Goal: Task Accomplishment & Management: Use online tool/utility

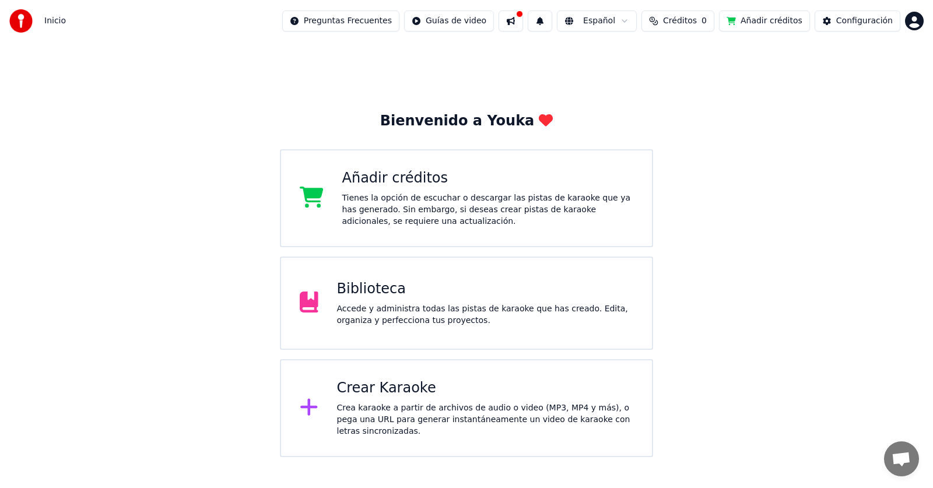
click at [366, 191] on div "Añadir créditos Tienes la opción de escuchar o descargar las pistas de karaoke …" at bounding box center [488, 198] width 292 height 58
click at [916, 21] on html "Inicio Preguntas Frecuentes Guías de video Español Créditos 0 Añadir créditos C…" at bounding box center [466, 228] width 933 height 457
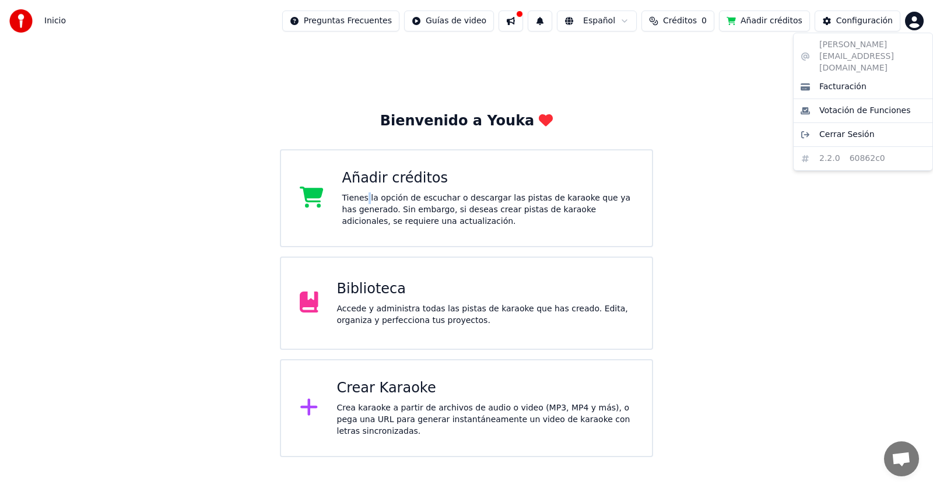
click at [747, 145] on html "Inicio Preguntas Frecuentes Guías de video Español Créditos 0 Añadir créditos C…" at bounding box center [466, 228] width 933 height 457
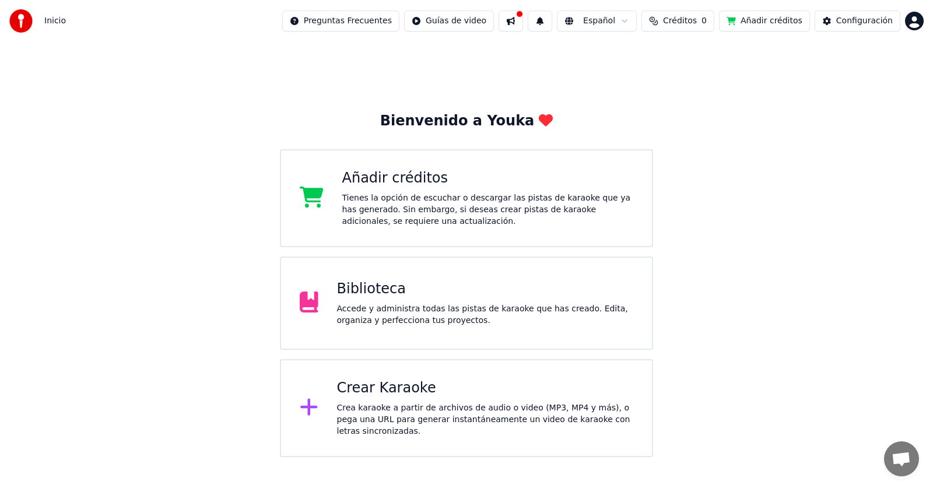
click at [390, 201] on div "Tienes la opción de escuchar o descargar las pistas de karaoke que ya has gener…" at bounding box center [488, 209] width 292 height 35
click at [398, 314] on div "Accede y administra todas las pistas de karaoke que has creado. Edita, organiza…" at bounding box center [485, 314] width 297 height 23
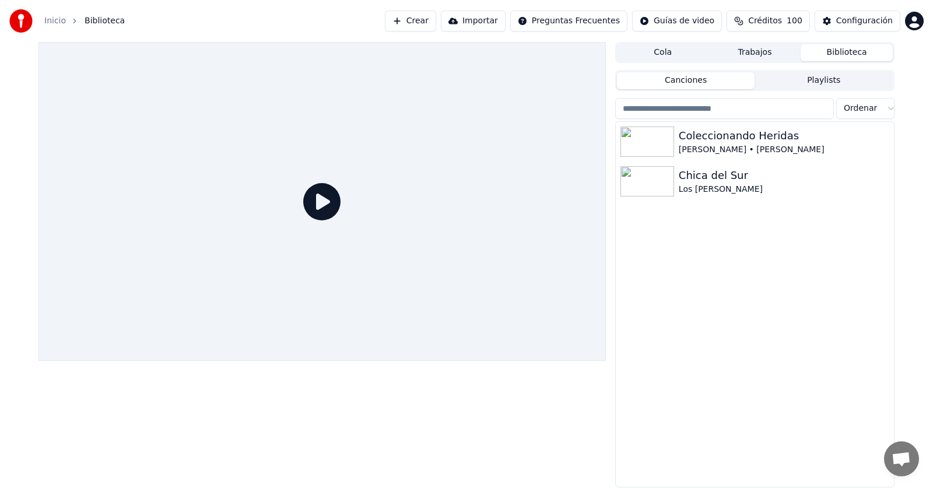
click at [326, 201] on icon at bounding box center [321, 201] width 37 height 37
click at [665, 173] on img at bounding box center [647, 181] width 54 height 30
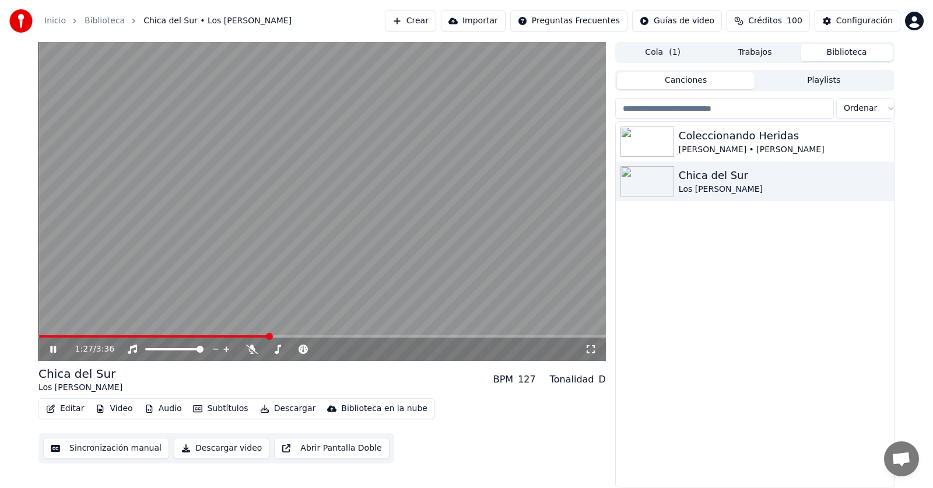
click at [245, 334] on video at bounding box center [321, 201] width 567 height 319
click at [242, 336] on span at bounding box center [241, 336] width 7 height 7
click at [237, 339] on span at bounding box center [239, 336] width 7 height 7
click at [51, 348] on icon at bounding box center [53, 349] width 7 height 8
click at [51, 348] on icon at bounding box center [53, 349] width 6 height 7
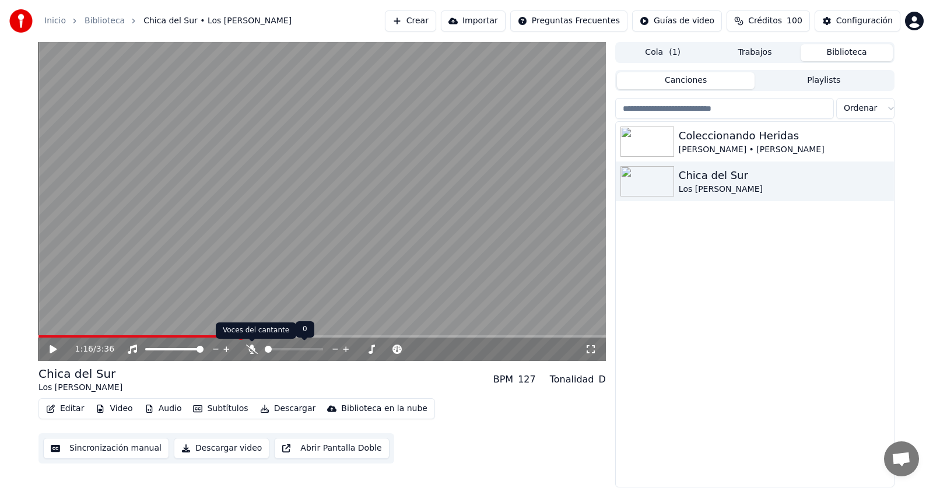
click at [248, 349] on icon at bounding box center [252, 349] width 12 height 9
click at [233, 335] on span at bounding box center [135, 336] width 194 height 2
click at [56, 350] on icon at bounding box center [61, 349] width 27 height 9
click at [56, 350] on icon at bounding box center [53, 349] width 6 height 7
click at [58, 408] on button "Editar" at bounding box center [64, 409] width 47 height 16
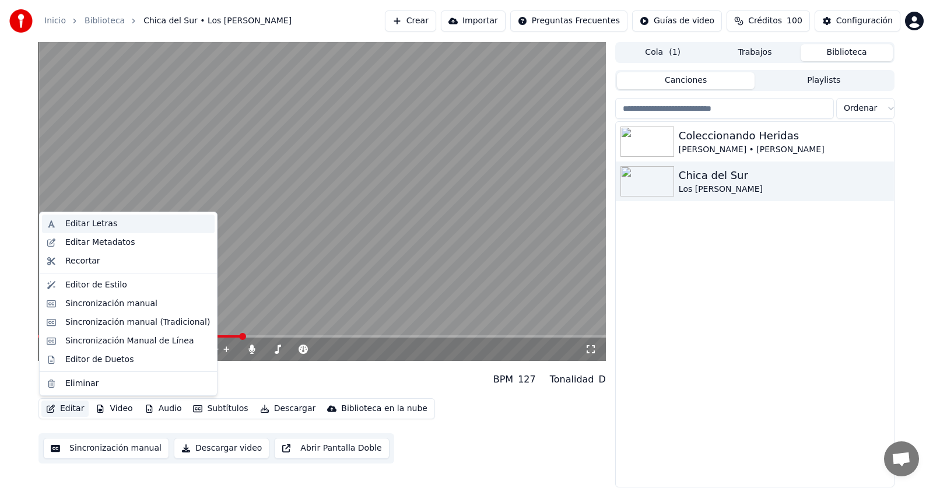
click at [105, 226] on div "Editar Letras" at bounding box center [91, 224] width 52 height 12
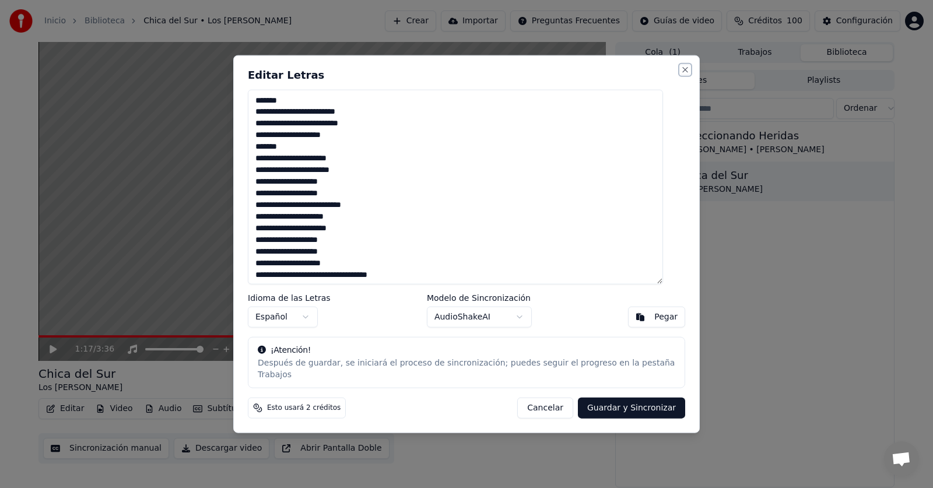
click at [680, 74] on button "Close" at bounding box center [684, 69] width 9 height 9
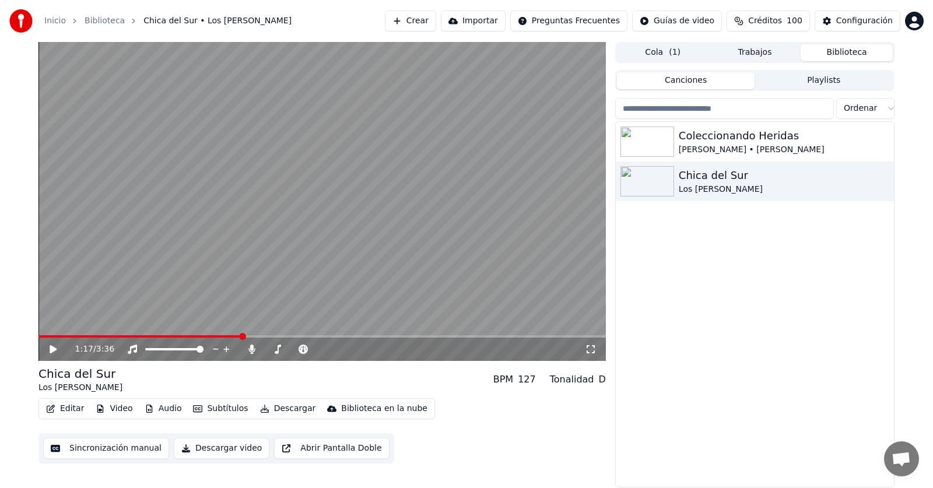
click at [90, 447] on button "Sincronización manual" at bounding box center [106, 448] width 126 height 21
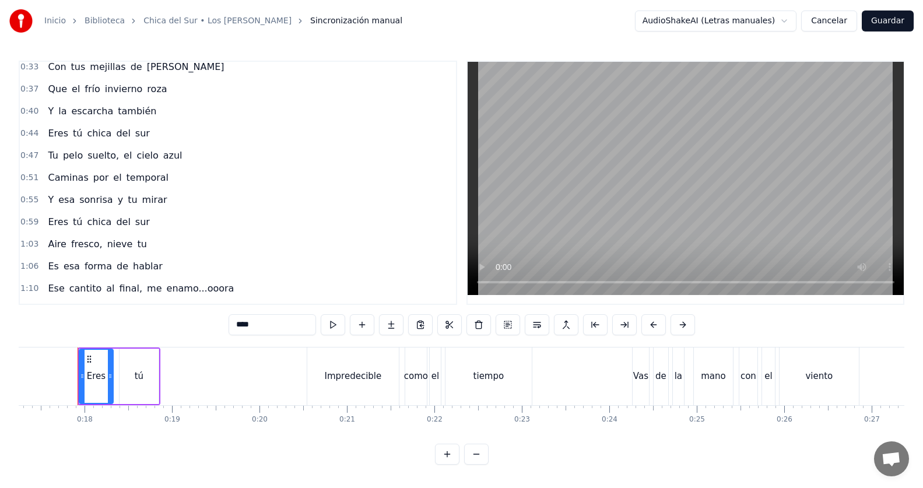
scroll to position [175, 0]
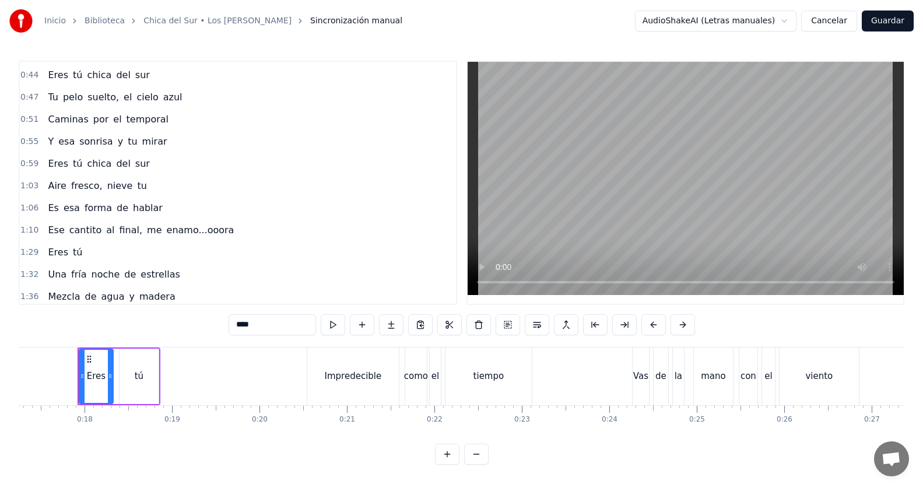
click at [166, 231] on span "enamo...ooora" at bounding box center [201, 229] width 70 height 13
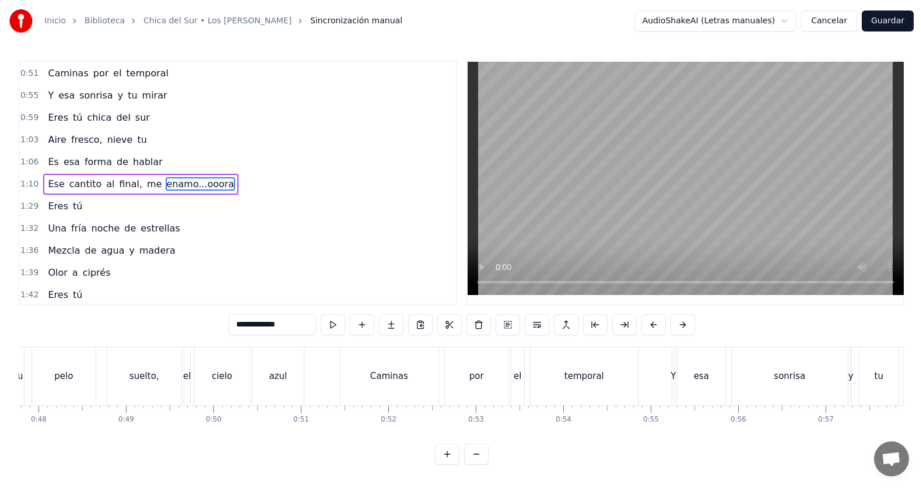
scroll to position [0, 6442]
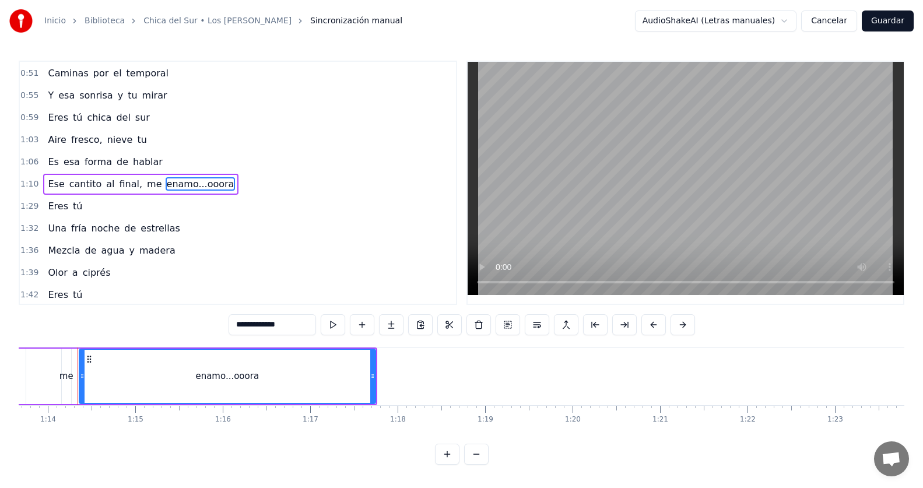
click at [259, 324] on input "**********" at bounding box center [272, 324] width 87 height 21
type input "**********"
click at [340, 225] on div "1:32 Una fría noche de estrellas" at bounding box center [238, 228] width 436 height 22
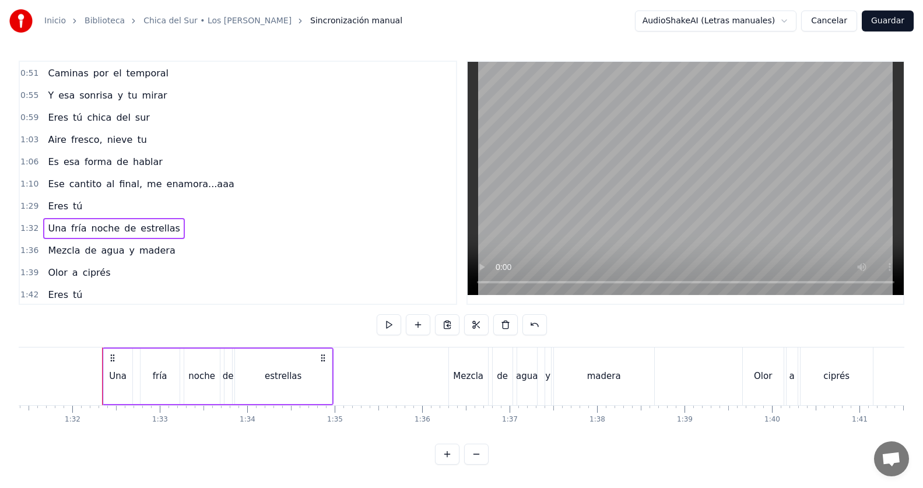
scroll to position [0, 8016]
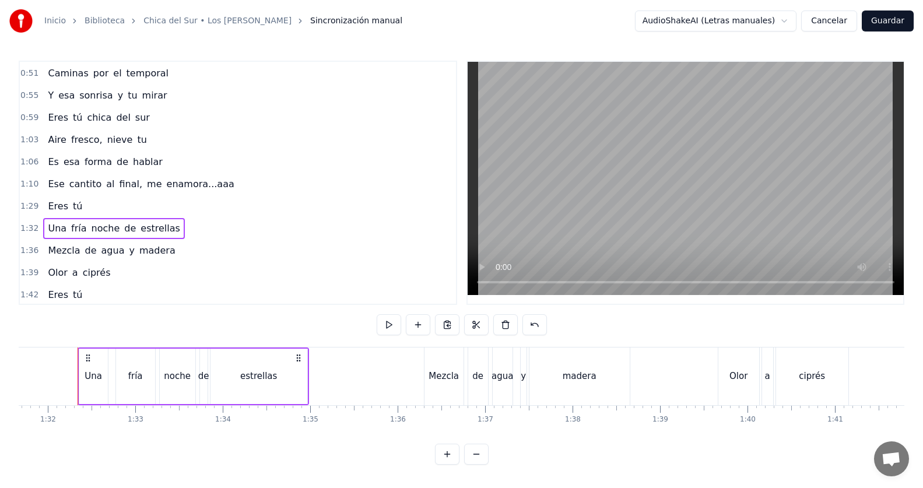
click at [204, 182] on span "enamora...aaa" at bounding box center [201, 183] width 70 height 13
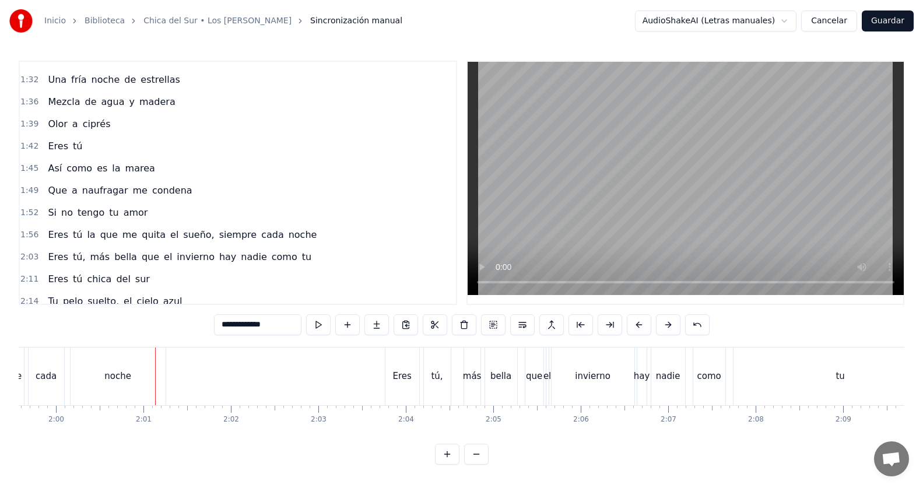
scroll to position [397, 0]
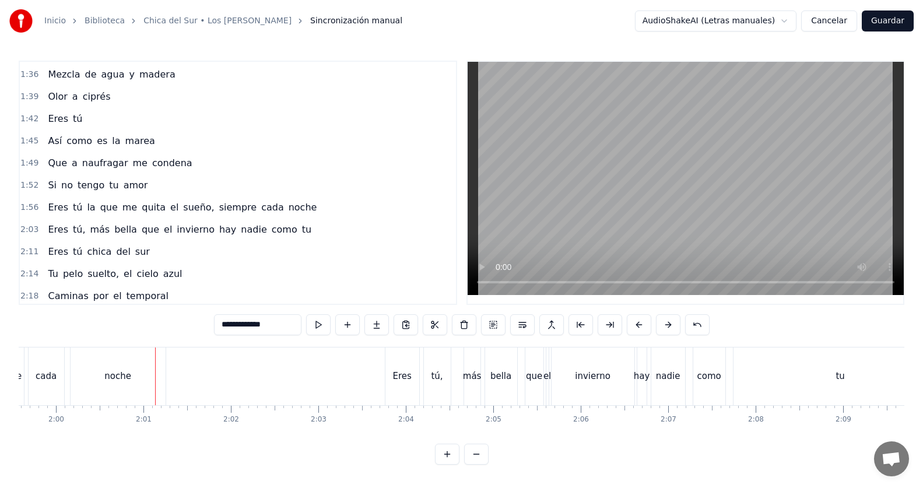
click at [301, 233] on span "tu" at bounding box center [307, 229] width 12 height 13
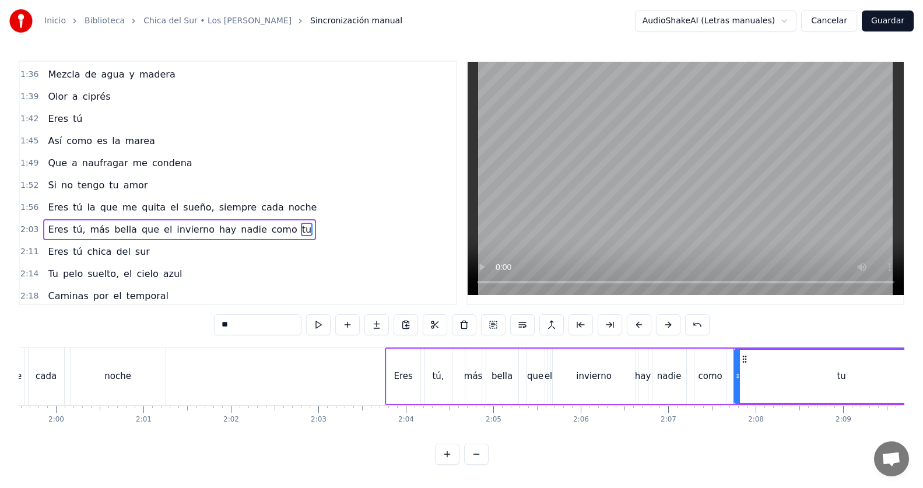
scroll to position [444, 0]
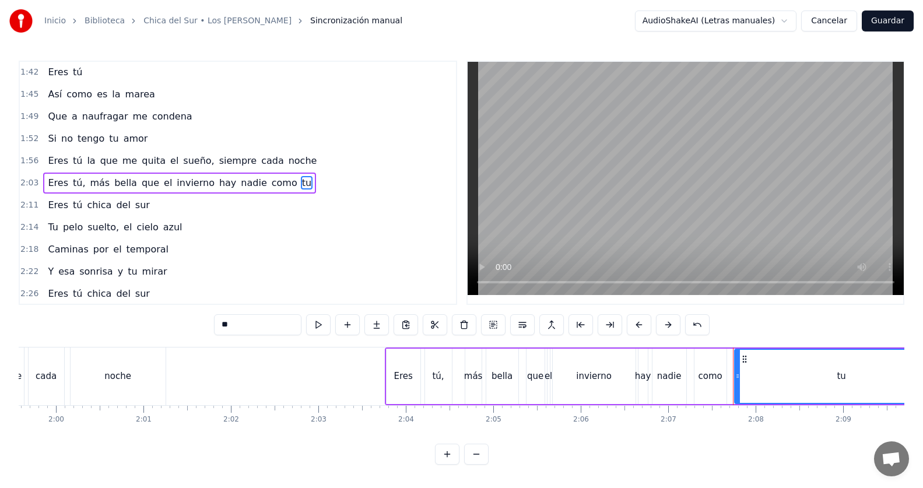
drag, startPoint x: 227, startPoint y: 322, endPoint x: 409, endPoint y: 279, distance: 186.9
click at [235, 321] on input "**" at bounding box center [257, 324] width 87 height 21
type input "**"
click at [307, 244] on div "2:18 Caminas por el temporal" at bounding box center [238, 249] width 436 height 22
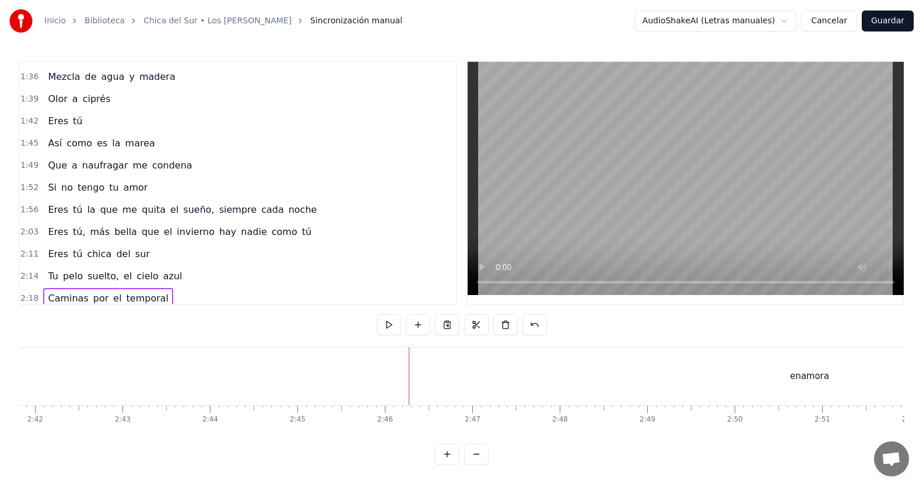
scroll to position [511, 0]
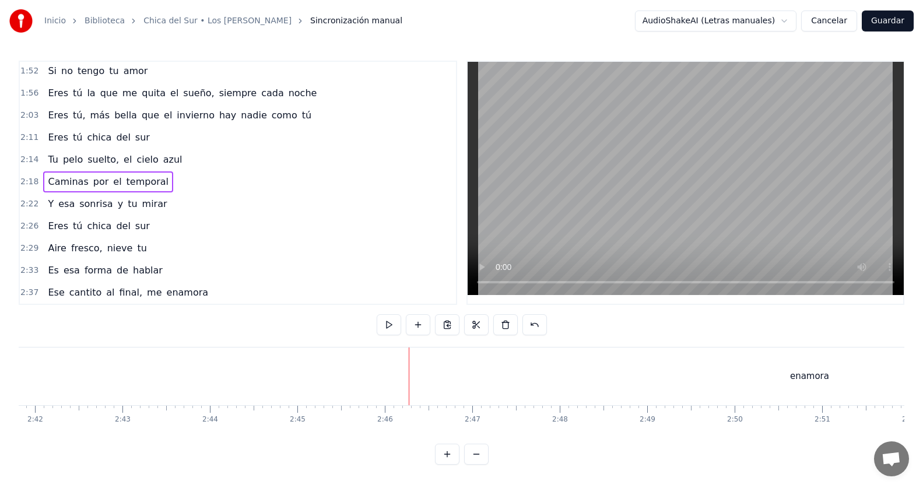
click at [166, 286] on span "enamora" at bounding box center [188, 292] width 44 height 13
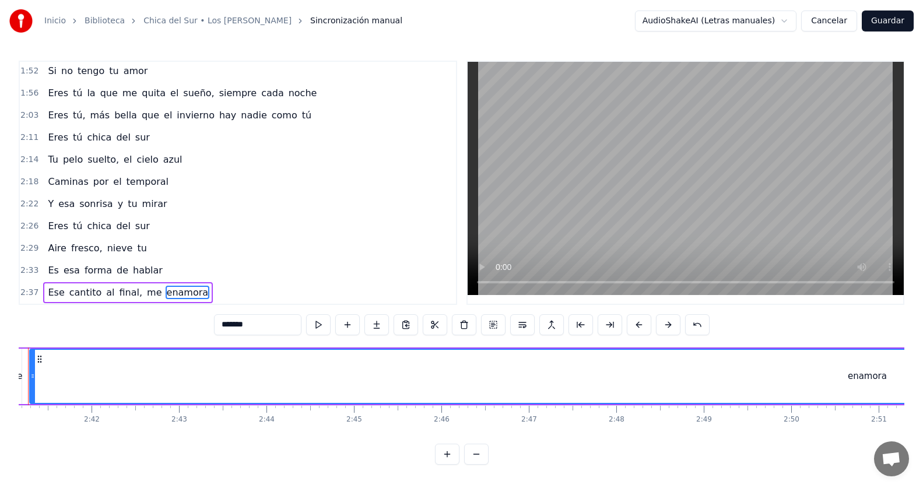
scroll to position [0, 14045]
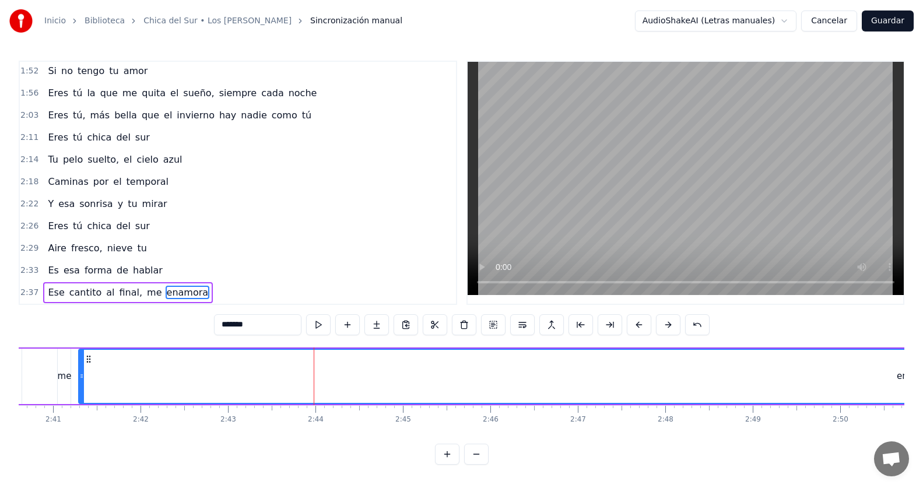
click at [473, 462] on button at bounding box center [476, 454] width 24 height 21
click at [481, 373] on div "enamora" at bounding box center [479, 376] width 26 height 9
click at [476, 372] on div "enamora" at bounding box center [479, 376] width 26 height 9
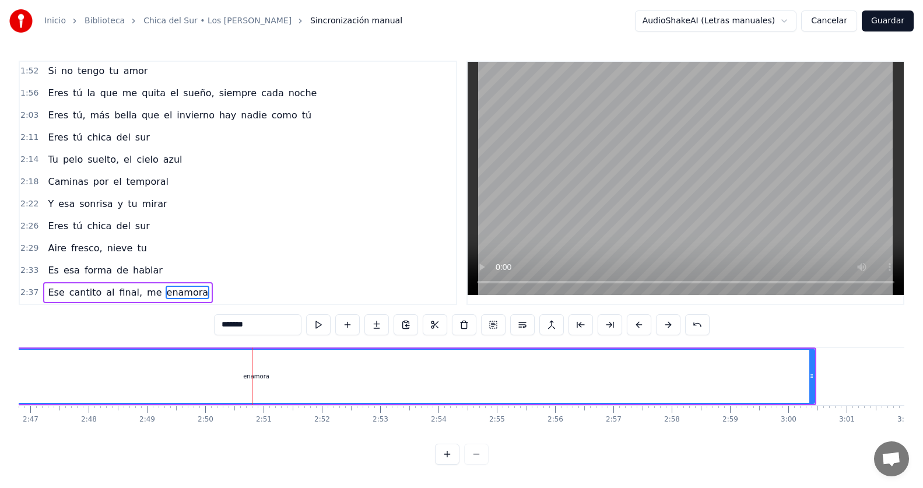
scroll to position [0, 9733]
click at [803, 372] on icon at bounding box center [804, 375] width 5 height 9
drag, startPoint x: 803, startPoint y: 372, endPoint x: 750, endPoint y: 373, distance: 52.5
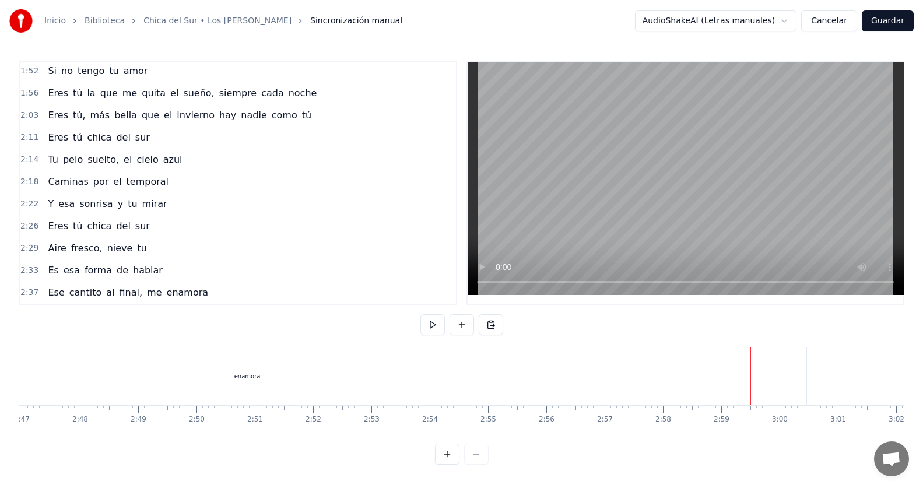
click at [262, 369] on div "enamora" at bounding box center [248, 376] width 1118 height 58
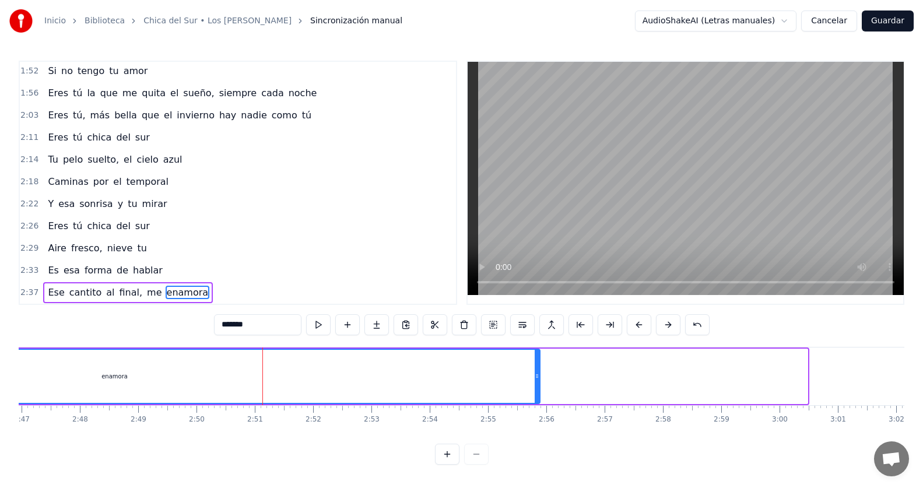
drag, startPoint x: 803, startPoint y: 374, endPoint x: 535, endPoint y: 345, distance: 269.2
click at [535, 350] on div at bounding box center [537, 376] width 5 height 53
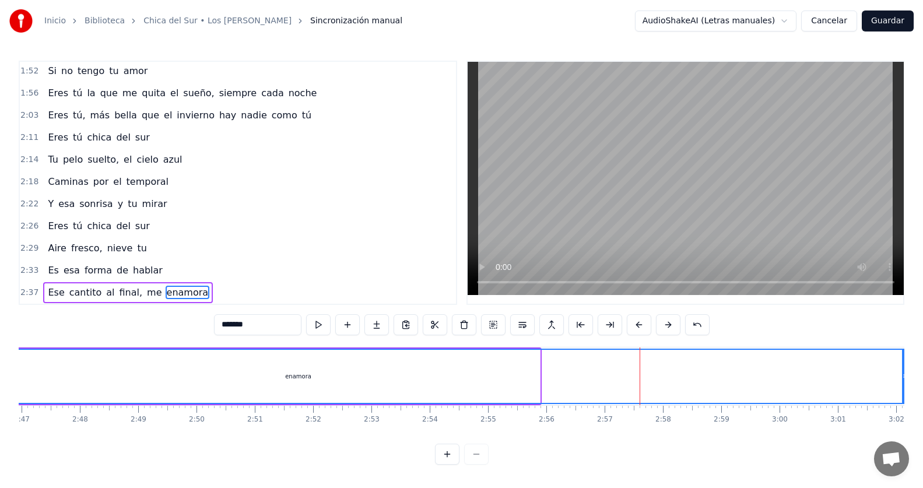
drag, startPoint x: 538, startPoint y: 370, endPoint x: 905, endPoint y: 366, distance: 367.3
click at [905, 366] on div "Inicio Biblioteca Chica del Sur • Los Vasquez Sincronización manual AudioShakeA…" at bounding box center [461, 232] width 923 height 465
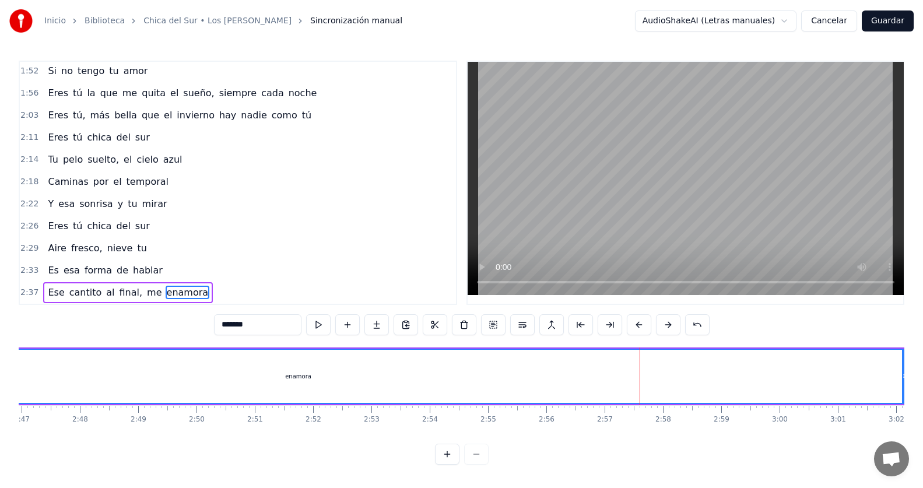
click at [178, 286] on span "enamora" at bounding box center [188, 292] width 44 height 13
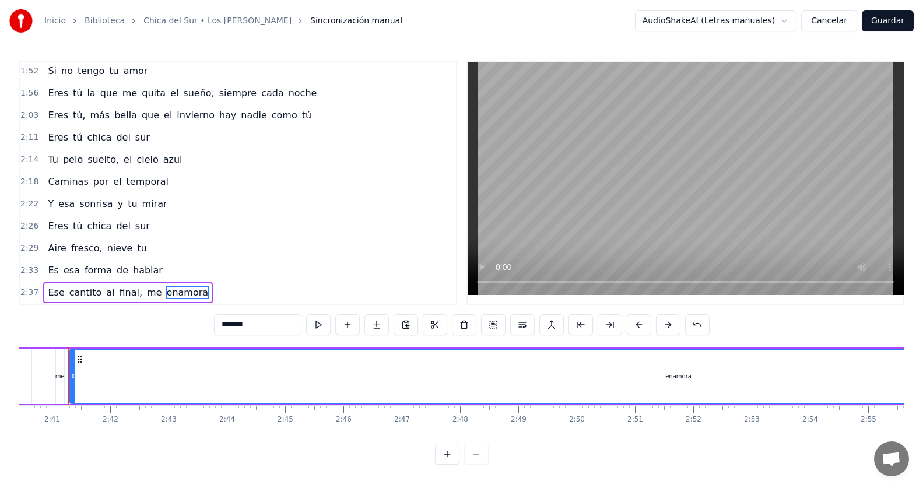
scroll to position [0, 9344]
click at [212, 287] on div "2:37 Ese cantito al final, me enamora" at bounding box center [238, 293] width 436 height 22
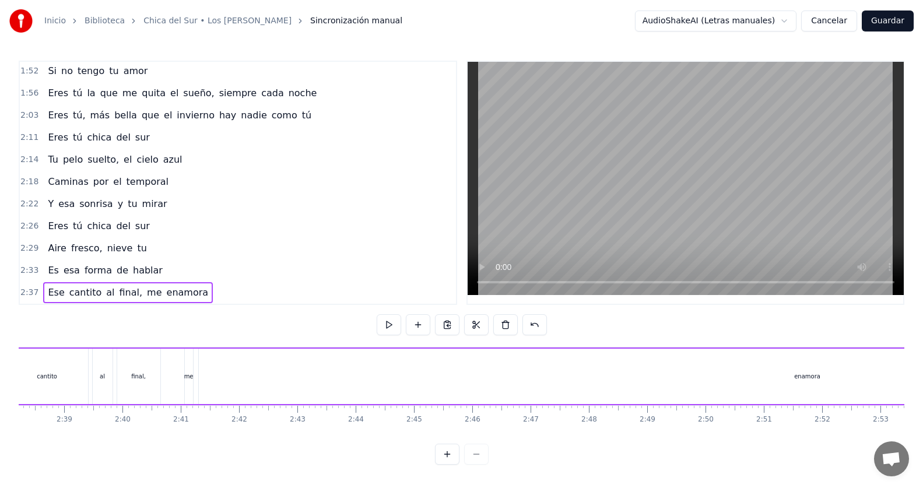
scroll to position [0, 9112]
click at [733, 227] on video at bounding box center [686, 178] width 436 height 233
click at [179, 288] on span "enamora" at bounding box center [188, 292] width 44 height 13
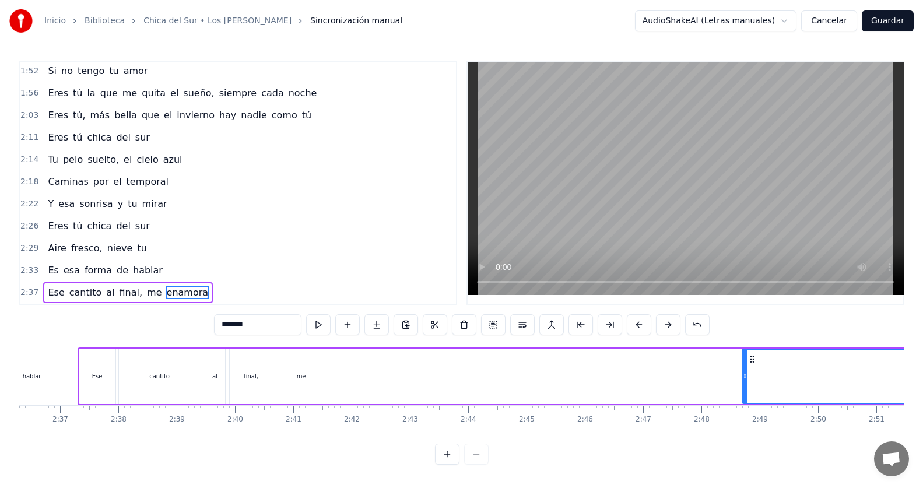
drag, startPoint x: 314, startPoint y: 371, endPoint x: 745, endPoint y: 364, distance: 430.9
click at [745, 364] on div at bounding box center [745, 376] width 5 height 53
click at [205, 282] on div "2:37 Ese cantito al final, me enamora" at bounding box center [238, 293] width 436 height 22
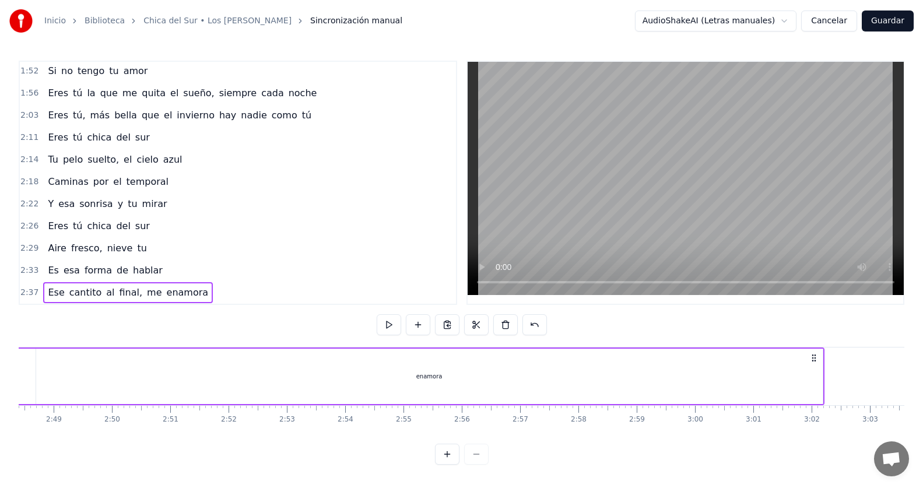
scroll to position [0, 9835]
click at [642, 373] on div "enamora" at bounding box center [412, 376] width 786 height 55
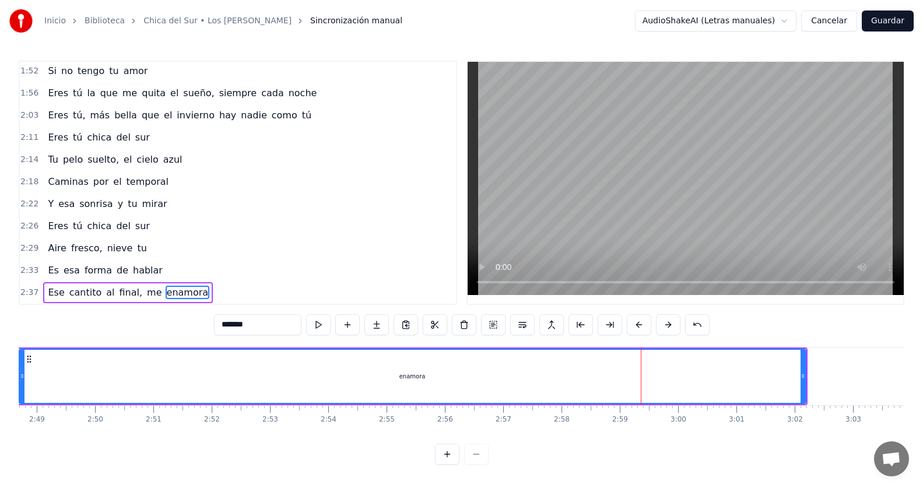
click at [791, 374] on div "enamora" at bounding box center [412, 376] width 785 height 53
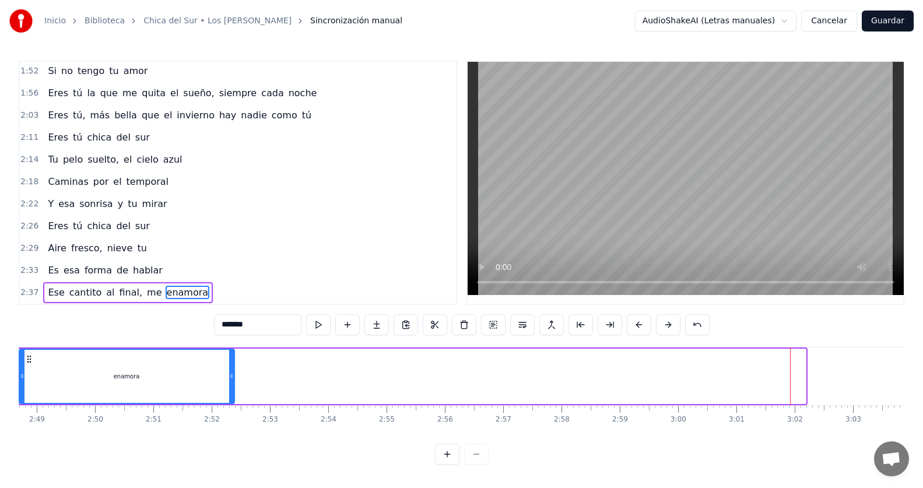
drag, startPoint x: 802, startPoint y: 374, endPoint x: 231, endPoint y: 360, distance: 571.5
click at [231, 360] on div at bounding box center [231, 376] width 5 height 53
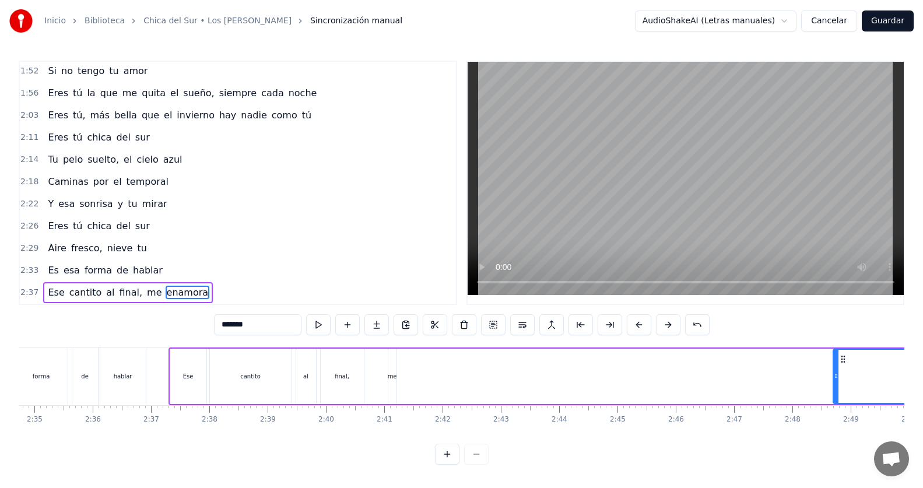
scroll to position [0, 9038]
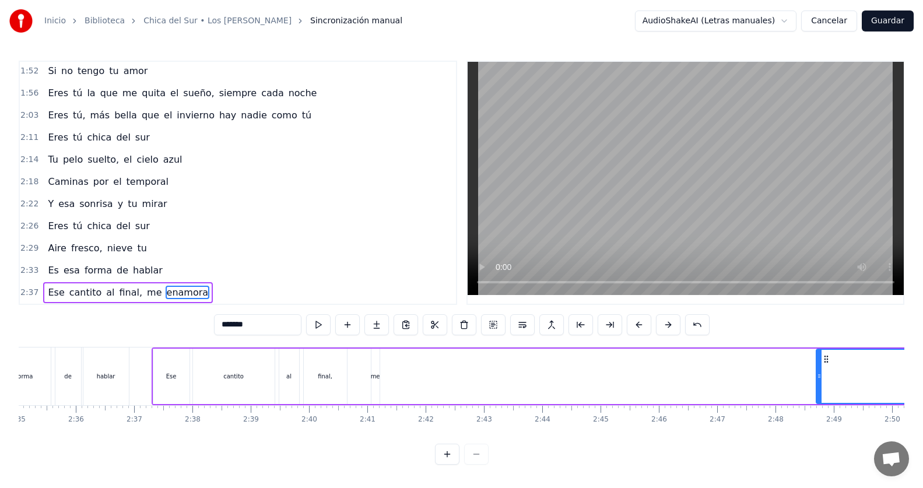
drag, startPoint x: 859, startPoint y: 372, endPoint x: 713, endPoint y: 378, distance: 145.9
click at [713, 378] on div "Ese cantito al final, me enamora" at bounding box center [593, 376] width 882 height 58
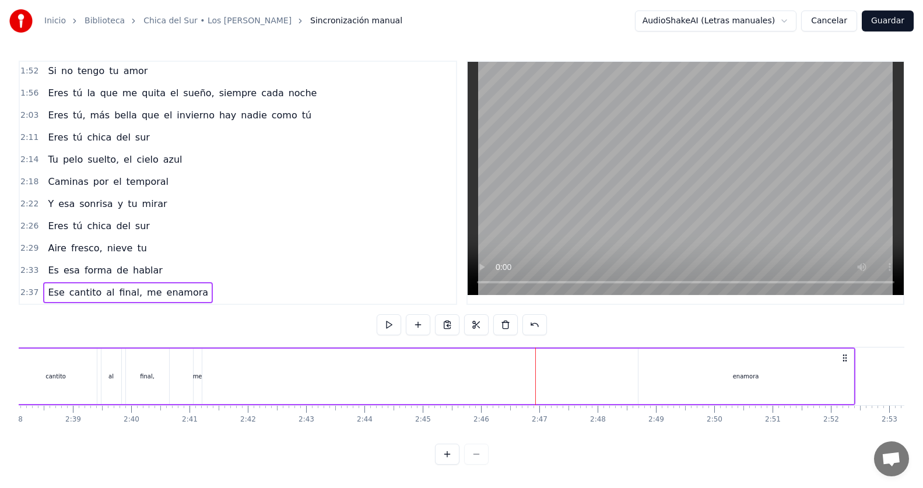
scroll to position [0, 9233]
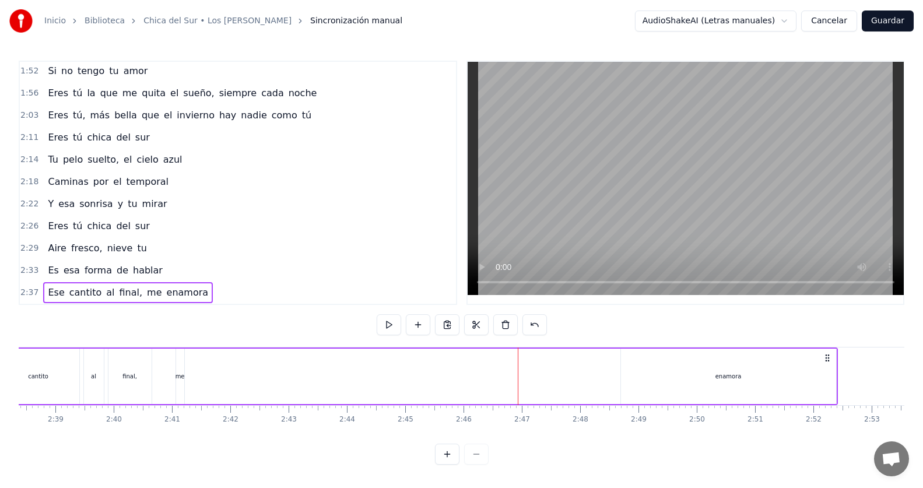
drag, startPoint x: 683, startPoint y: 374, endPoint x: 563, endPoint y: 371, distance: 120.1
click at [563, 371] on div "Ese cantito al final, me enamora" at bounding box center [397, 376] width 882 height 58
click at [687, 364] on div "enamora" at bounding box center [728, 376] width 215 height 55
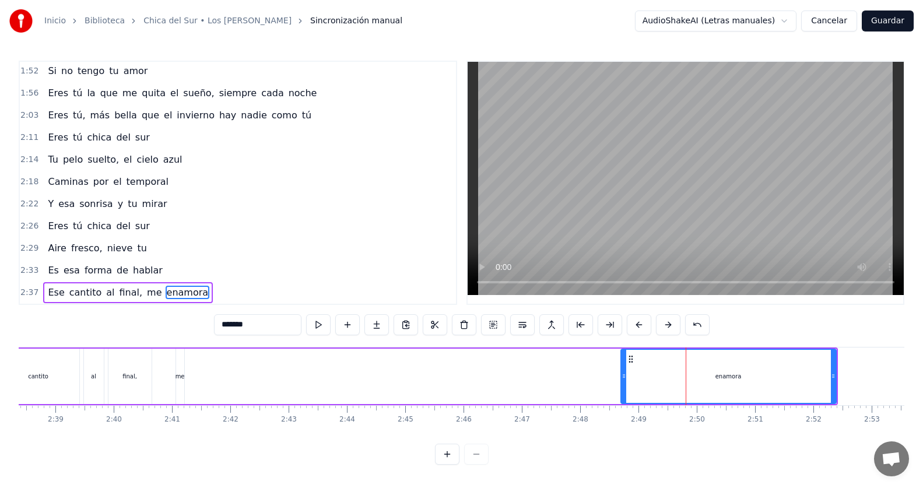
click at [687, 364] on div "enamora" at bounding box center [728, 376] width 214 height 53
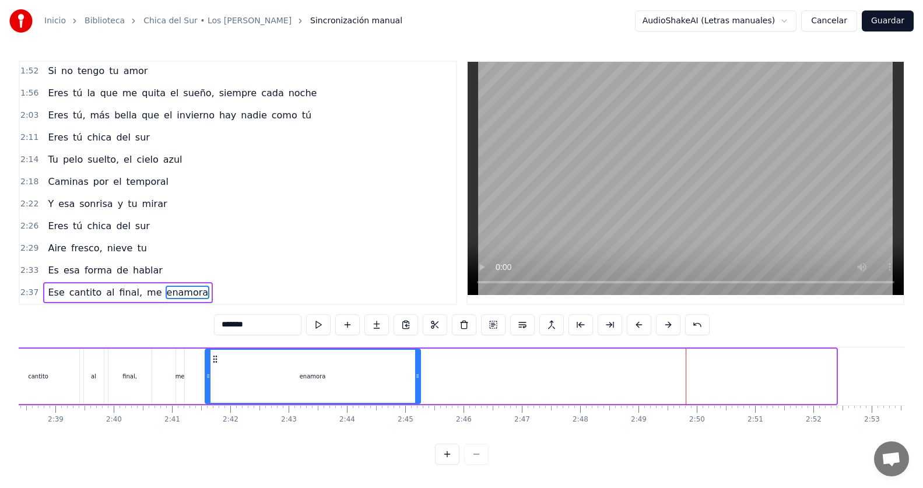
drag, startPoint x: 631, startPoint y: 353, endPoint x: 215, endPoint y: 359, distance: 415.7
click at [215, 359] on div "enamora" at bounding box center [313, 376] width 214 height 53
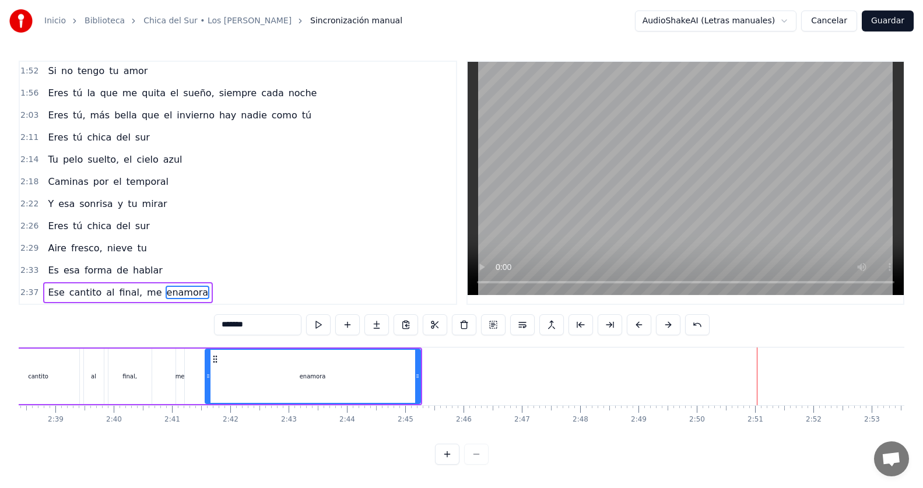
click at [213, 282] on div "2:37 Ese cantito al final, me enamora" at bounding box center [238, 293] width 436 height 22
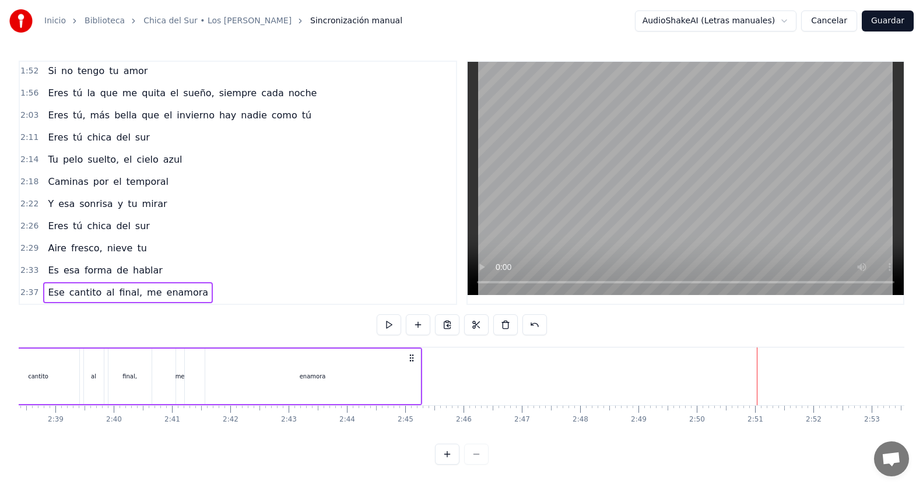
scroll to position [0, 9112]
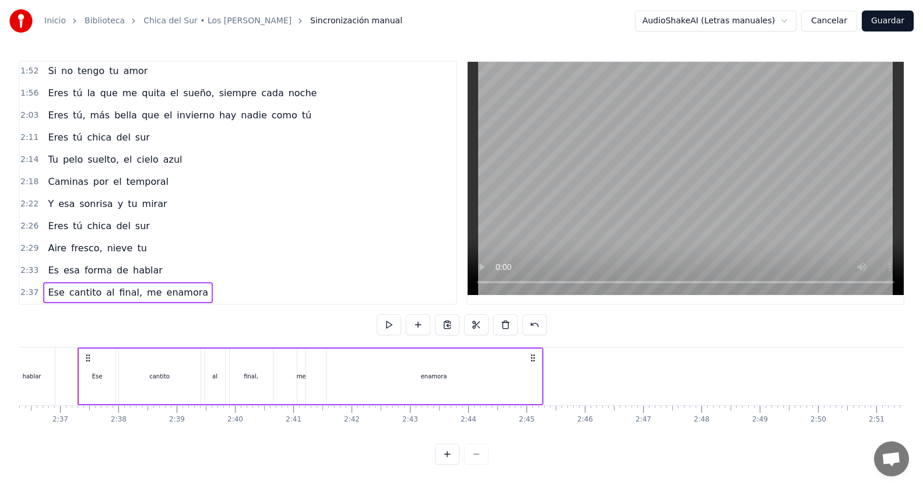
click at [215, 289] on div "2:37 Ese cantito al final, me enamora" at bounding box center [238, 293] width 436 height 22
click at [226, 287] on div "2:37 Ese cantito al final, me enamora" at bounding box center [238, 293] width 436 height 22
click at [427, 375] on div "enamora" at bounding box center [433, 376] width 215 height 55
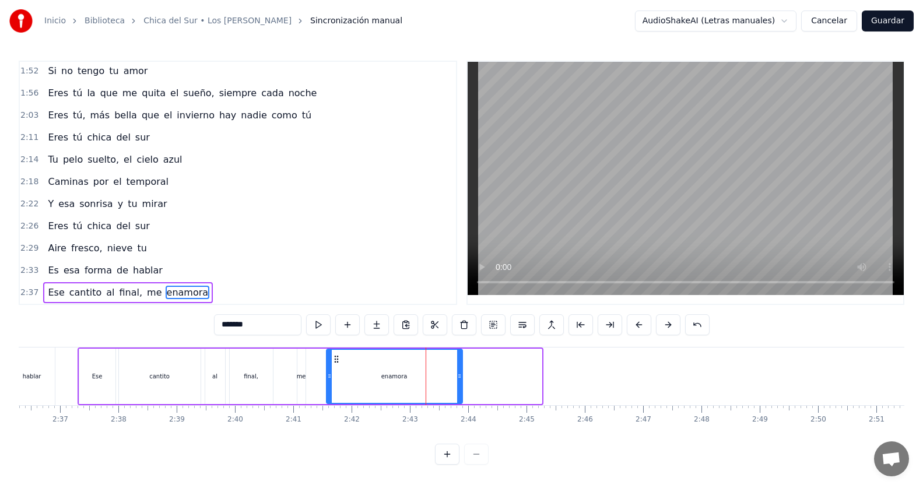
drag, startPoint x: 539, startPoint y: 367, endPoint x: 459, endPoint y: 373, distance: 79.5
click at [459, 373] on icon at bounding box center [459, 375] width 5 height 9
click at [317, 336] on div "0:17 Eres tú 0:20 Impredecible como el tiempo 0:24 Vas de la mano con el viento…" at bounding box center [462, 263] width 886 height 404
click at [174, 288] on span "enamora" at bounding box center [188, 292] width 44 height 13
drag, startPoint x: 461, startPoint y: 368, endPoint x: 501, endPoint y: 371, distance: 40.9
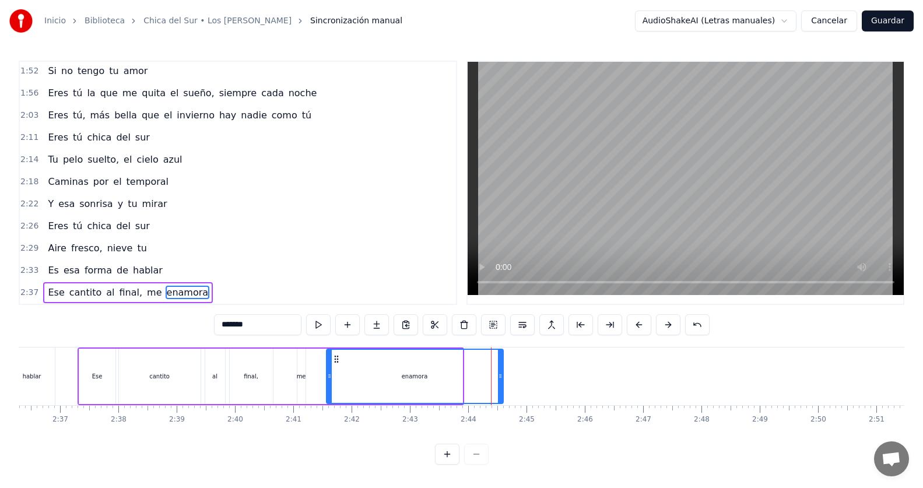
click at [501, 371] on icon at bounding box center [500, 375] width 5 height 9
click at [180, 286] on span "enamora" at bounding box center [188, 292] width 44 height 13
click at [268, 319] on input "*******" at bounding box center [257, 324] width 87 height 21
type input "**********"
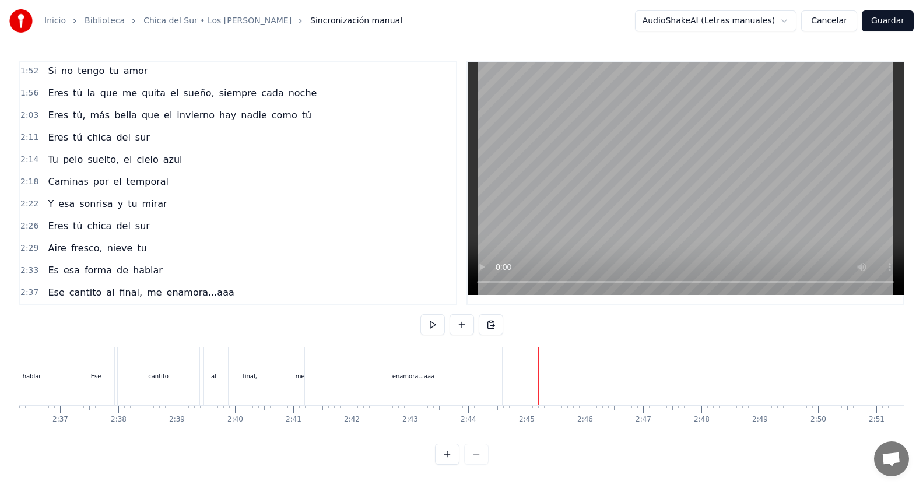
click at [243, 289] on div "2:37 Ese cantito al final, me enamora...aaa" at bounding box center [238, 293] width 436 height 22
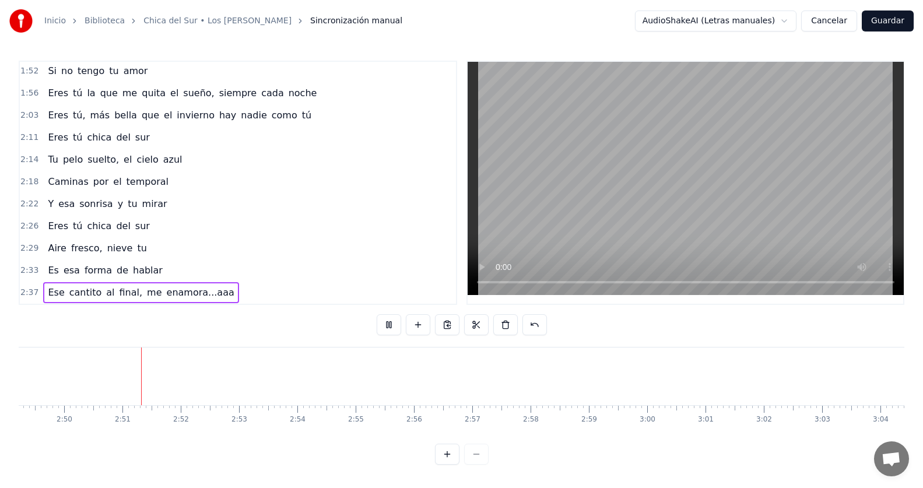
scroll to position [0, 9889]
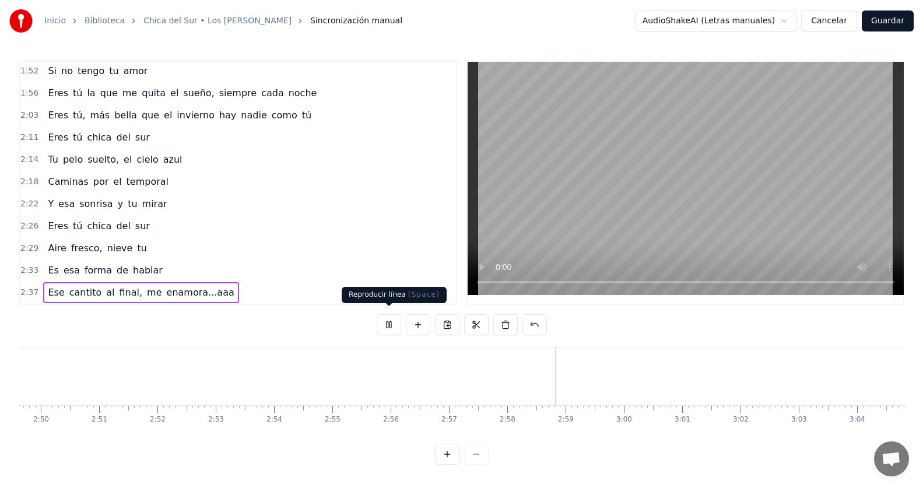
click at [391, 318] on button at bounding box center [389, 324] width 24 height 21
click at [241, 282] on div "2:37 Ese cantito al final, me enamora...aaa" at bounding box center [238, 293] width 436 height 22
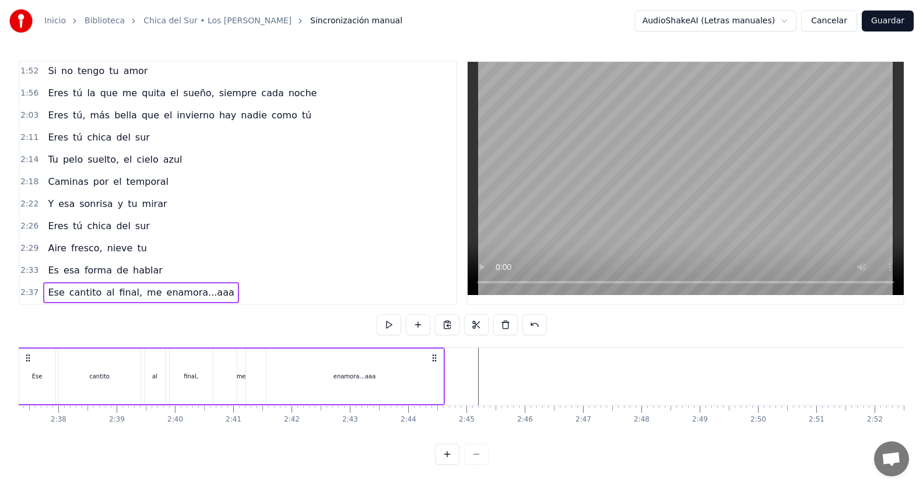
scroll to position [0, 9112]
click at [257, 287] on div "2:37 Ese cantito al final, me enamora...aaa" at bounding box center [238, 293] width 436 height 22
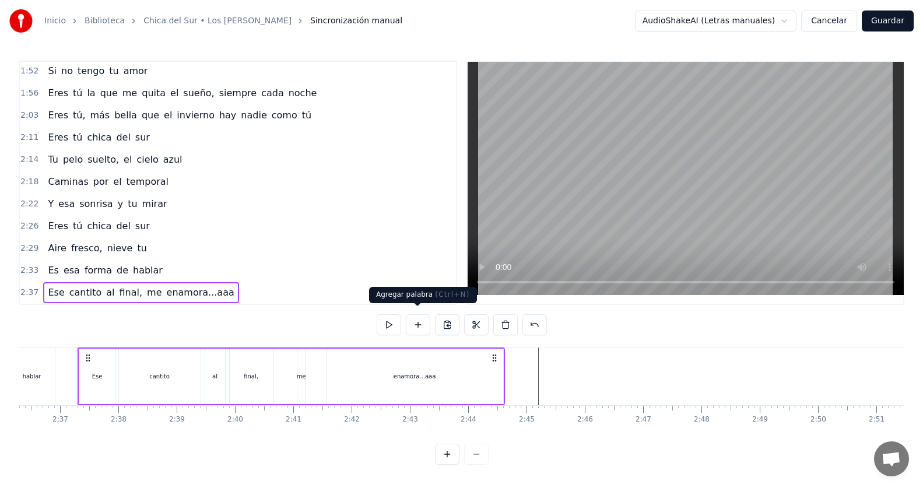
click at [417, 321] on button at bounding box center [418, 324] width 24 height 21
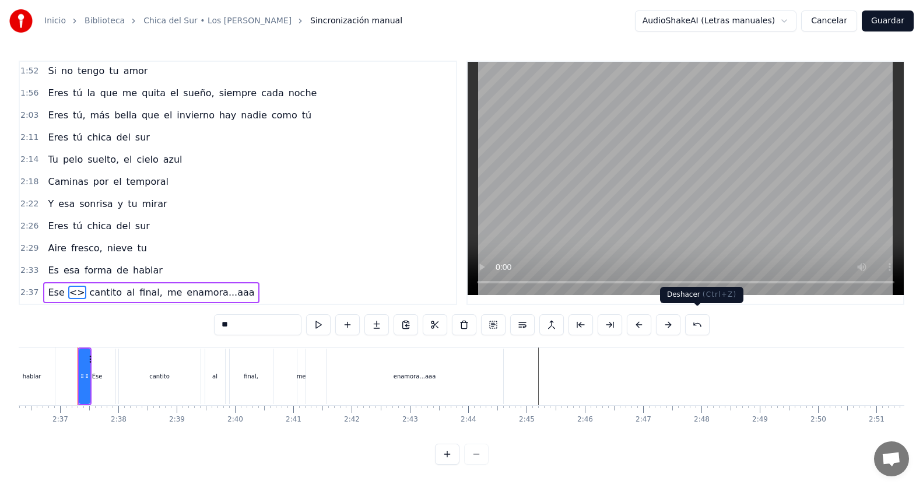
click at [698, 314] on button at bounding box center [697, 324] width 24 height 21
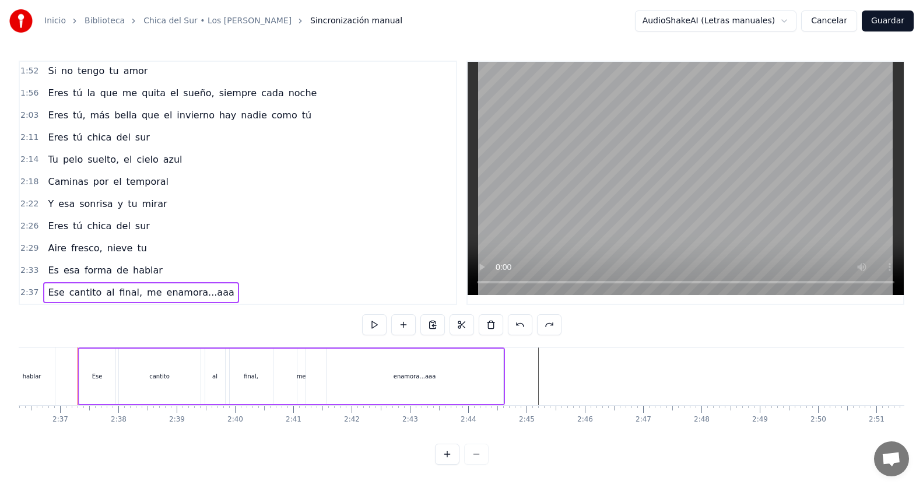
click at [432, 318] on button at bounding box center [432, 324] width 24 height 21
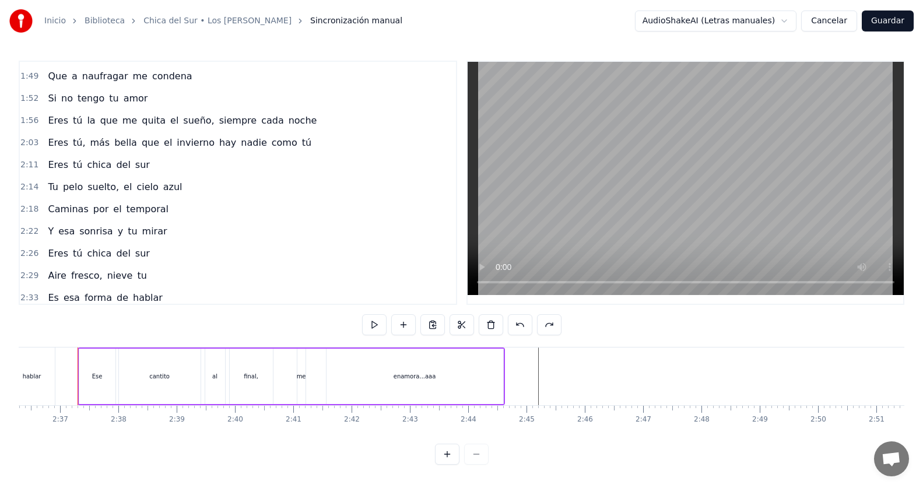
scroll to position [511, 0]
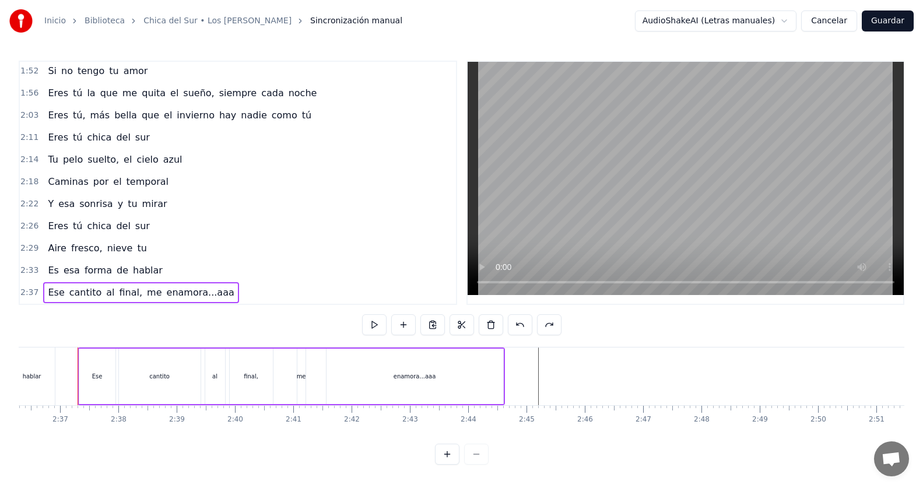
click at [264, 283] on div "2:37 Ese cantito al final, me enamora...aaa" at bounding box center [238, 293] width 436 height 22
click at [238, 287] on div "2:37 Ese cantito al final, me enamora...aaa" at bounding box center [238, 293] width 436 height 22
click at [432, 322] on button at bounding box center [432, 324] width 24 height 21
click at [252, 288] on div "2:37 Ese cantito al final, me enamora...aaa" at bounding box center [238, 293] width 436 height 22
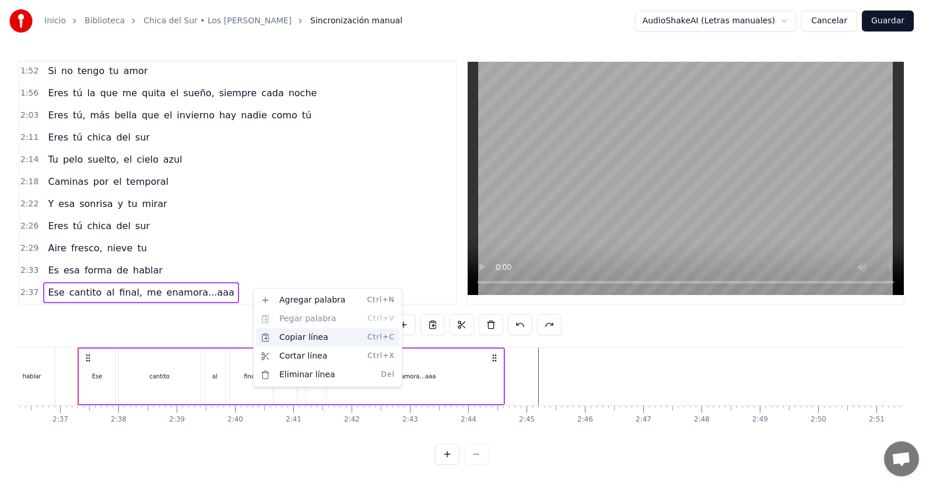
click at [308, 335] on div "Copiar línea Ctrl+C" at bounding box center [327, 337] width 143 height 19
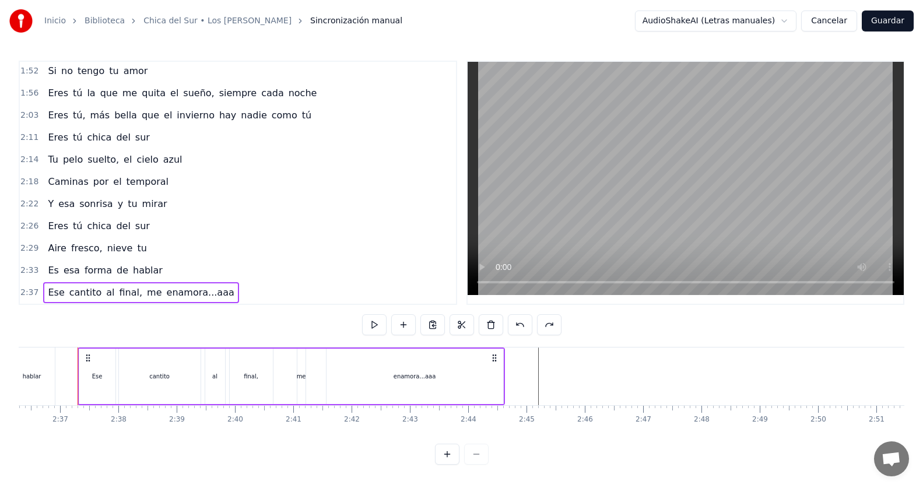
click at [399, 268] on div "2:33 Es esa forma de hablar" at bounding box center [238, 270] width 436 height 22
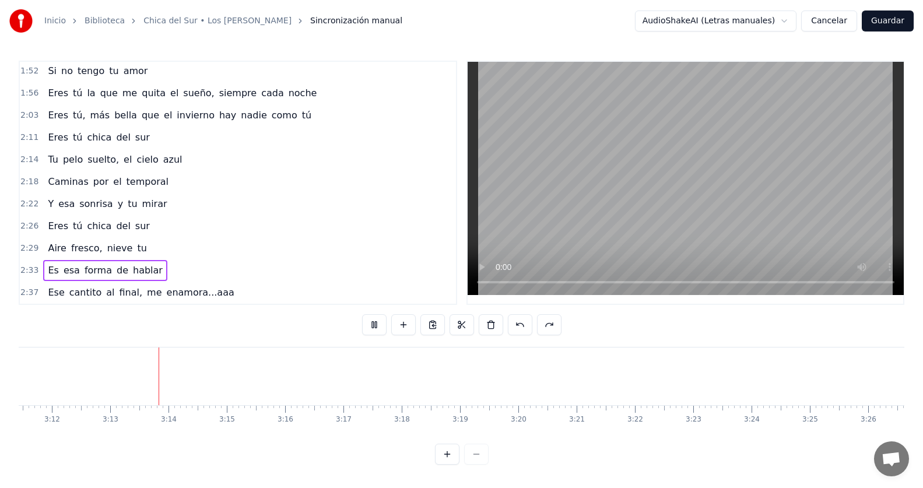
scroll to position [0, 11208]
click at [750, 18] on html "Inicio Biblioteca Chica del Sur • Los Vasquez Sincronización manual AudioShakeA…" at bounding box center [461, 241] width 923 height 483
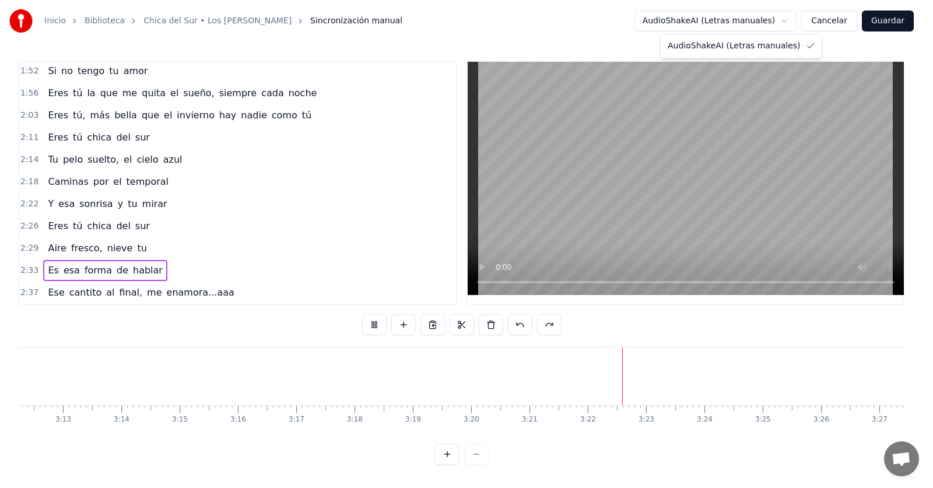
click at [750, 18] on html "Inicio Biblioteca Chica del Sur • Los Vasquez Sincronización manual AudioShakeA…" at bounding box center [466, 241] width 933 height 483
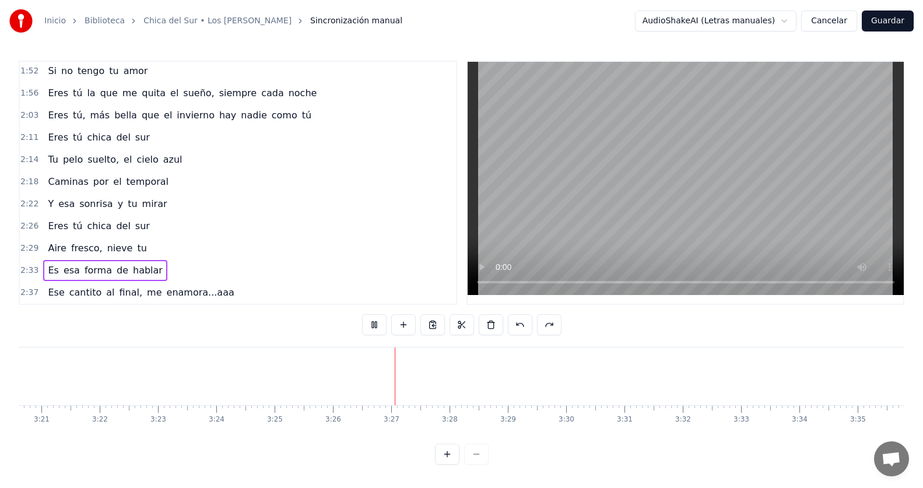
scroll to position [0, 11709]
click at [248, 285] on div "2:37 Ese cantito al final, me enamora...aaa" at bounding box center [238, 293] width 436 height 22
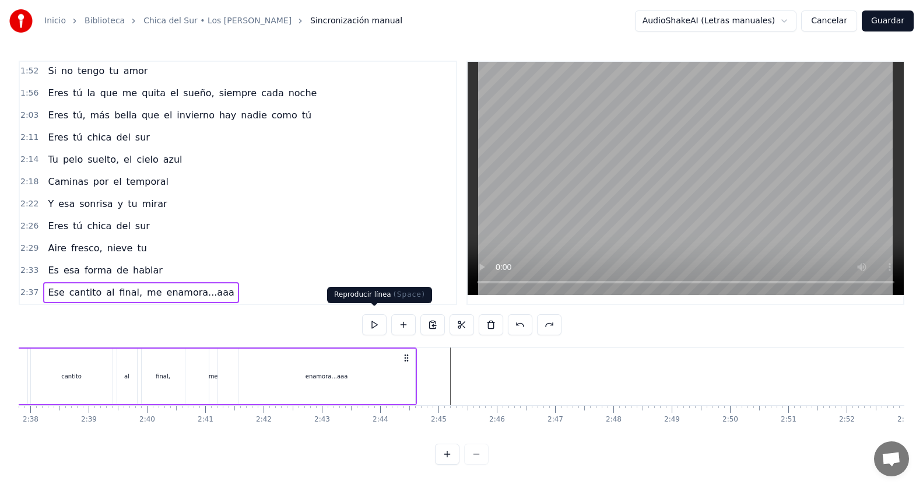
scroll to position [0, 9112]
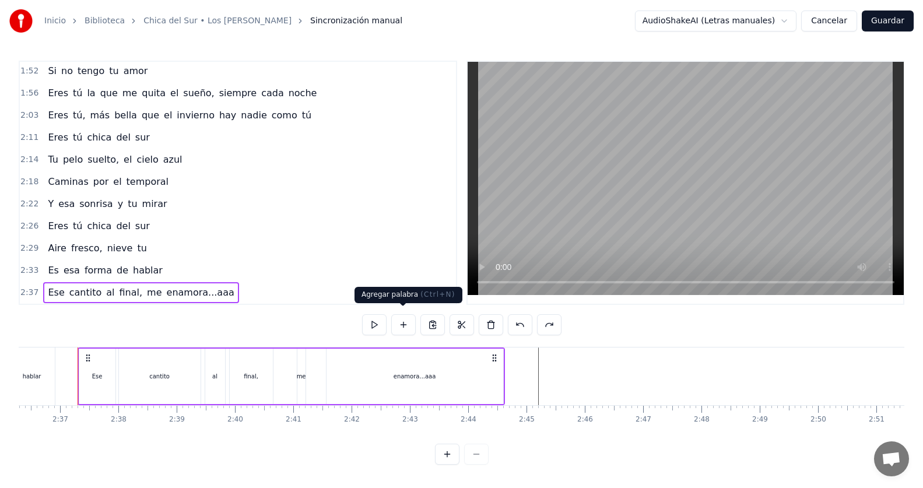
click at [404, 322] on button at bounding box center [403, 324] width 24 height 21
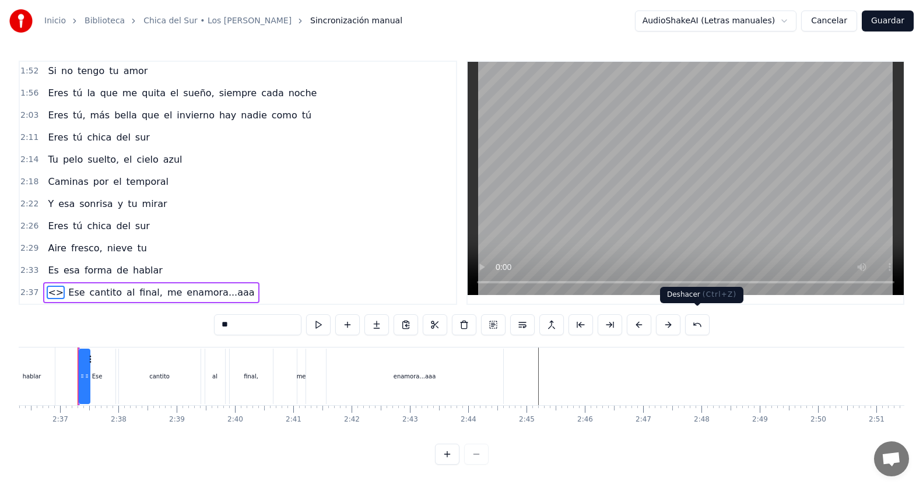
click at [698, 323] on button at bounding box center [697, 324] width 24 height 21
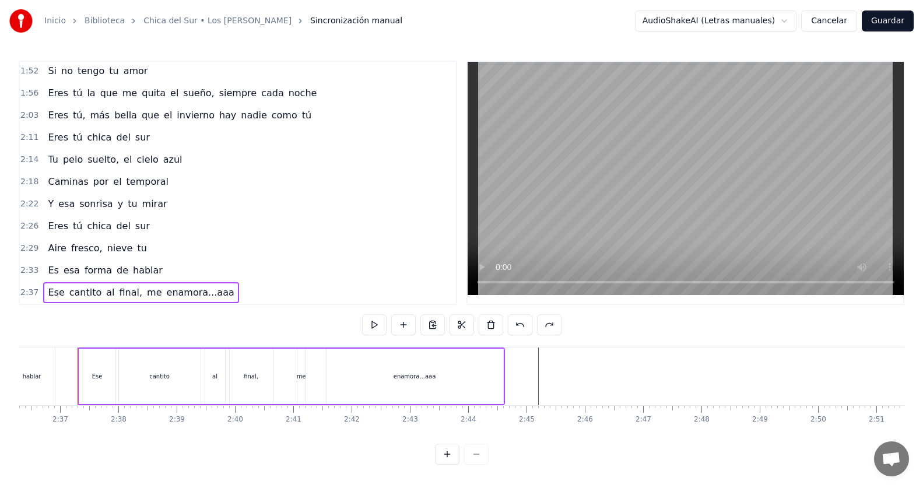
click at [332, 226] on div "2:26 Eres tú chica del sur" at bounding box center [238, 226] width 436 height 22
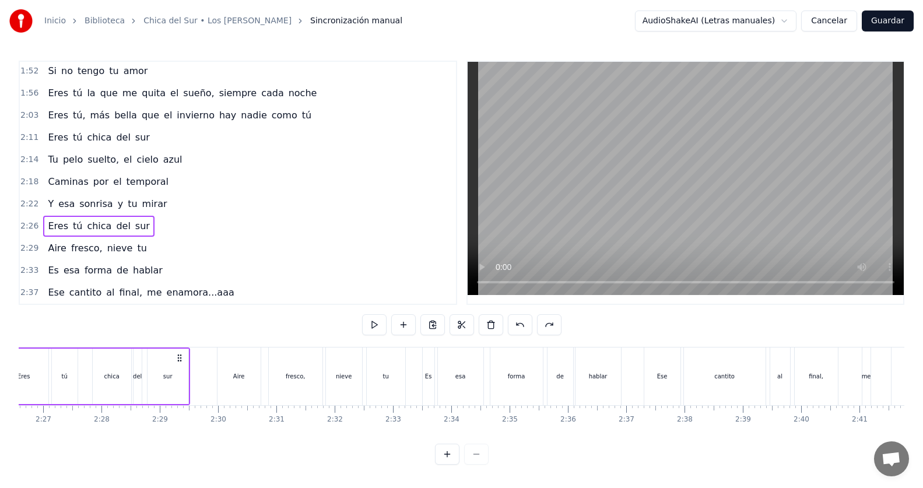
scroll to position [0, 8466]
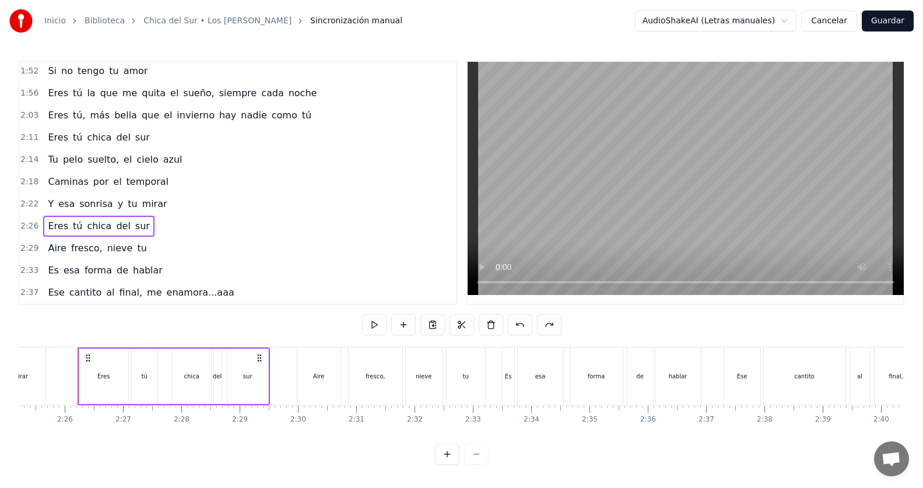
click at [899, 21] on button "Guardar" at bounding box center [888, 20] width 52 height 21
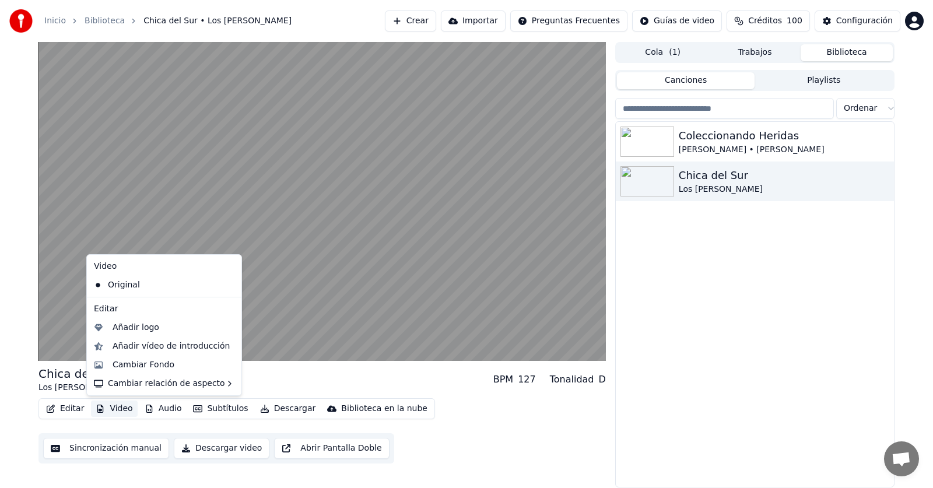
click at [114, 410] on button "Video" at bounding box center [114, 409] width 46 height 16
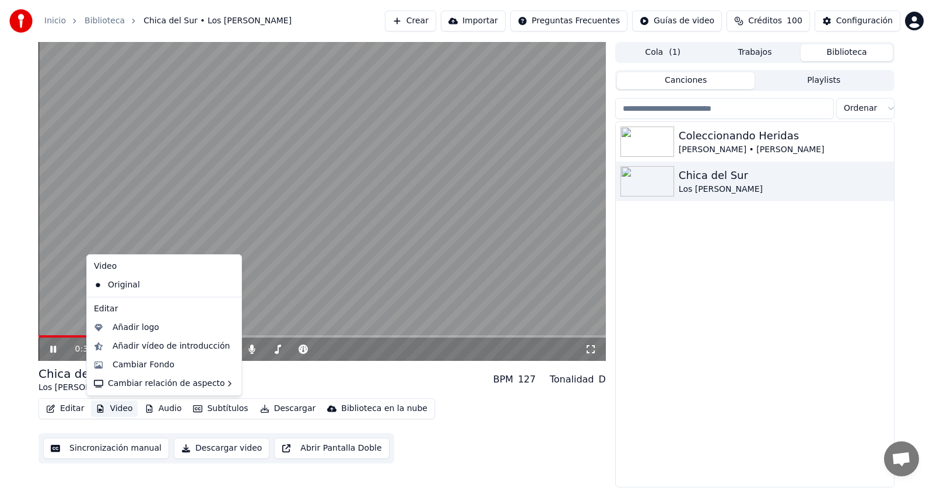
click at [662, 333] on div "Coleccionando Heridas [PERSON_NAME] • [PERSON_NAME] Chica del Sur Los [PERSON_N…" at bounding box center [755, 304] width 278 height 365
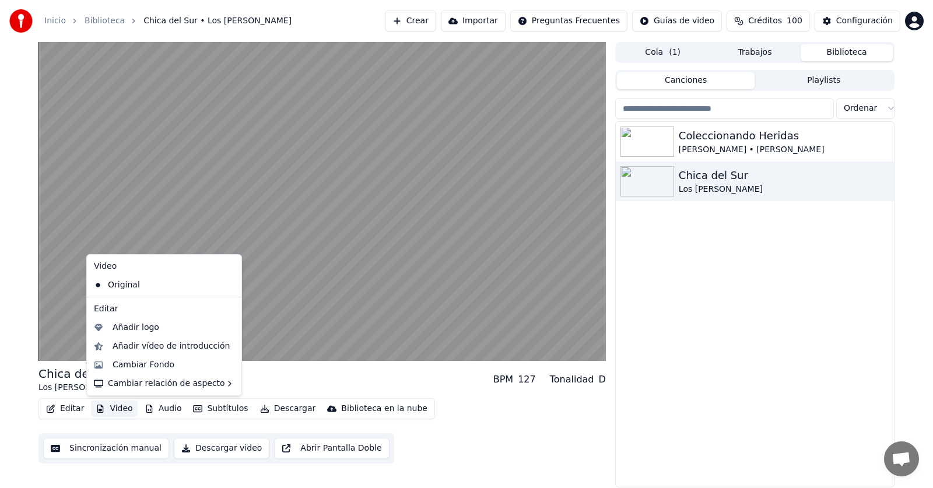
click at [106, 411] on button "Video" at bounding box center [114, 409] width 46 height 16
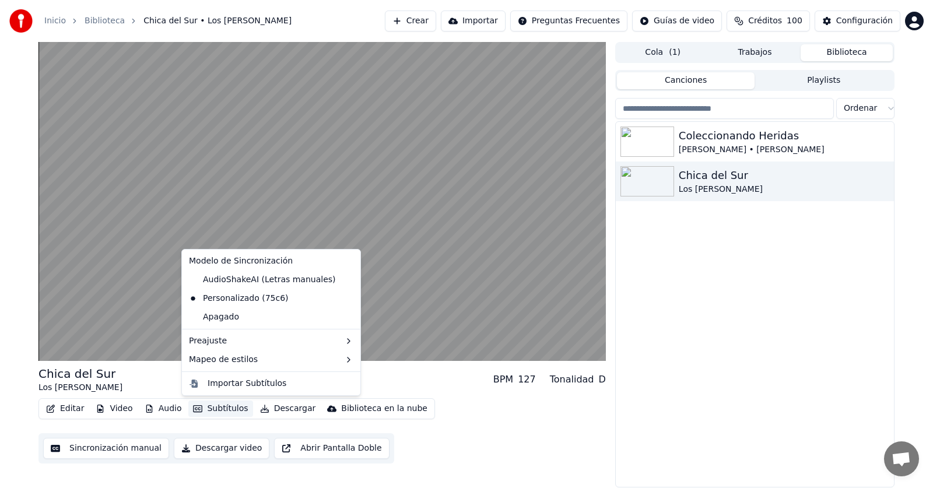
click at [216, 406] on button "Subtítulos" at bounding box center [220, 409] width 64 height 16
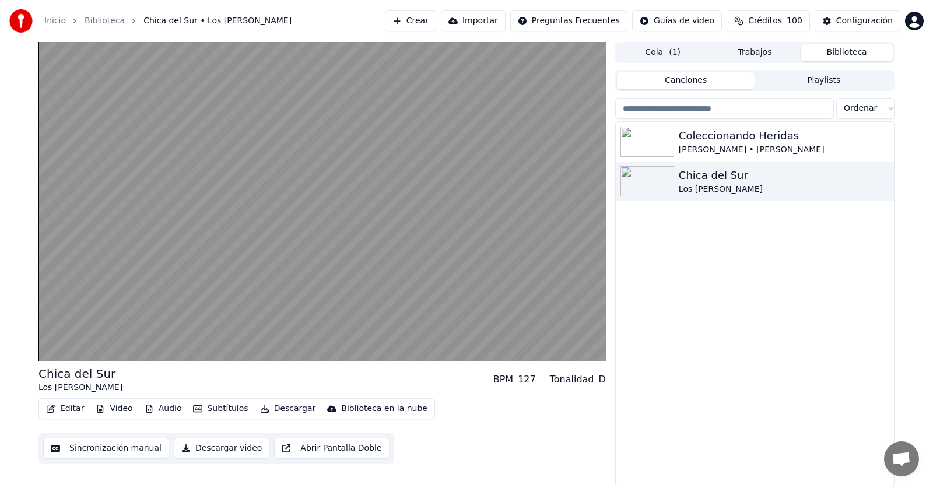
click at [216, 409] on button "Subtítulos" at bounding box center [220, 409] width 64 height 16
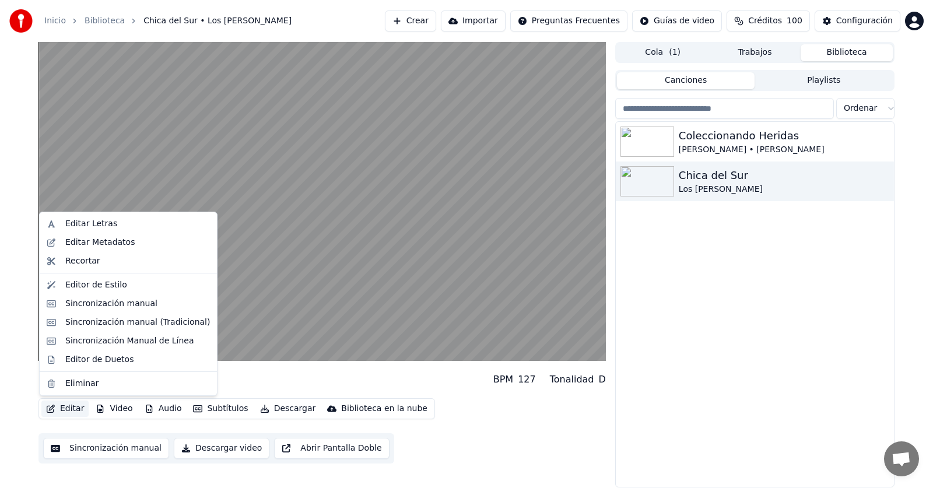
click at [71, 407] on button "Editar" at bounding box center [64, 409] width 47 height 16
click at [62, 407] on button "Editar" at bounding box center [64, 409] width 47 height 16
click at [114, 284] on div "Editor de Estilo" at bounding box center [96, 285] width 62 height 12
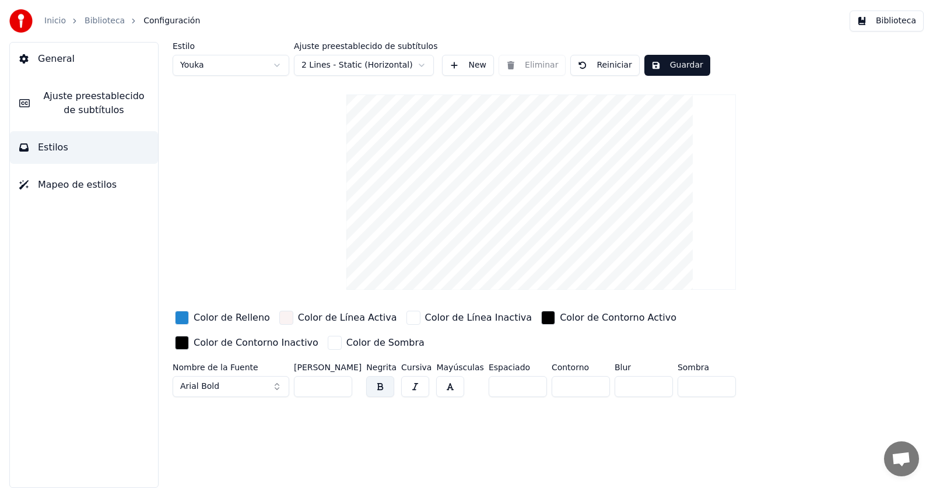
click at [87, 105] on span "Ajuste preestablecido de subtítulos" at bounding box center [94, 103] width 110 height 28
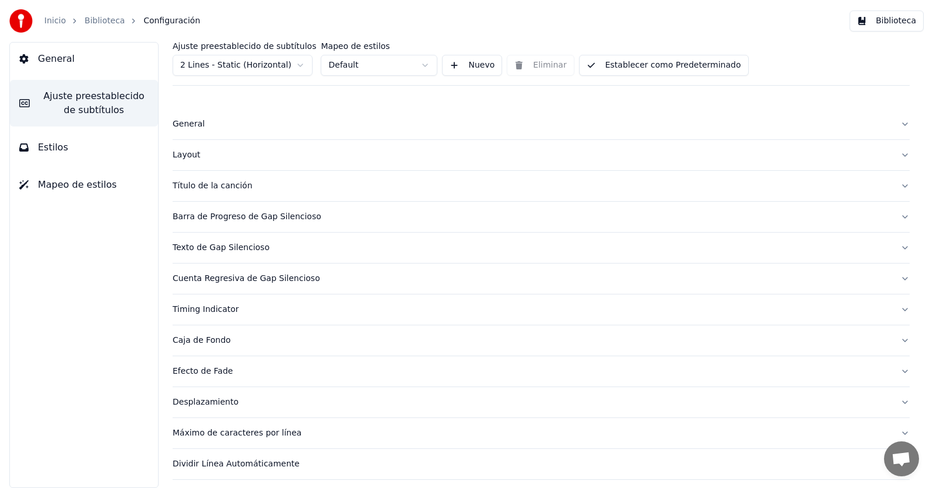
click at [897, 184] on button "Título de la canción" at bounding box center [541, 186] width 737 height 30
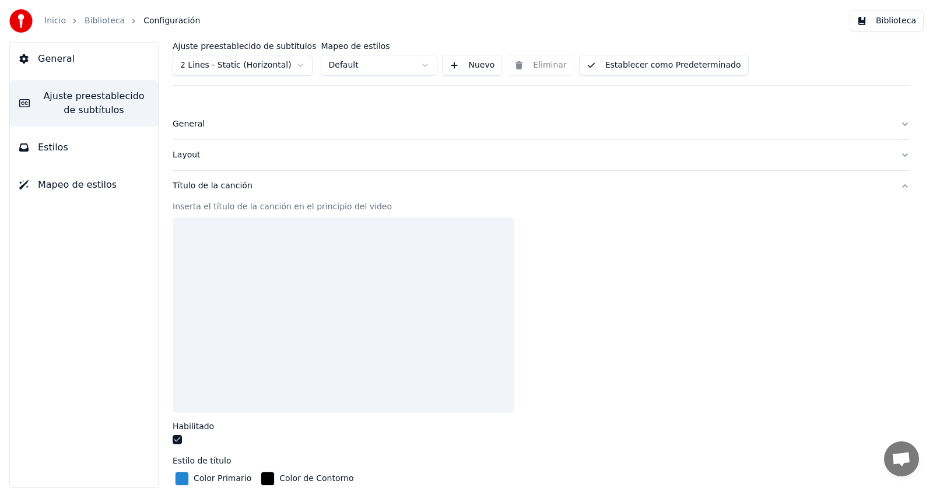
click at [178, 441] on button "button" at bounding box center [177, 439] width 9 height 9
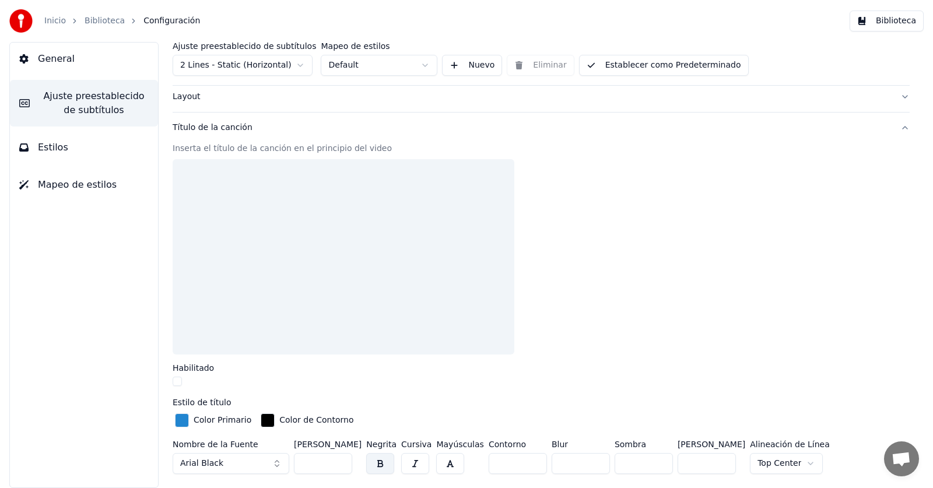
click at [79, 150] on button "Estilos" at bounding box center [84, 147] width 148 height 33
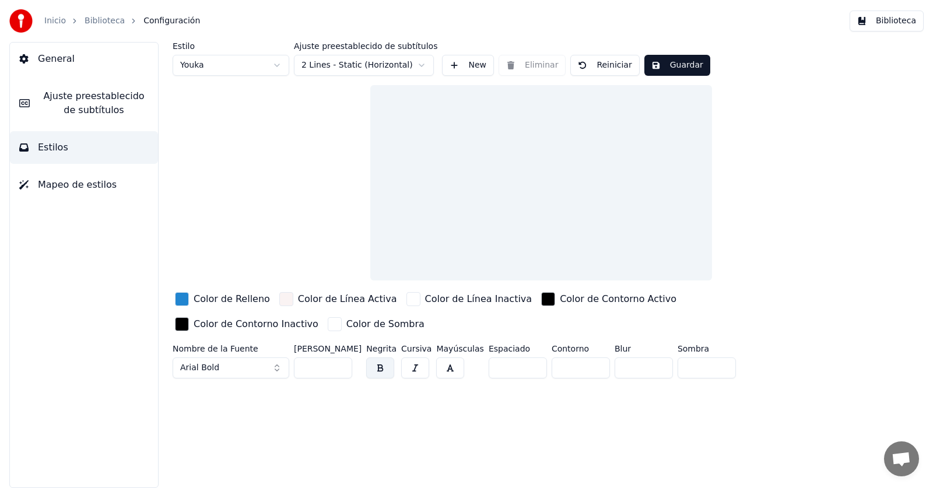
scroll to position [0, 0]
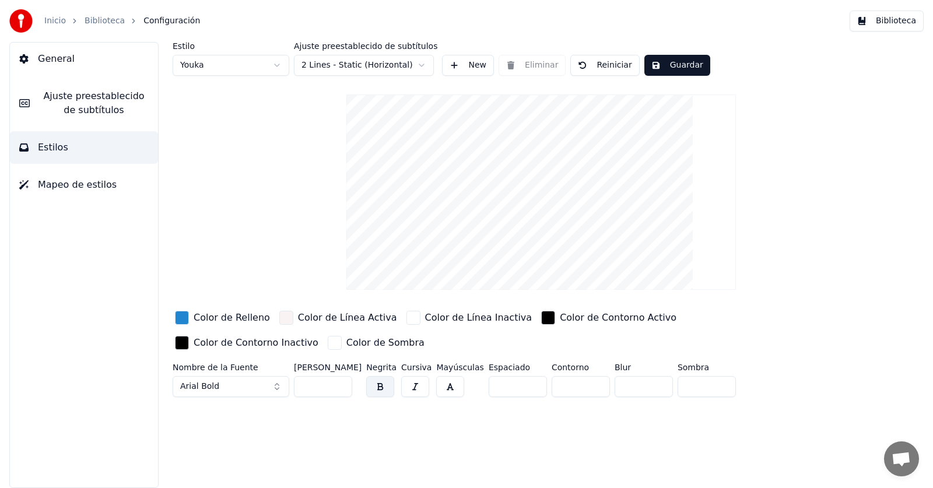
click at [261, 65] on html "Inicio Biblioteca Configuración Biblioteca General Ajuste preestablecido de sub…" at bounding box center [466, 244] width 933 height 488
click at [75, 181] on span "Mapeo de estilos" at bounding box center [77, 185] width 79 height 14
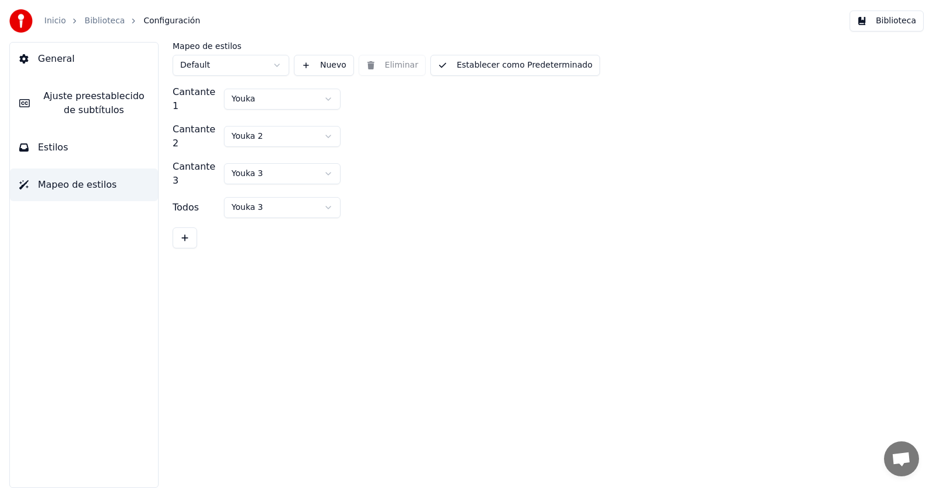
click at [79, 106] on span "Ajuste preestablecido de subtítulos" at bounding box center [94, 103] width 110 height 28
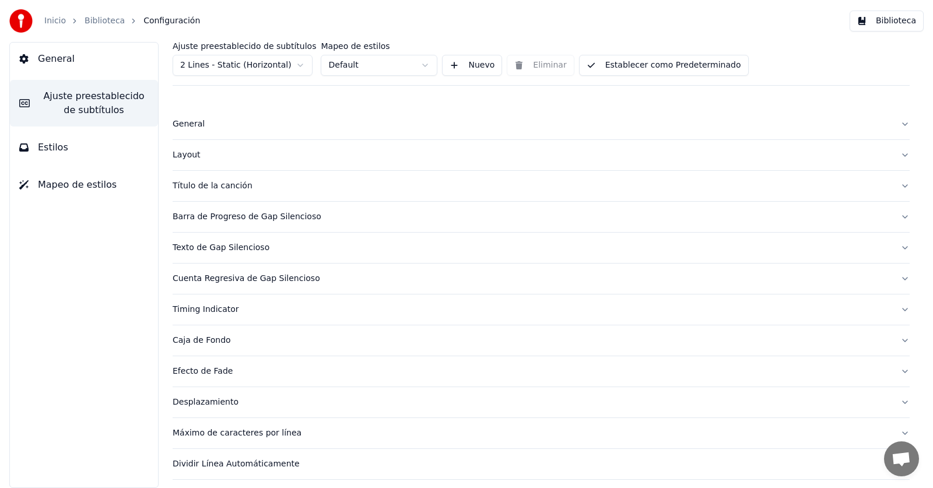
click at [882, 281] on button "Cuenta Regresiva de Gap Silencioso" at bounding box center [541, 279] width 737 height 30
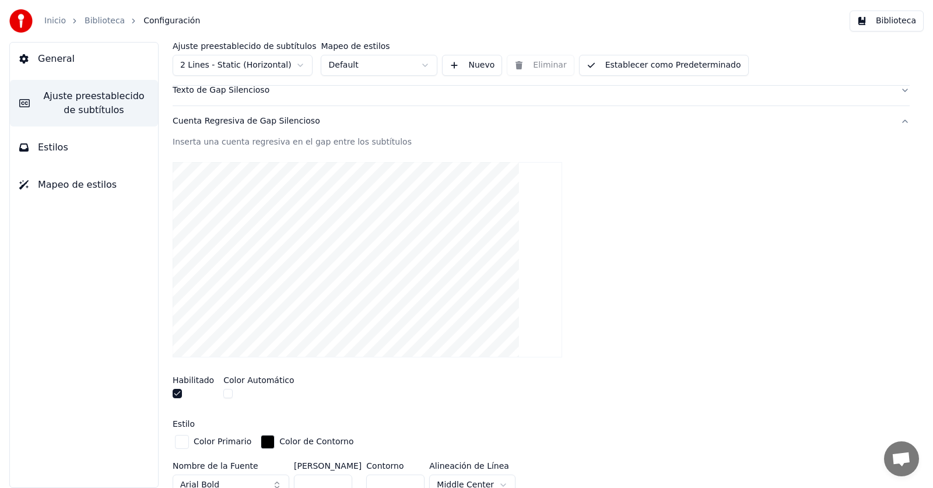
scroll to position [233, 0]
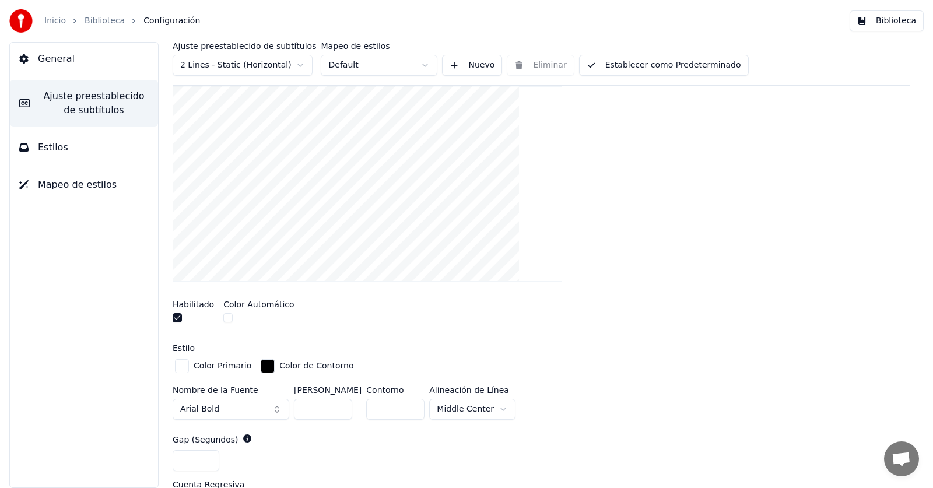
click at [180, 315] on button "button" at bounding box center [177, 317] width 9 height 9
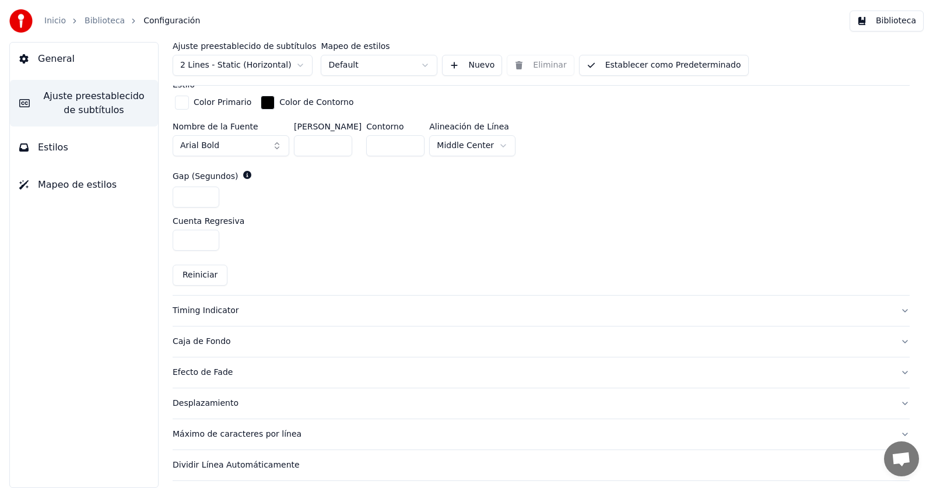
scroll to position [525, 0]
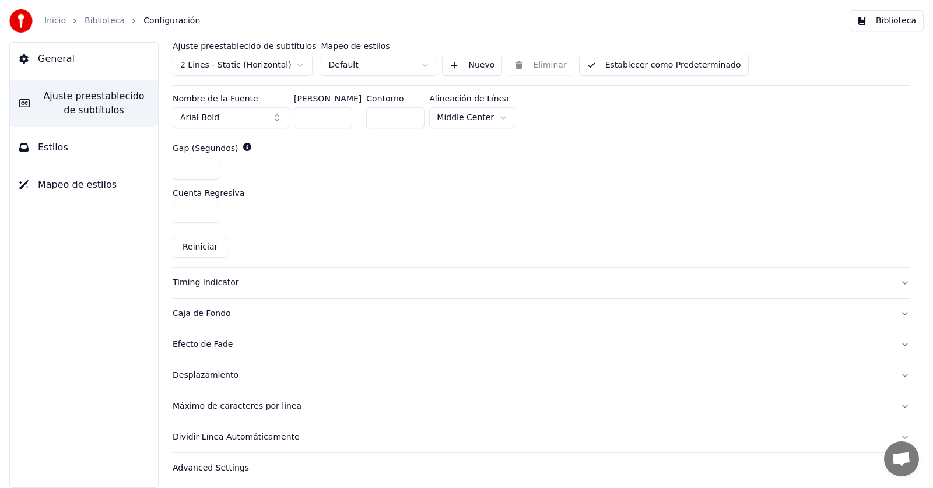
click at [201, 282] on div "Timing Indicator" at bounding box center [532, 283] width 718 height 12
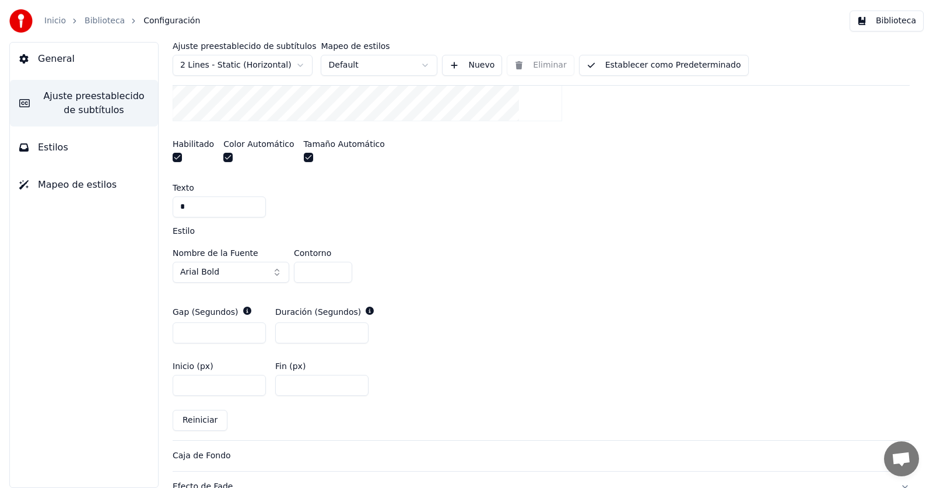
scroll to position [279, 0]
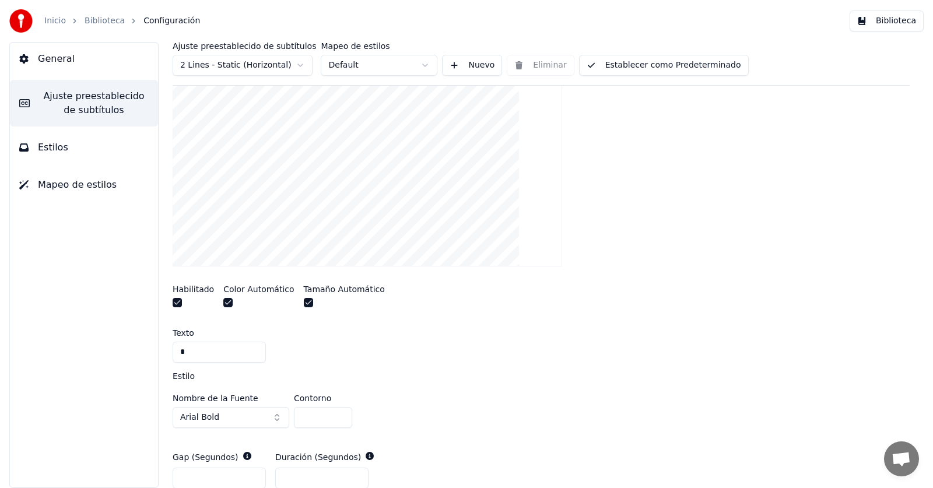
click at [64, 55] on span "General" at bounding box center [56, 59] width 37 height 14
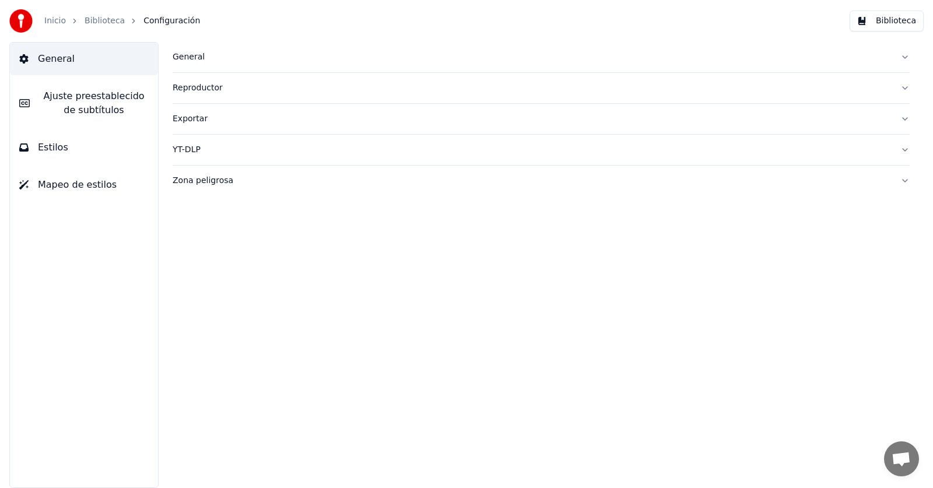
click at [884, 24] on button "Biblioteca" at bounding box center [886, 20] width 74 height 21
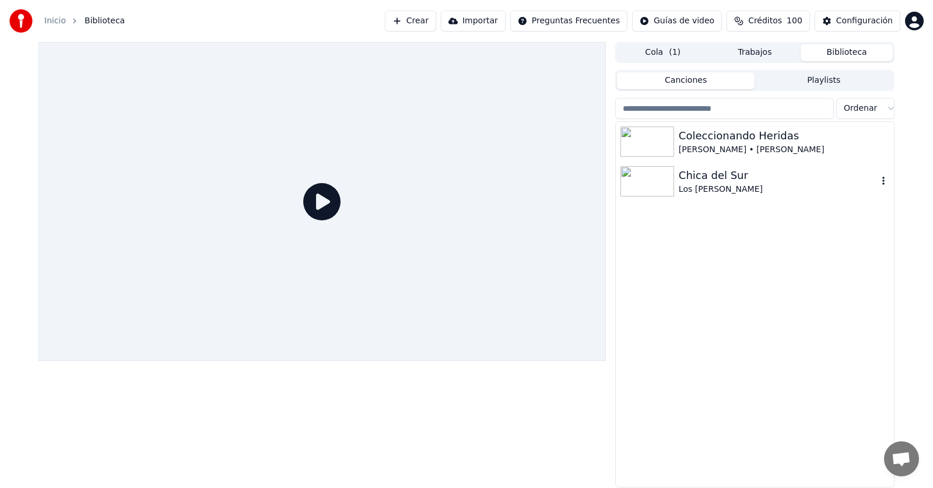
click at [686, 180] on div "Chica del Sur" at bounding box center [778, 175] width 199 height 16
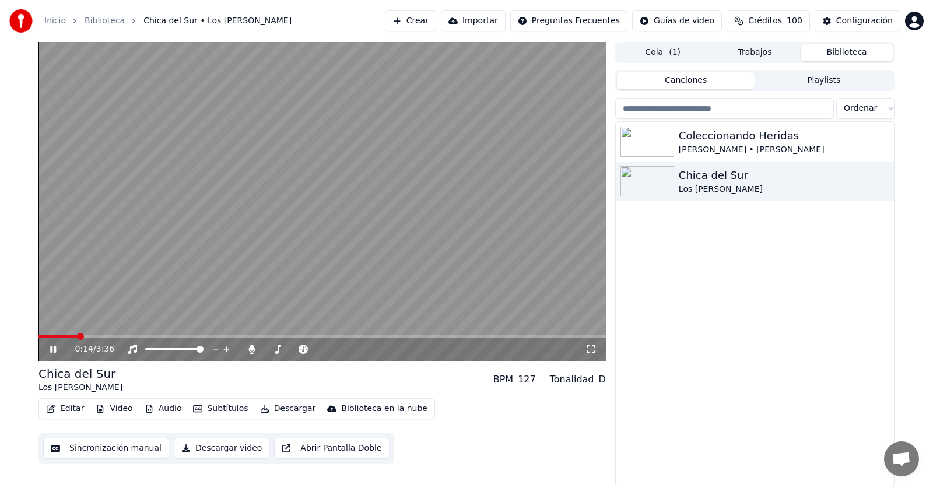
click at [52, 350] on icon at bounding box center [53, 349] width 6 height 7
click at [305, 205] on video at bounding box center [321, 201] width 567 height 319
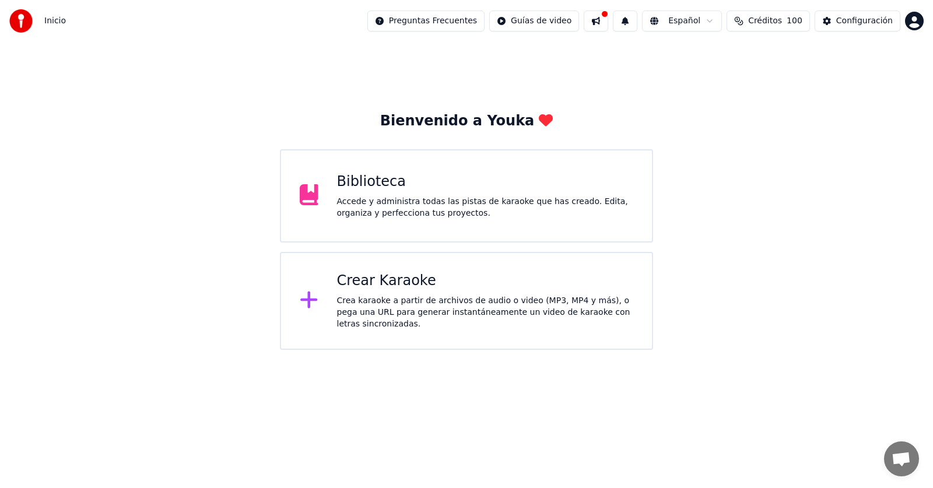
click at [380, 172] on div "Biblioteca Accede y administra todas las pistas de karaoke que has creado. Edit…" at bounding box center [466, 195] width 373 height 93
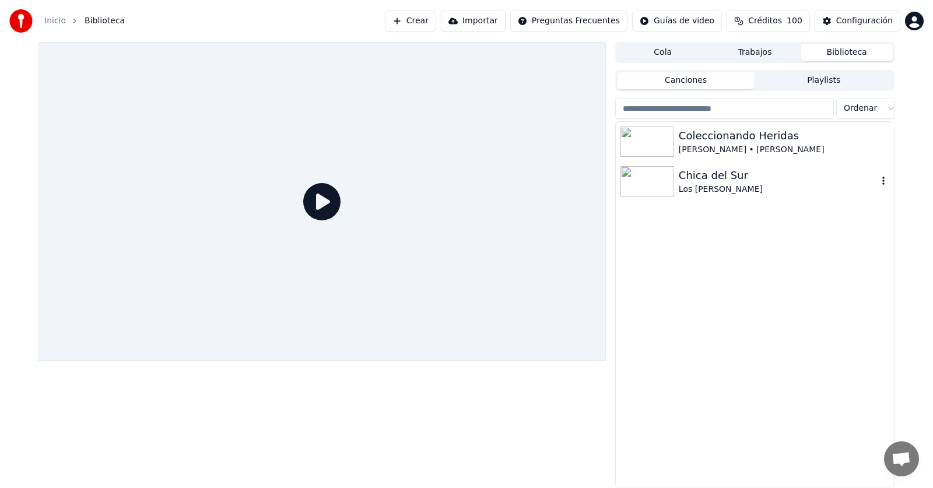
click at [709, 178] on div "Chica del Sur" at bounding box center [778, 175] width 199 height 16
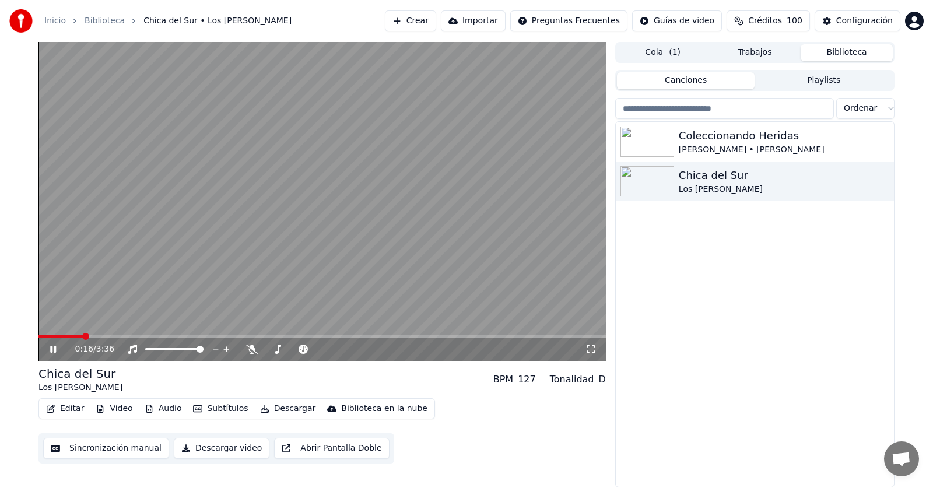
click at [75, 409] on button "Editar" at bounding box center [64, 409] width 47 height 16
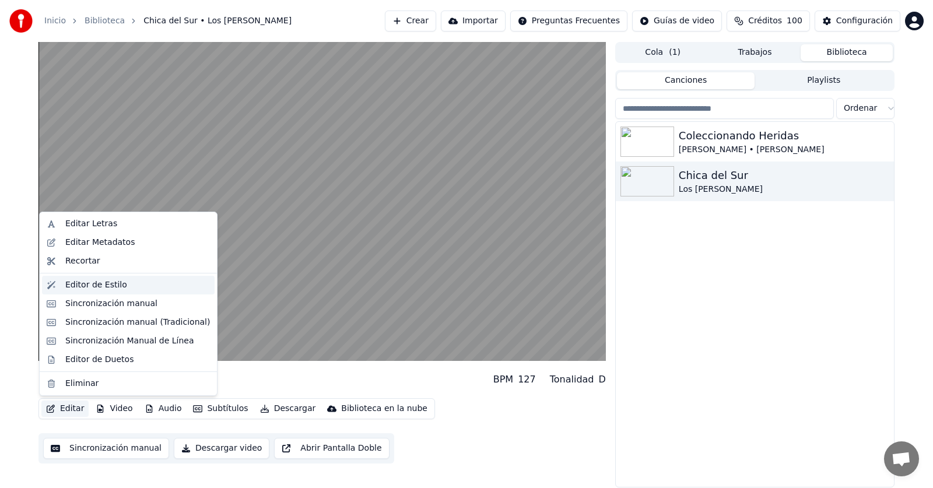
click at [107, 285] on div "Editor de Estilo" at bounding box center [96, 285] width 62 height 12
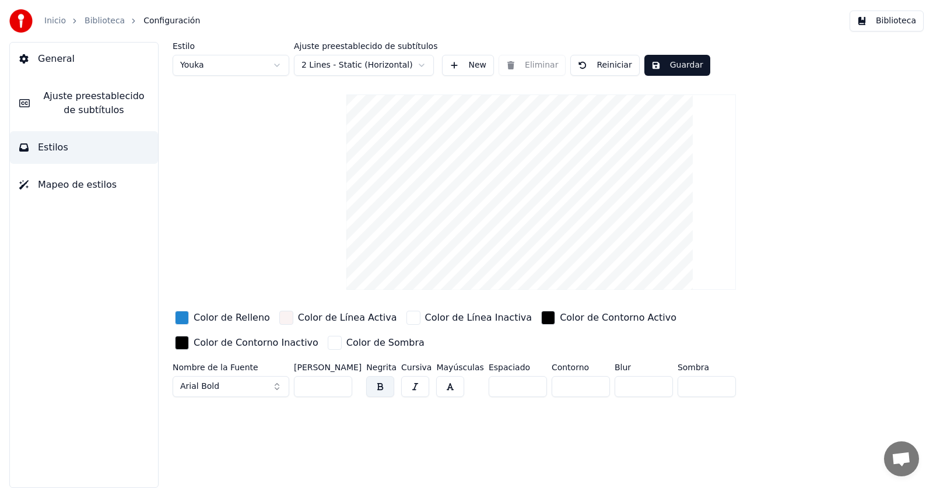
click at [271, 63] on html "Inicio Biblioteca Configuración Biblioteca General Ajuste preestablecido de sub…" at bounding box center [466, 244] width 933 height 488
click at [266, 64] on html "Inicio Biblioteca Configuración Biblioteca General Ajuste preestablecido de sub…" at bounding box center [466, 244] width 933 height 488
click at [99, 188] on span "Mapeo de estilos" at bounding box center [77, 185] width 79 height 14
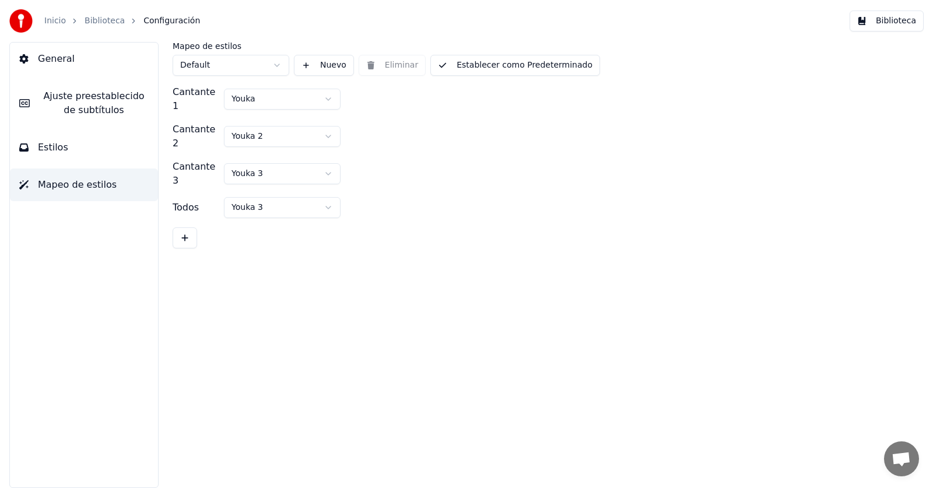
click at [47, 94] on span "Ajuste preestablecido de subtítulos" at bounding box center [94, 103] width 110 height 28
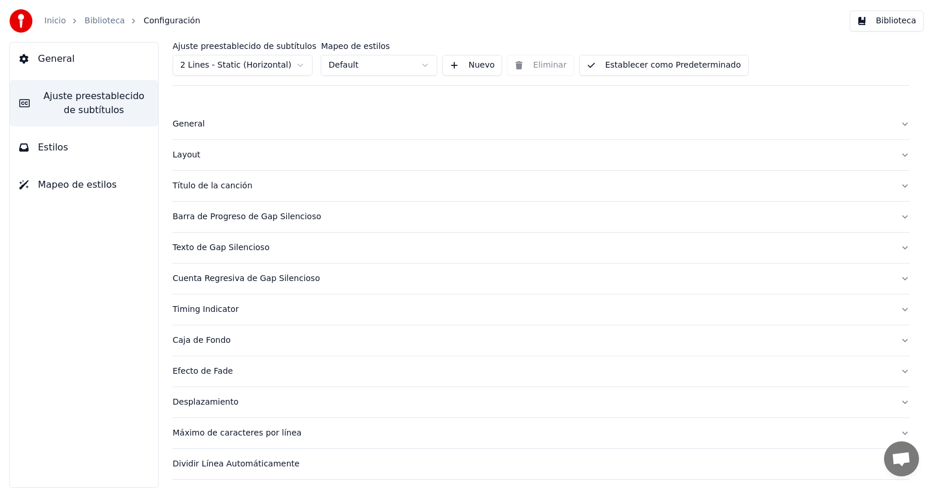
click at [896, 218] on button "Barra de Progreso de Gap Silencioso" at bounding box center [541, 217] width 737 height 30
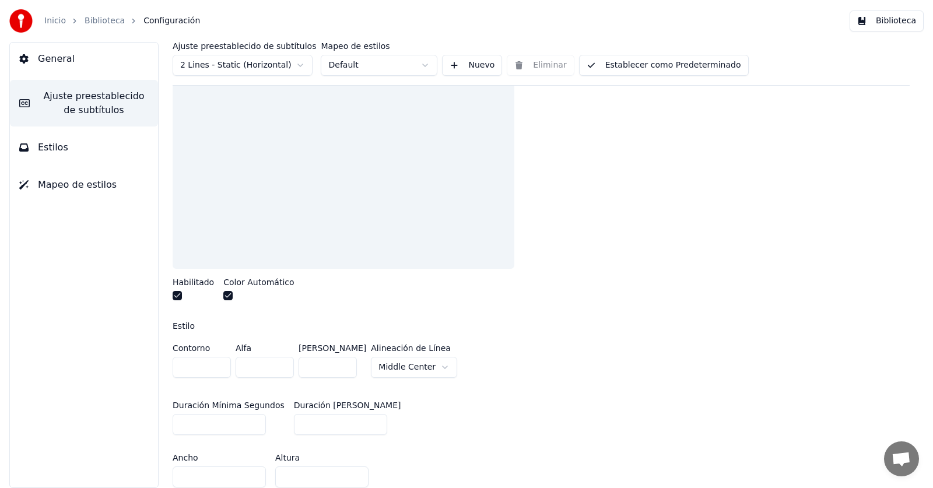
scroll to position [117, 0]
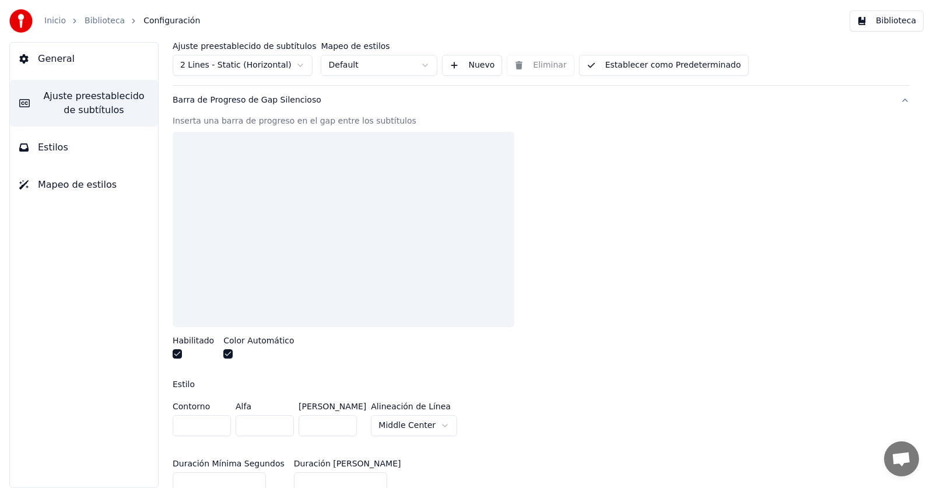
click at [175, 354] on button "button" at bounding box center [177, 353] width 9 height 9
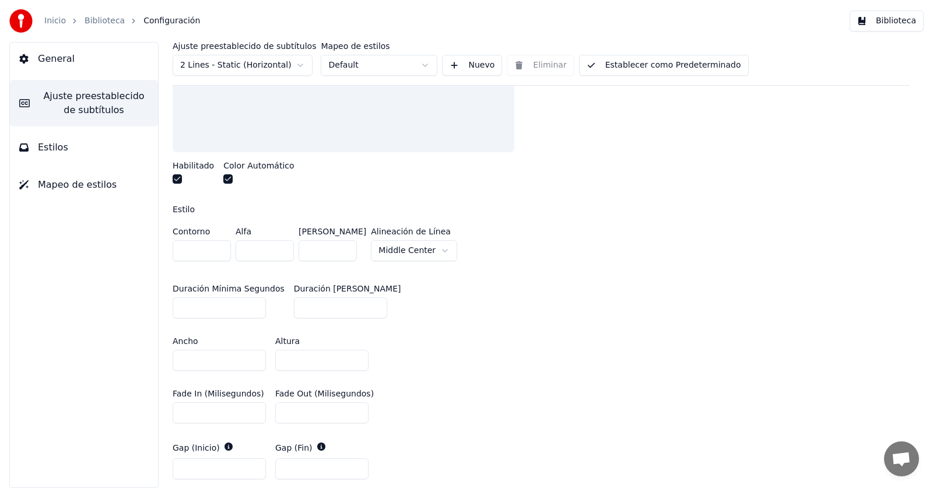
scroll to position [58, 0]
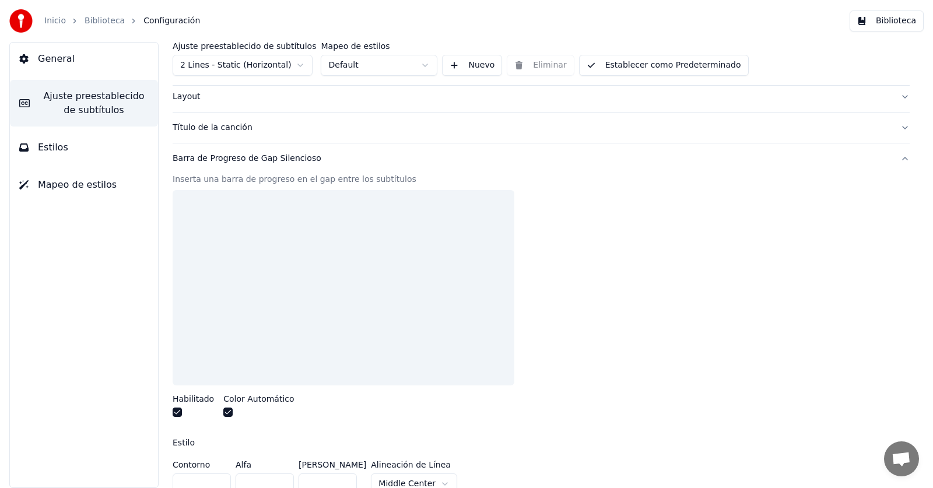
click at [896, 159] on button "Barra de Progreso de Gap Silencioso" at bounding box center [541, 158] width 737 height 30
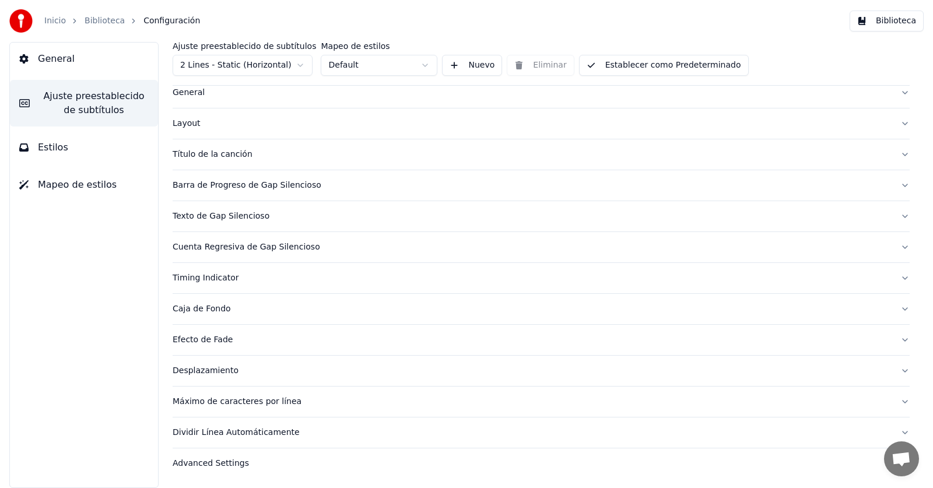
click at [891, 247] on button "Cuenta Regresiva de Gap Silencioso" at bounding box center [541, 247] width 737 height 30
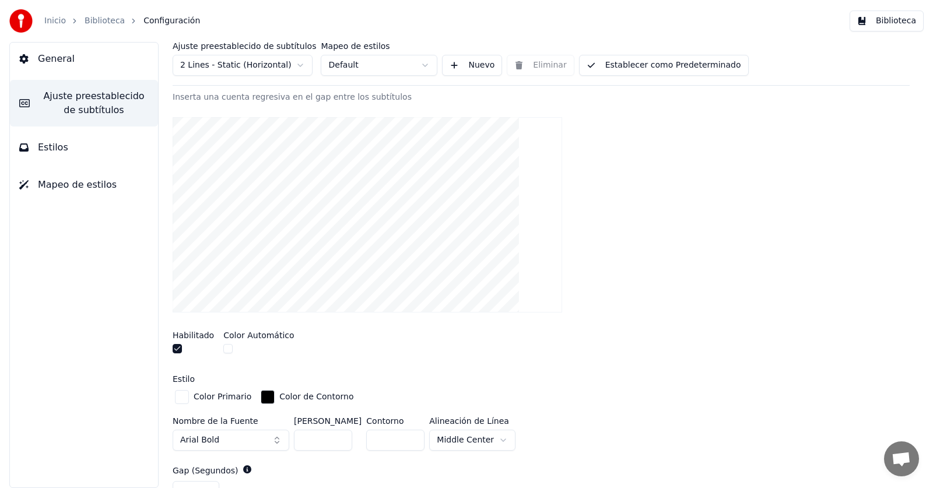
scroll to position [90, 0]
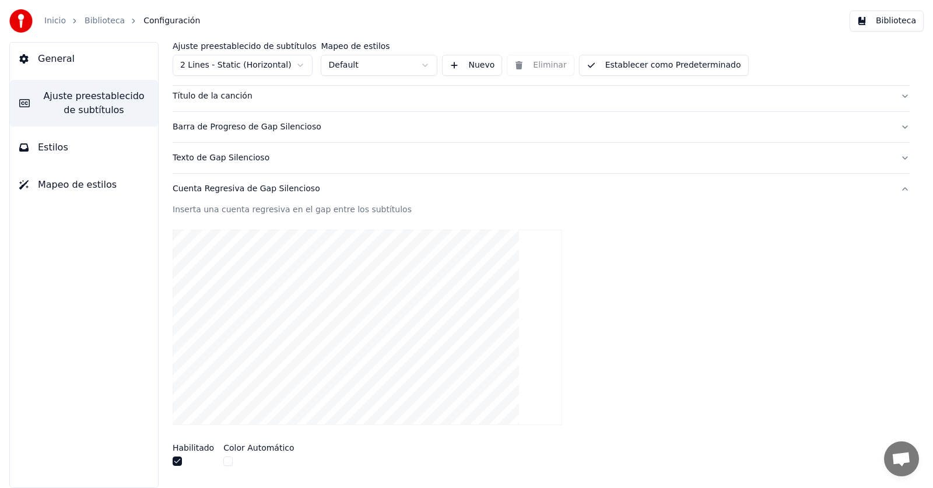
click at [892, 188] on button "Cuenta Regresiva de Gap Silencioso" at bounding box center [541, 189] width 737 height 30
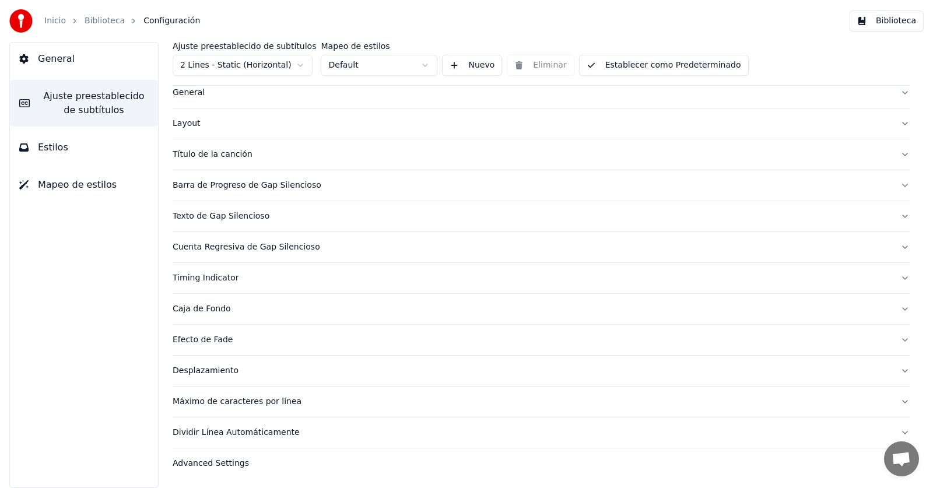
click at [893, 275] on button "Timing Indicator" at bounding box center [541, 278] width 737 height 30
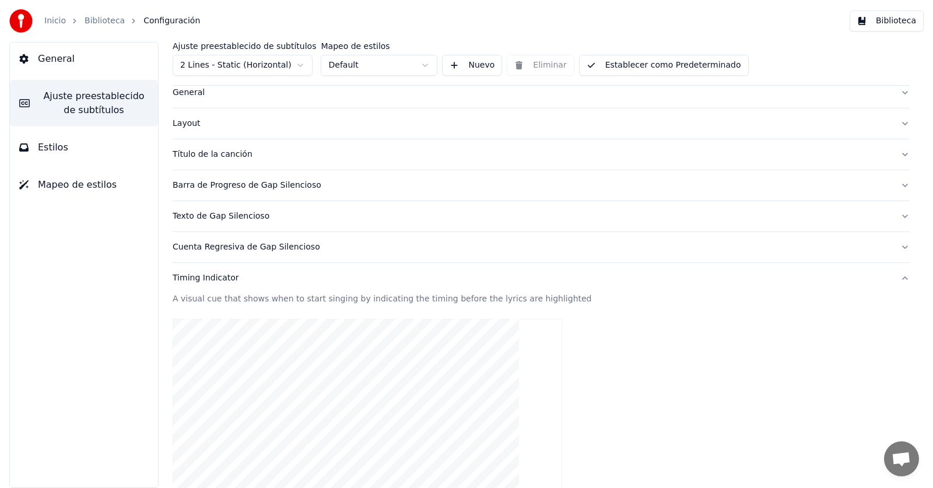
scroll to position [148, 0]
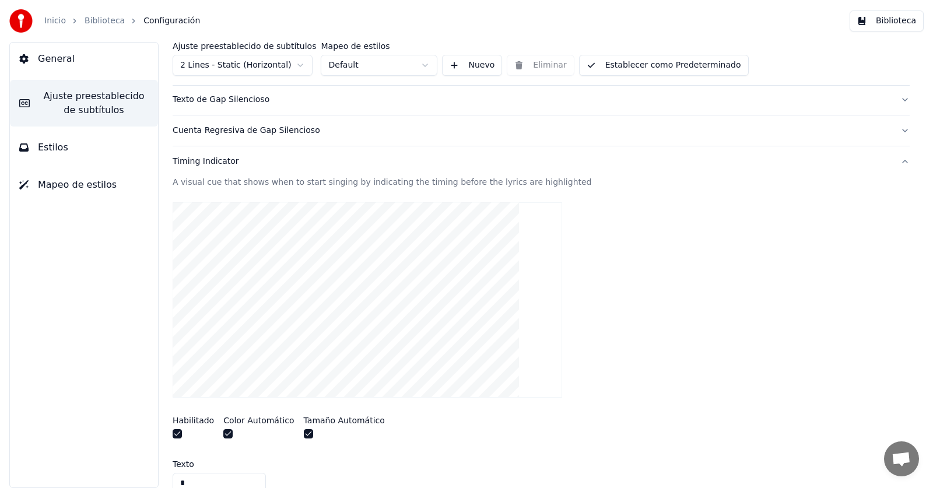
click at [896, 159] on button "Timing Indicator" at bounding box center [541, 161] width 737 height 30
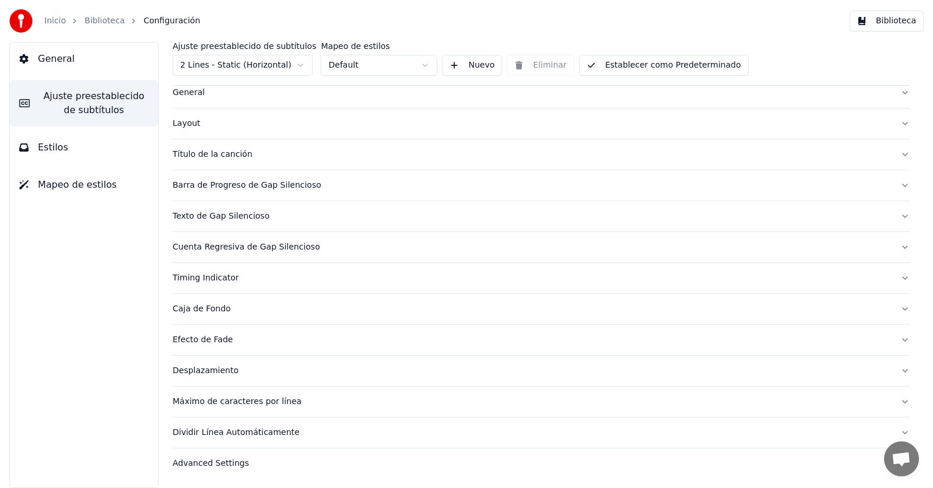
click at [894, 309] on button "Caja de Fondo" at bounding box center [541, 309] width 737 height 30
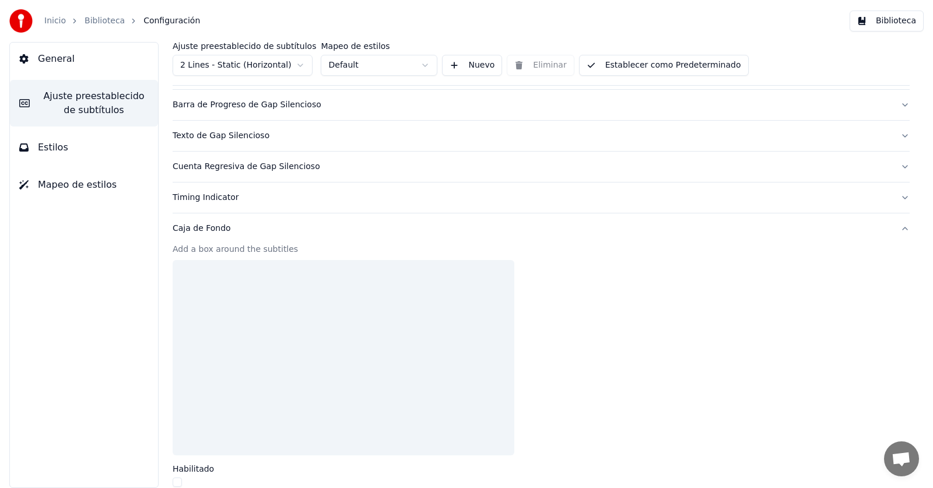
scroll to position [90, 0]
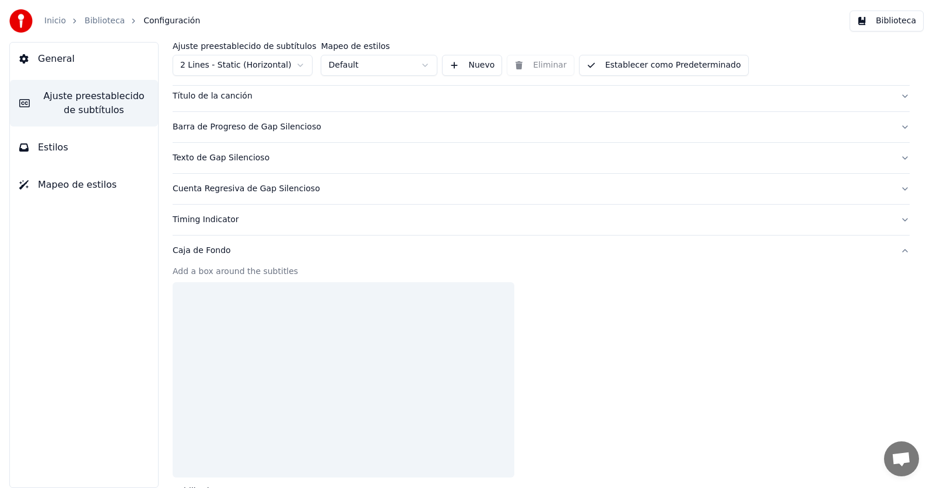
click at [896, 248] on button "Caja de Fondo" at bounding box center [541, 251] width 737 height 30
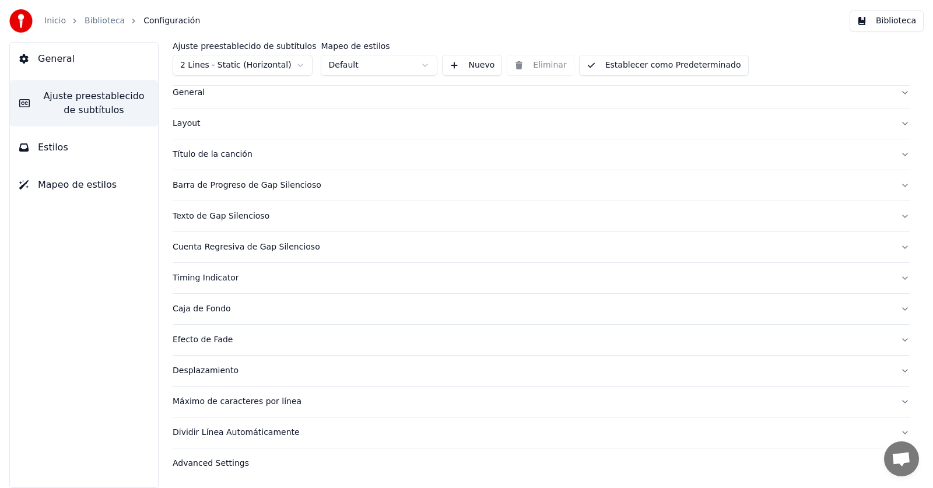
click at [896, 338] on button "Efecto de Fade" at bounding box center [541, 340] width 737 height 30
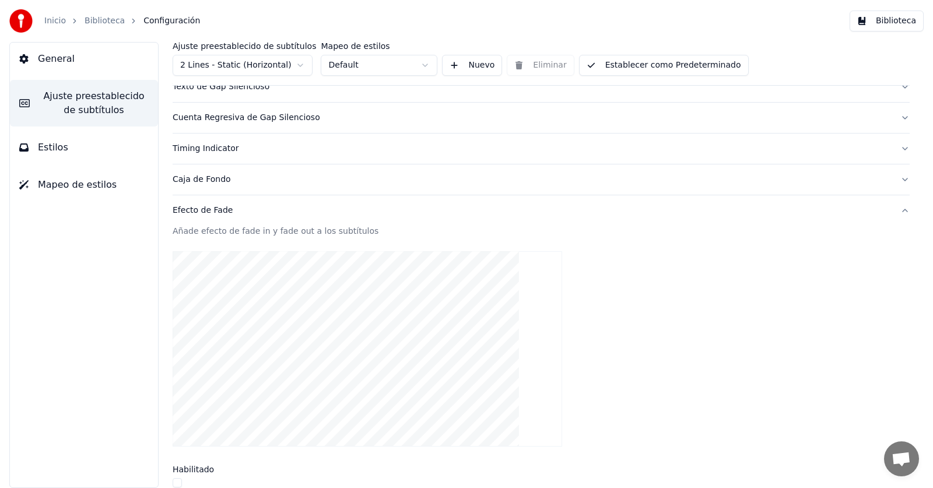
scroll to position [148, 0]
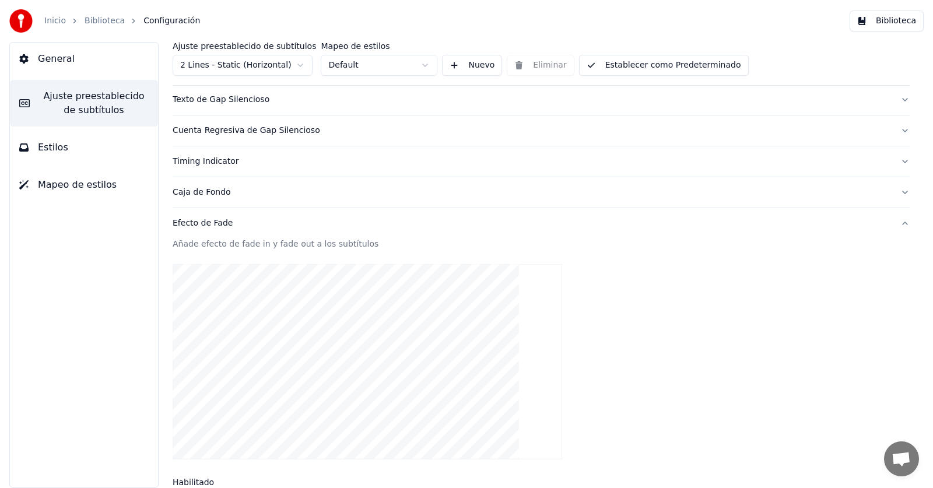
click at [893, 224] on button "Efecto de Fade" at bounding box center [541, 223] width 737 height 30
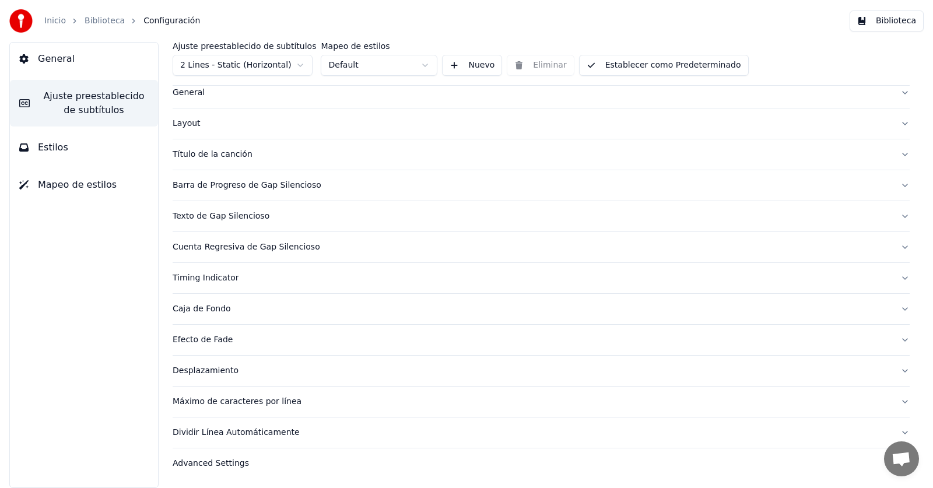
scroll to position [31, 0]
click at [892, 366] on button "Desplazamiento" at bounding box center [541, 371] width 737 height 30
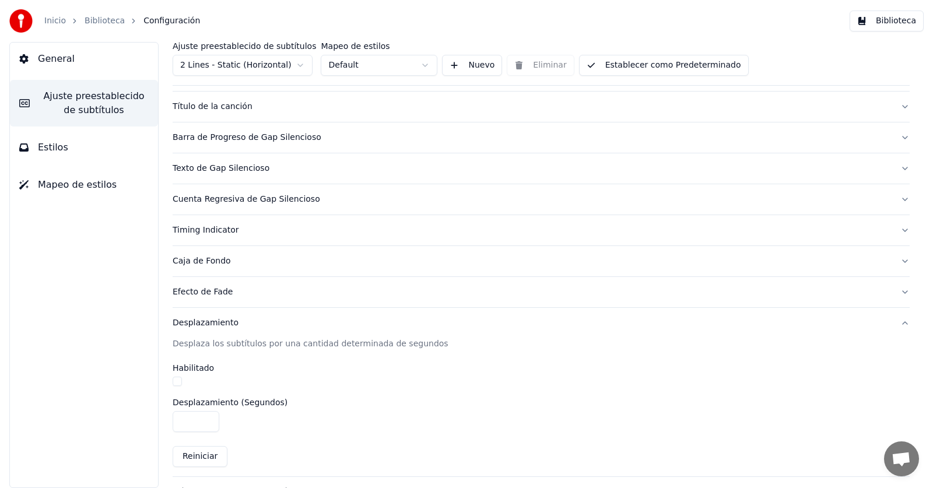
scroll to position [148, 0]
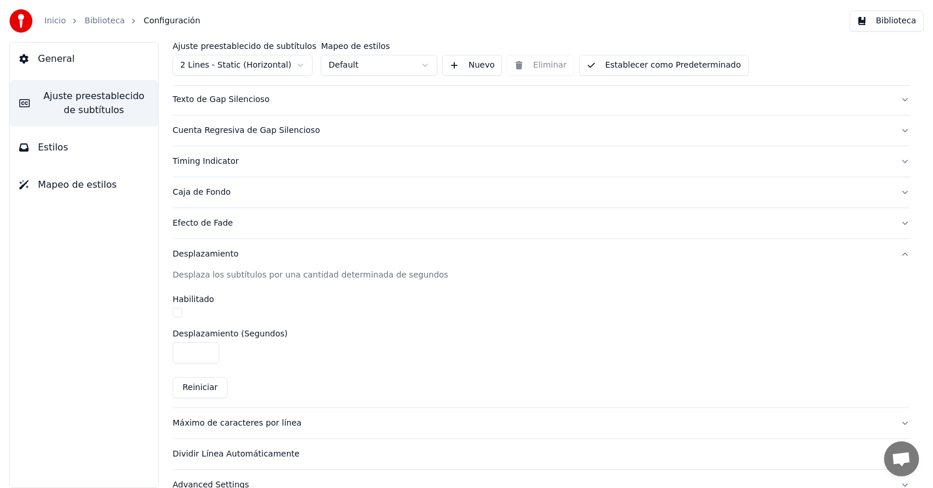
click at [894, 255] on button "Desplazamiento" at bounding box center [541, 254] width 737 height 30
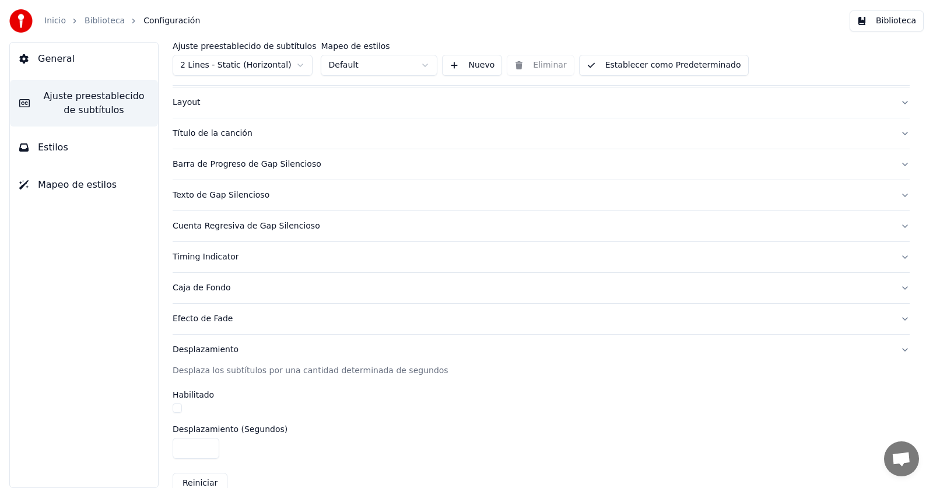
scroll to position [31, 0]
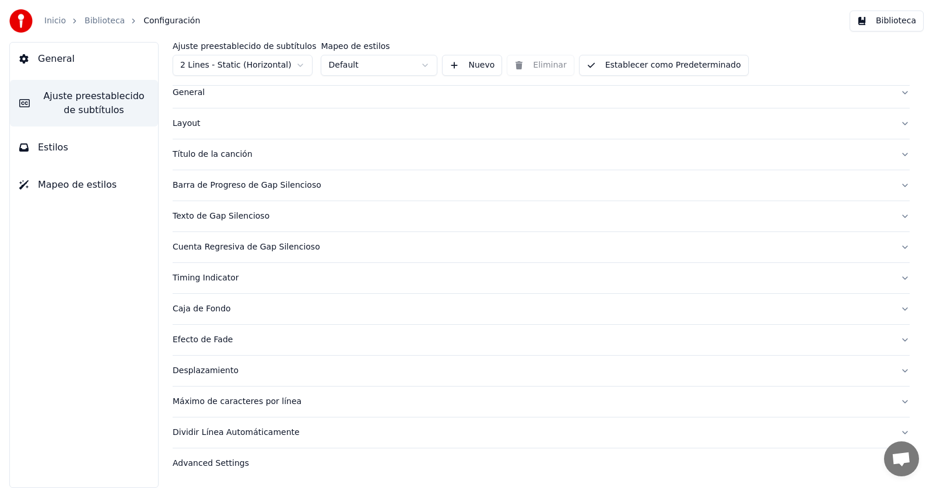
click at [217, 462] on div "Advanced Settings" at bounding box center [532, 464] width 718 height 12
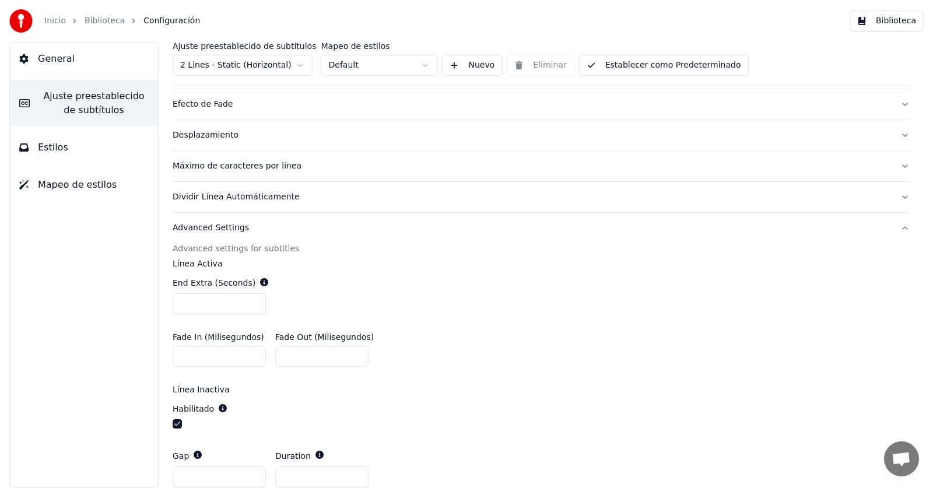
scroll to position [197, 0]
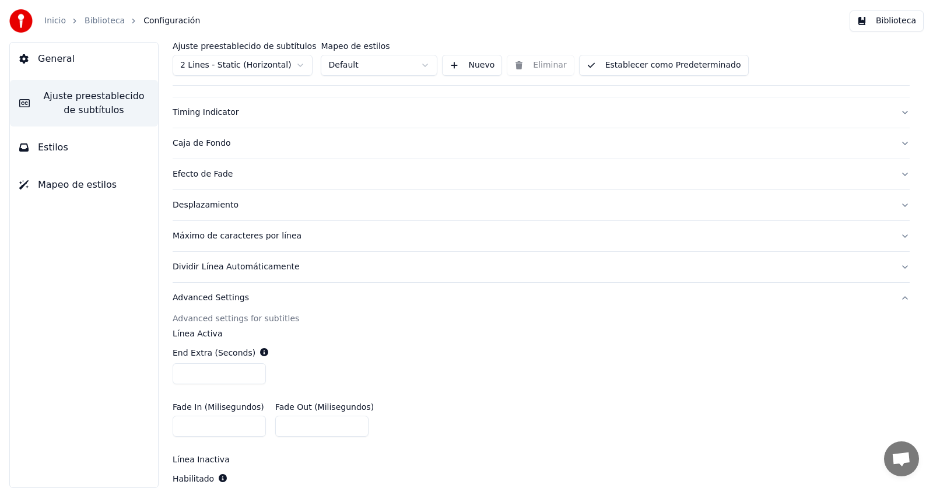
click at [894, 298] on button "Advanced Settings" at bounding box center [541, 298] width 737 height 30
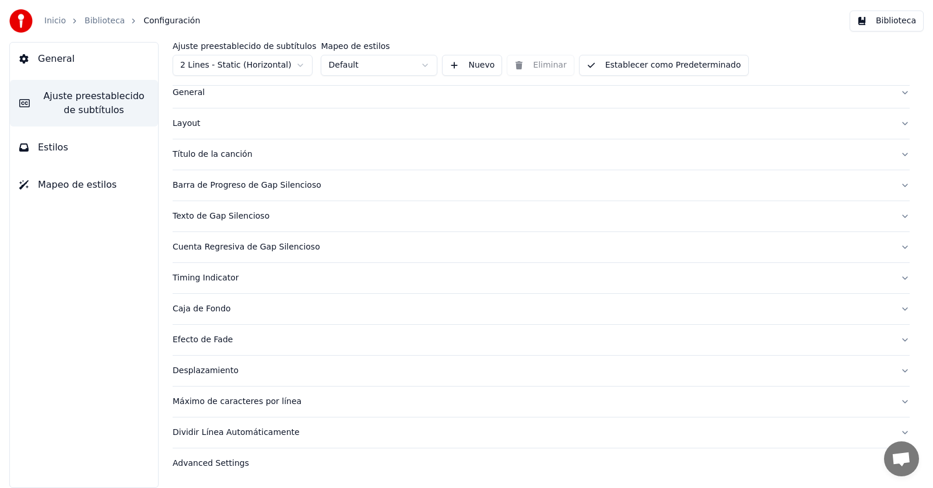
scroll to position [0, 0]
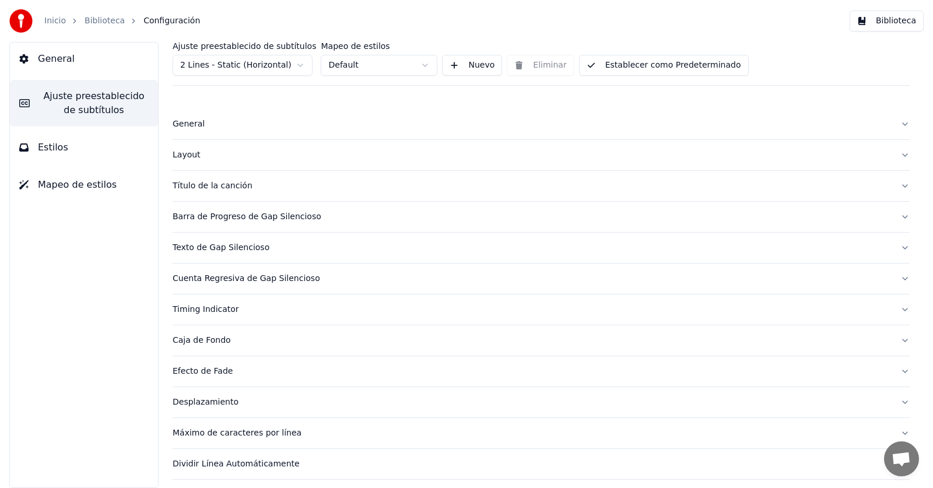
click at [893, 156] on button "Layout" at bounding box center [541, 155] width 737 height 30
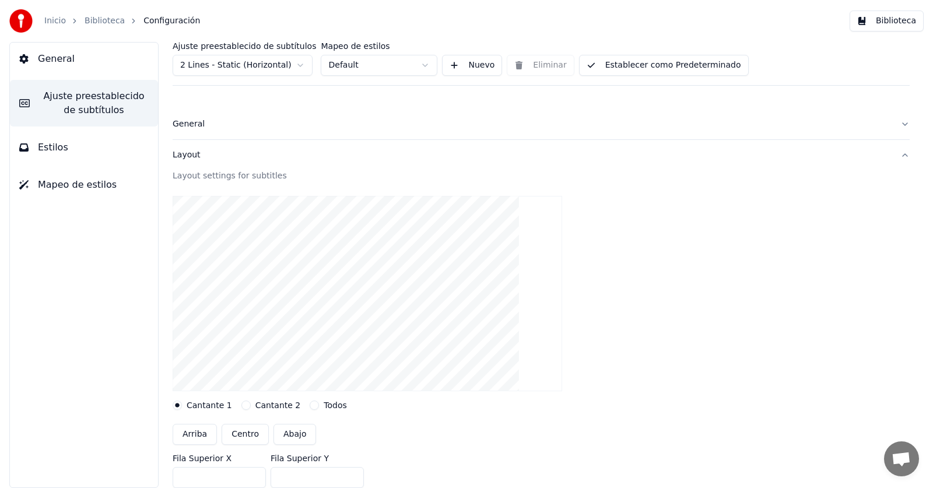
click at [893, 156] on button "Layout" at bounding box center [541, 155] width 737 height 30
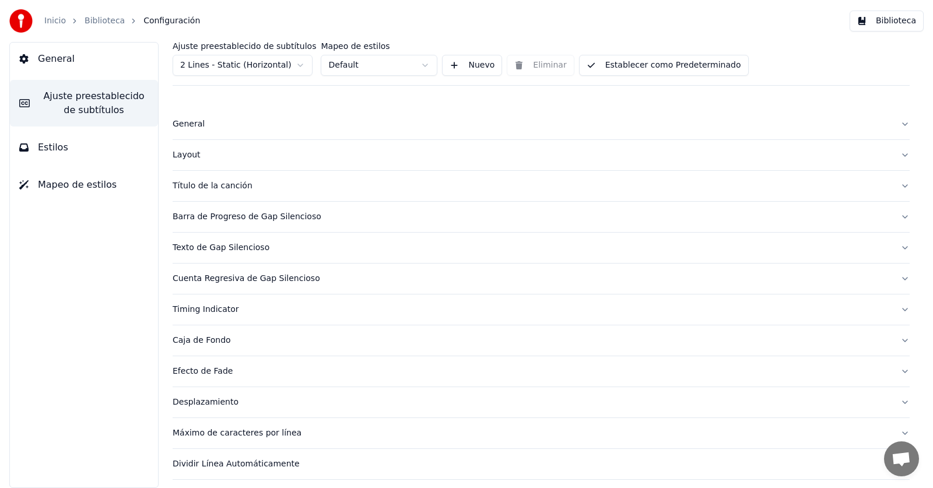
click at [894, 216] on button "Barra de Progreso de Gap Silencioso" at bounding box center [541, 217] width 737 height 30
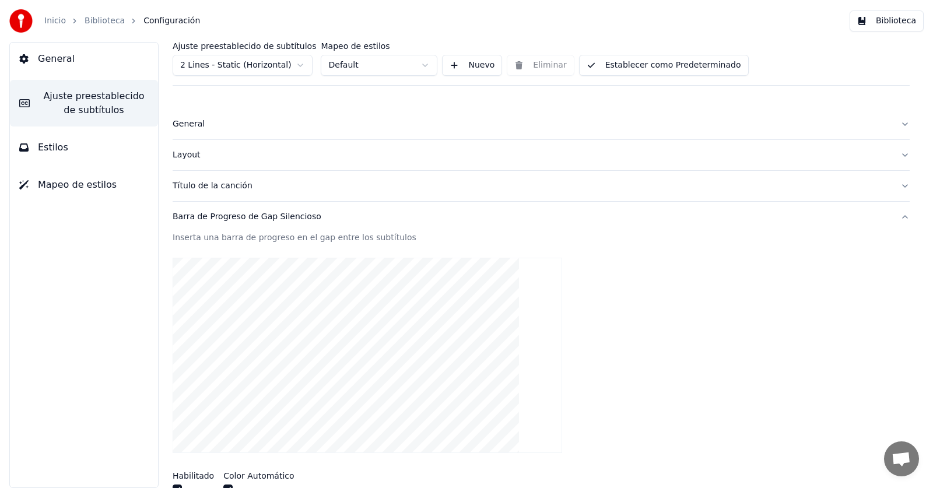
scroll to position [58, 0]
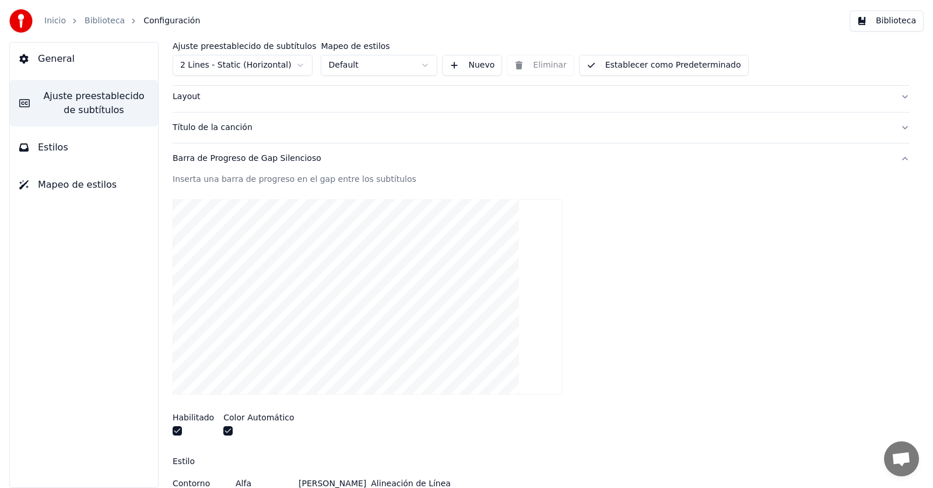
click at [177, 433] on button "button" at bounding box center [177, 430] width 9 height 9
click at [895, 161] on button "Barra de Progreso de Gap Silencioso" at bounding box center [541, 158] width 737 height 30
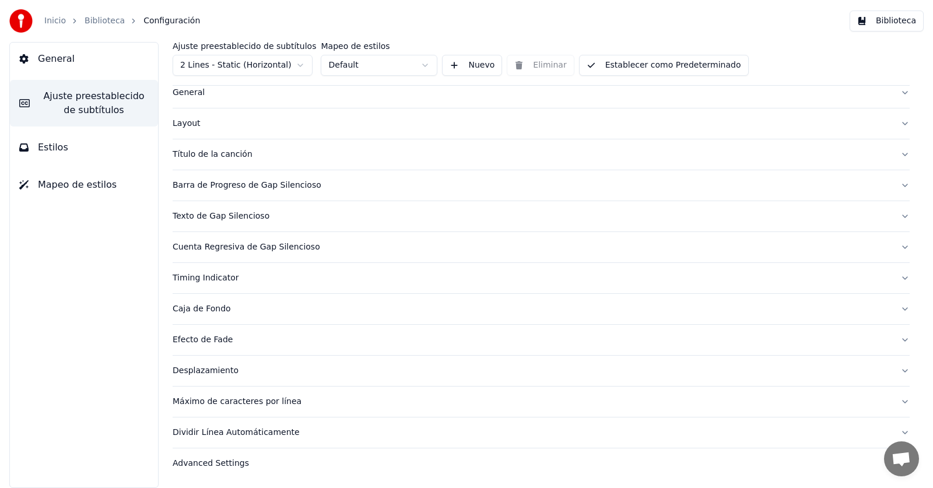
click at [890, 217] on button "Texto de Gap Silencioso" at bounding box center [541, 216] width 737 height 30
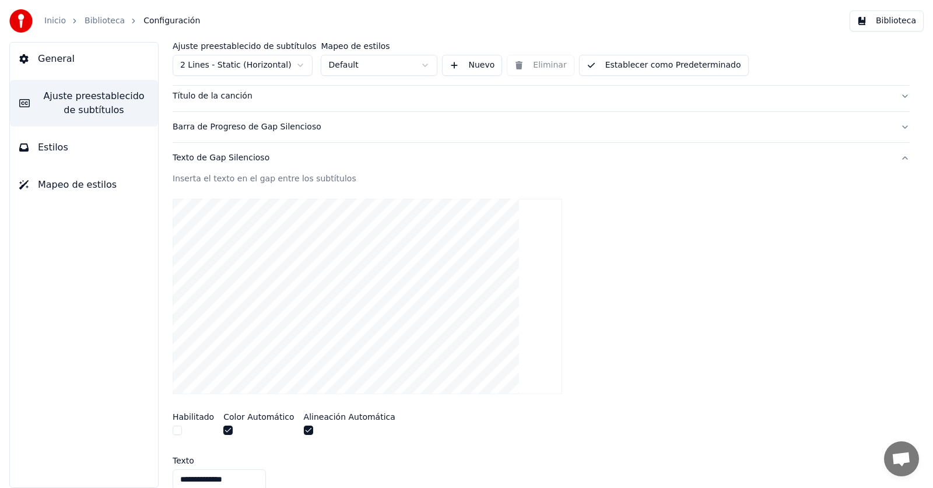
scroll to position [148, 0]
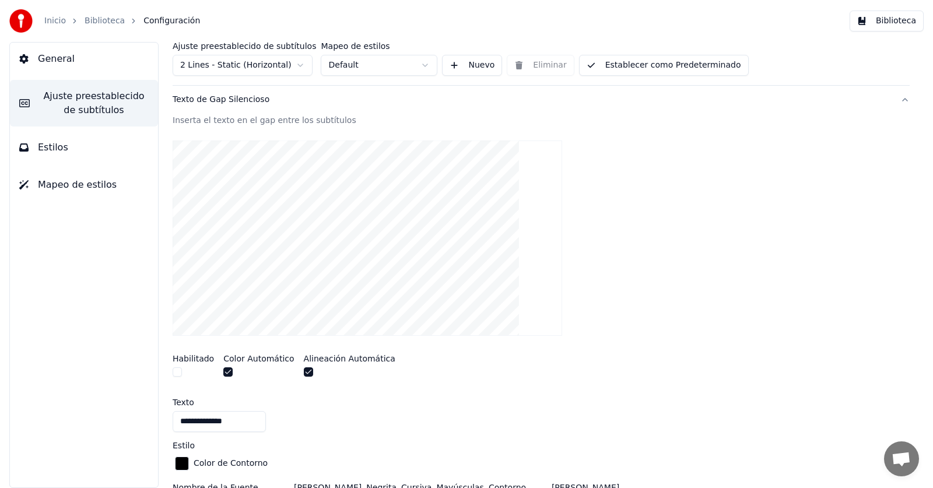
click at [180, 371] on button "button" at bounding box center [177, 371] width 9 height 9
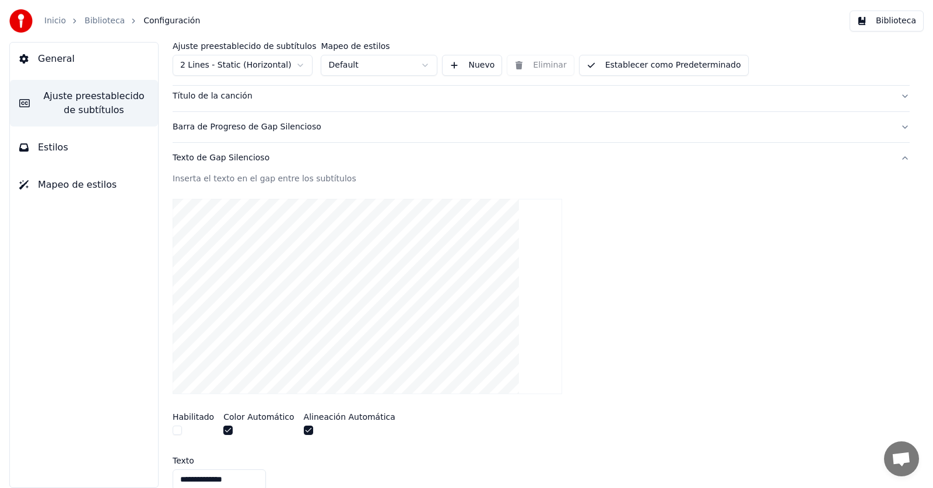
click at [896, 161] on button "Texto de Gap Silencioso" at bounding box center [541, 158] width 737 height 30
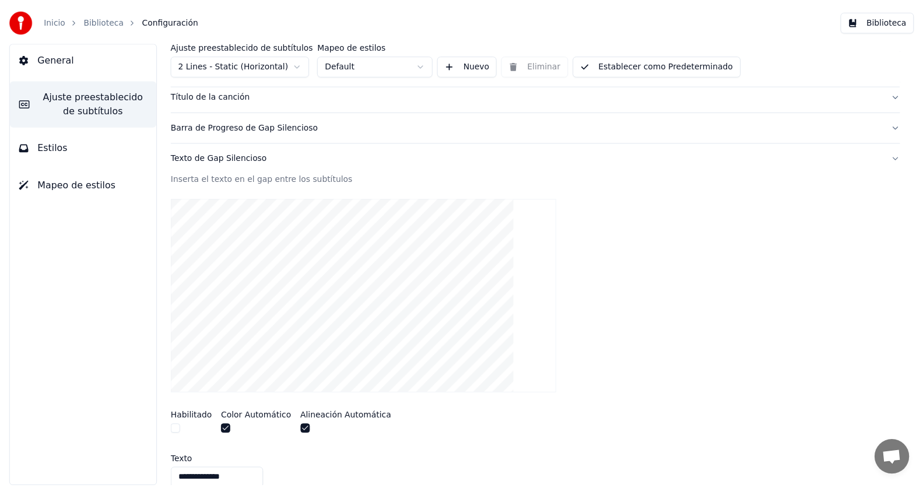
scroll to position [31, 0]
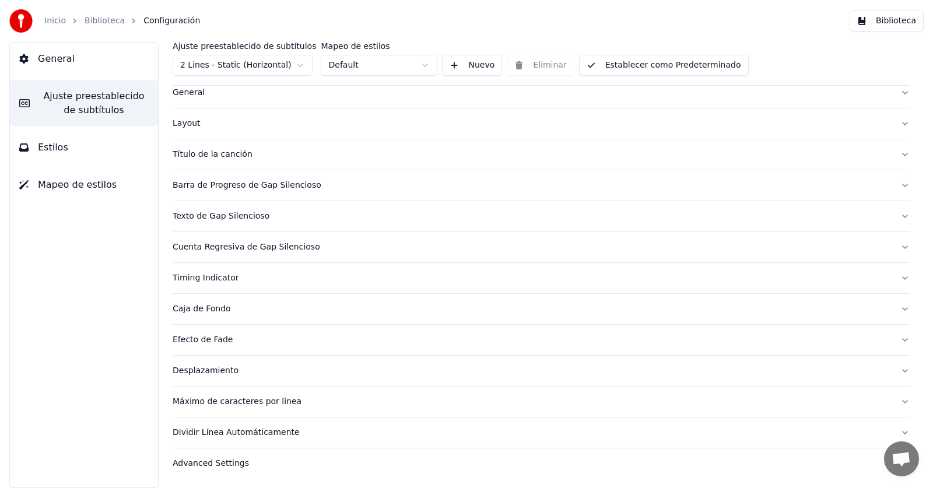
click at [891, 20] on button "Biblioteca" at bounding box center [886, 20] width 74 height 21
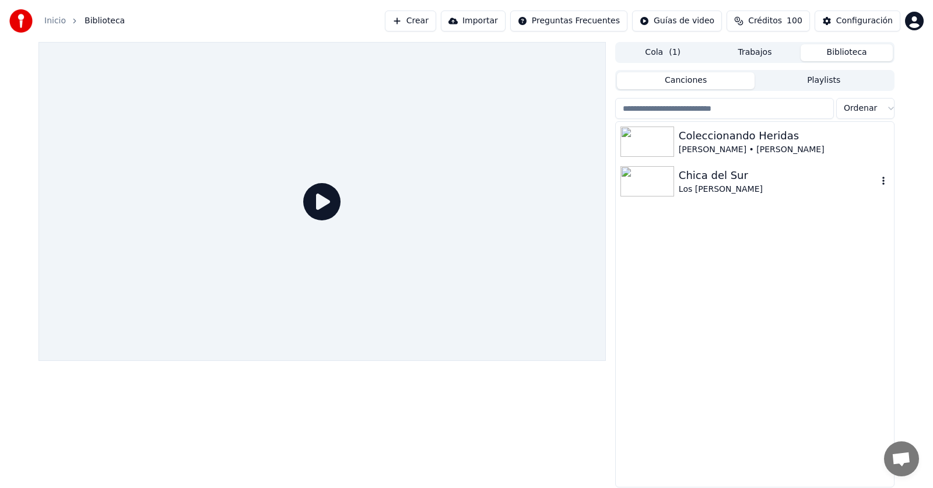
click at [676, 180] on div at bounding box center [649, 181] width 58 height 30
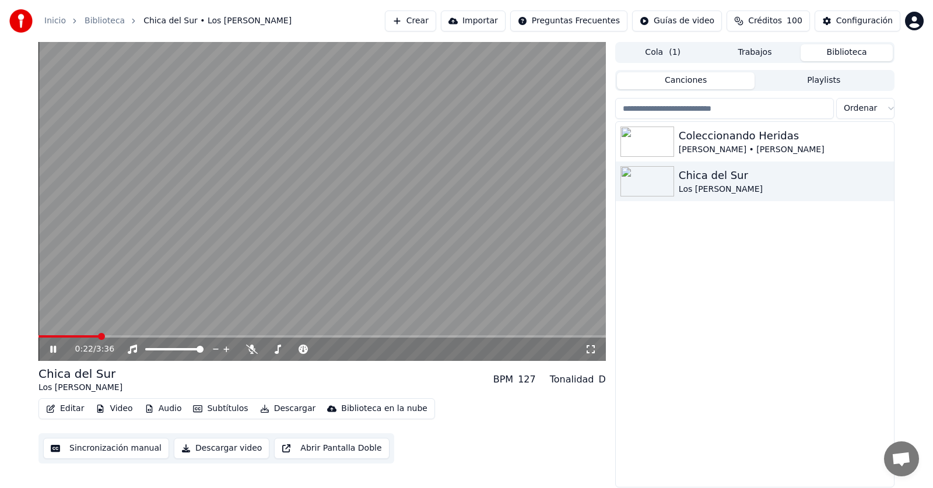
click at [69, 336] on span at bounding box center [68, 336] width 60 height 2
click at [50, 348] on icon at bounding box center [61, 349] width 27 height 9
click at [74, 406] on button "Editar" at bounding box center [64, 409] width 47 height 16
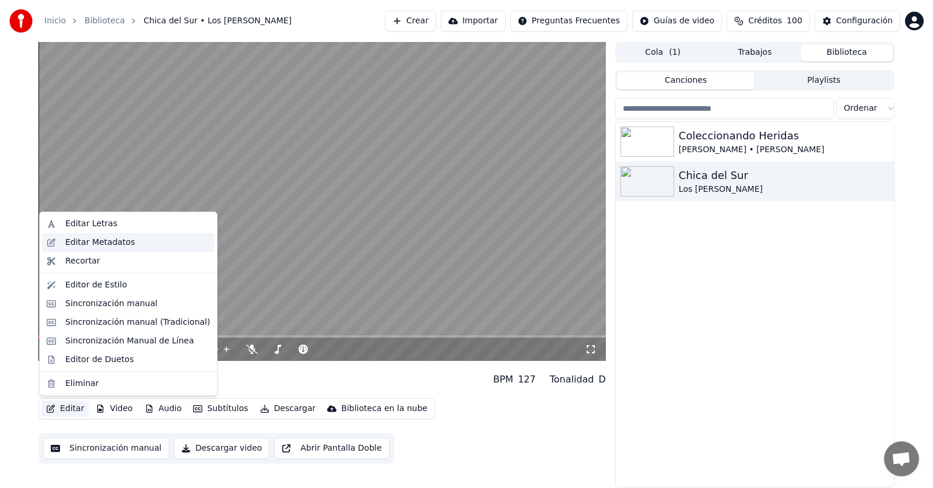
click at [92, 243] on div "Editar Metadatos" at bounding box center [99, 243] width 69 height 12
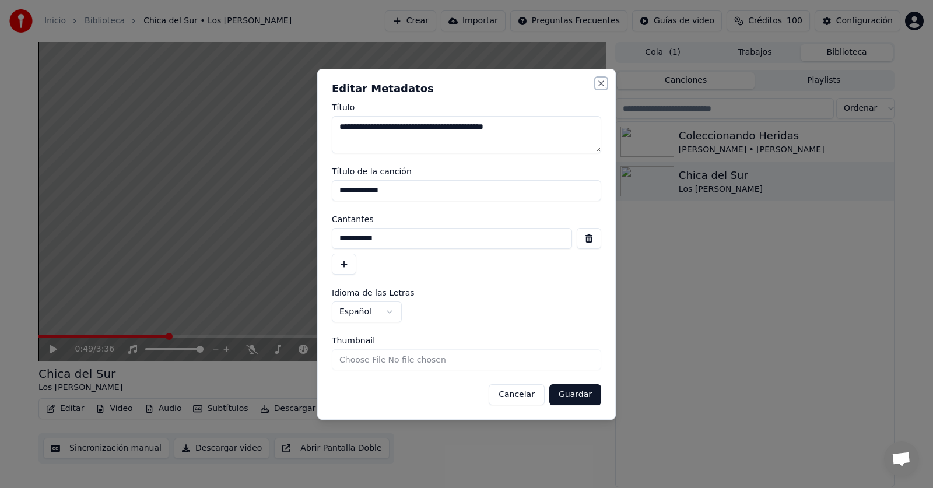
click at [603, 79] on button "Close" at bounding box center [600, 83] width 9 height 9
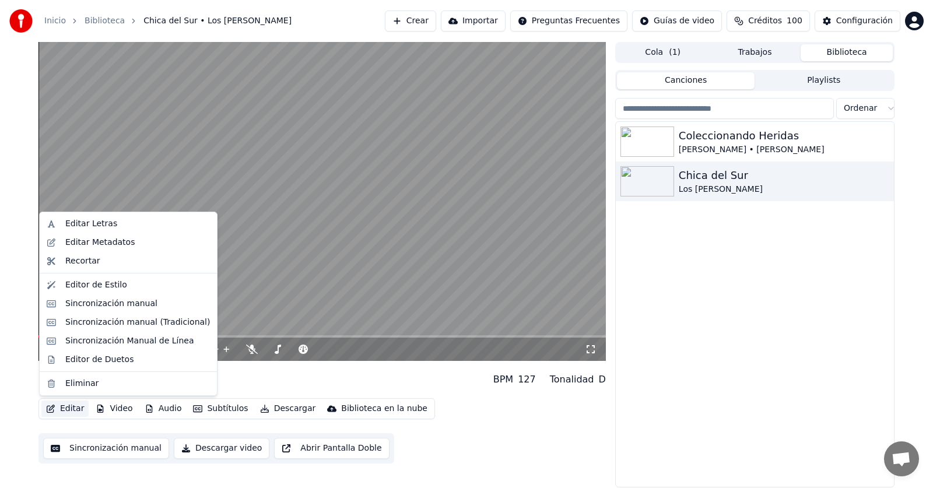
click at [59, 406] on button "Editar" at bounding box center [64, 409] width 47 height 16
click at [93, 305] on div "Sincronización manual" at bounding box center [111, 304] width 92 height 12
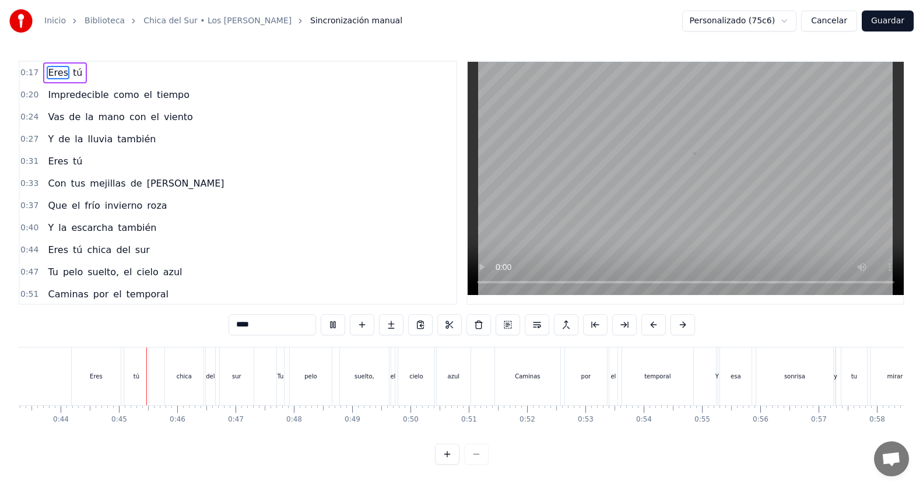
scroll to position [0, 2547]
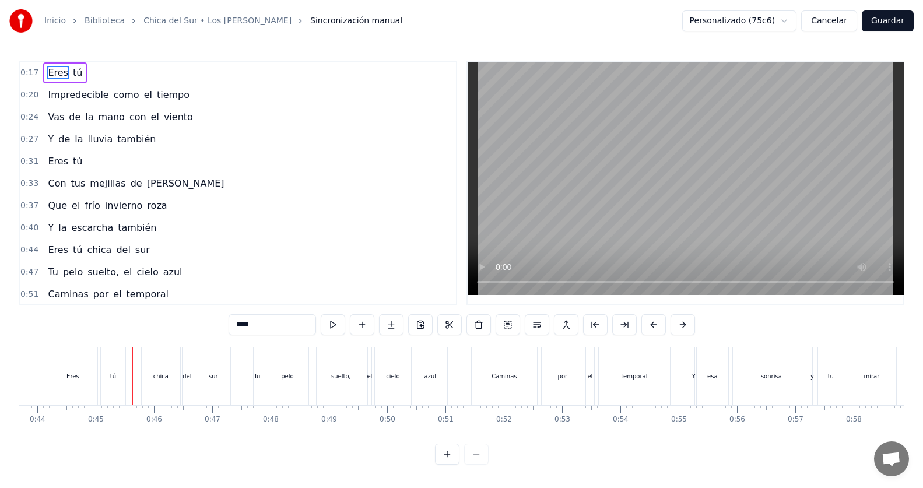
click at [74, 252] on span "tú" at bounding box center [78, 249] width 12 height 13
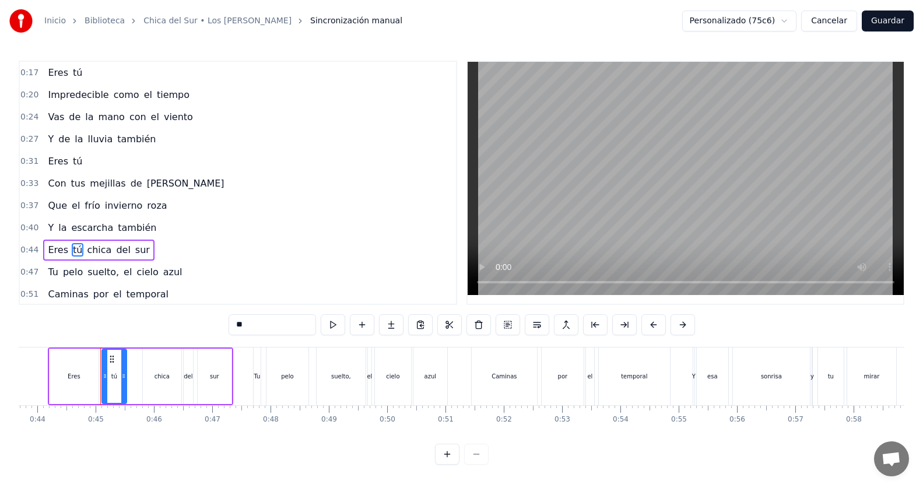
scroll to position [67, 0]
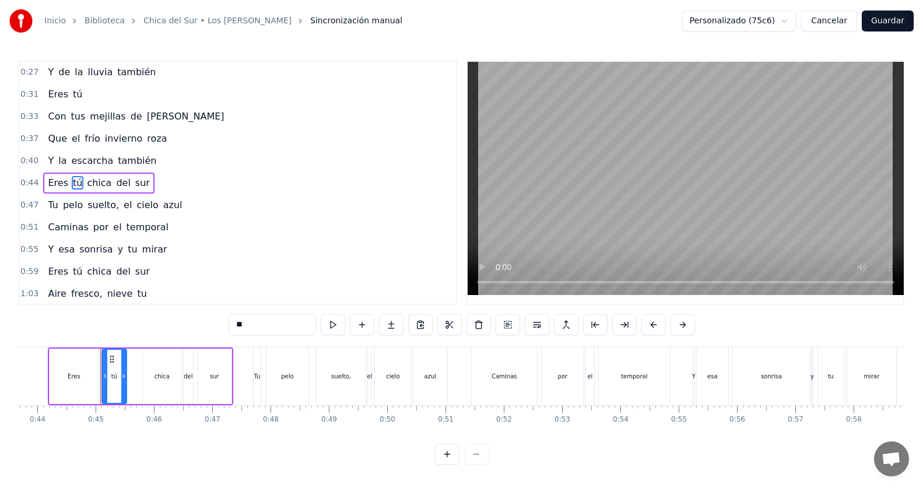
click at [258, 327] on input "**" at bounding box center [272, 324] width 87 height 21
type input "***"
click at [285, 273] on div "0:59 Eres tú chica del sur" at bounding box center [238, 272] width 436 height 22
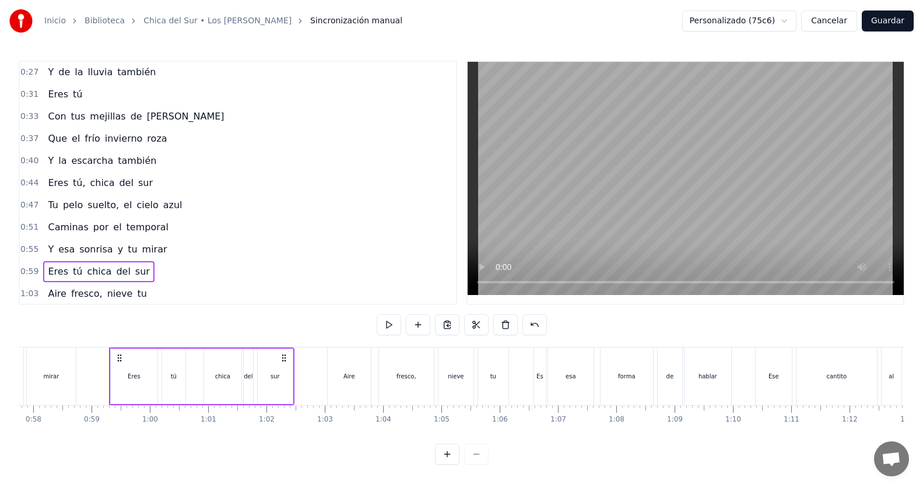
scroll to position [0, 3398]
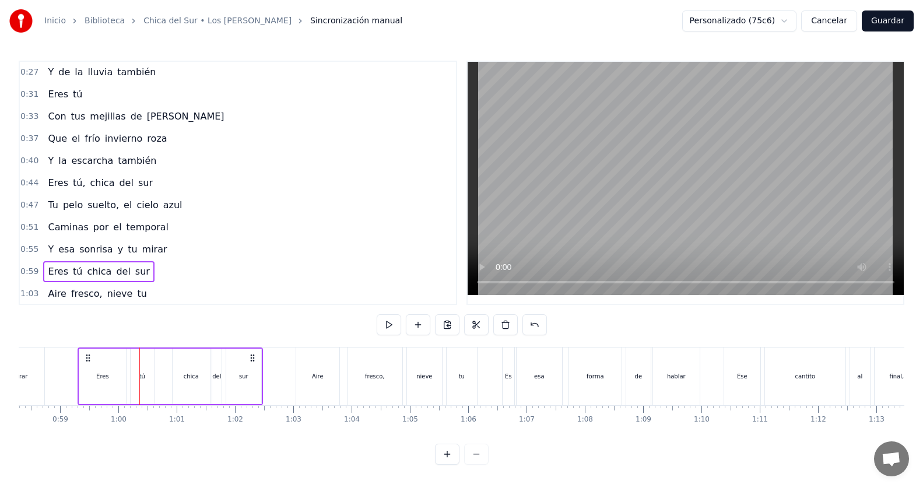
click at [72, 276] on span "tú" at bounding box center [78, 271] width 12 height 13
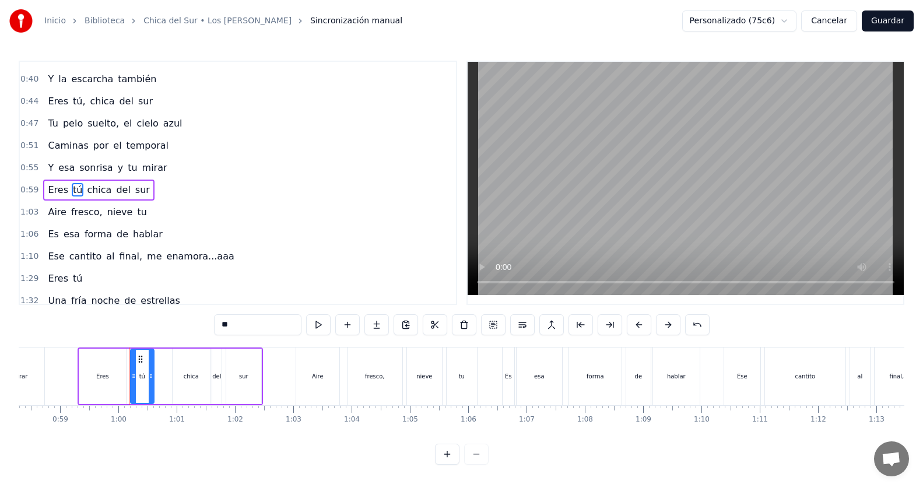
scroll to position [156, 0]
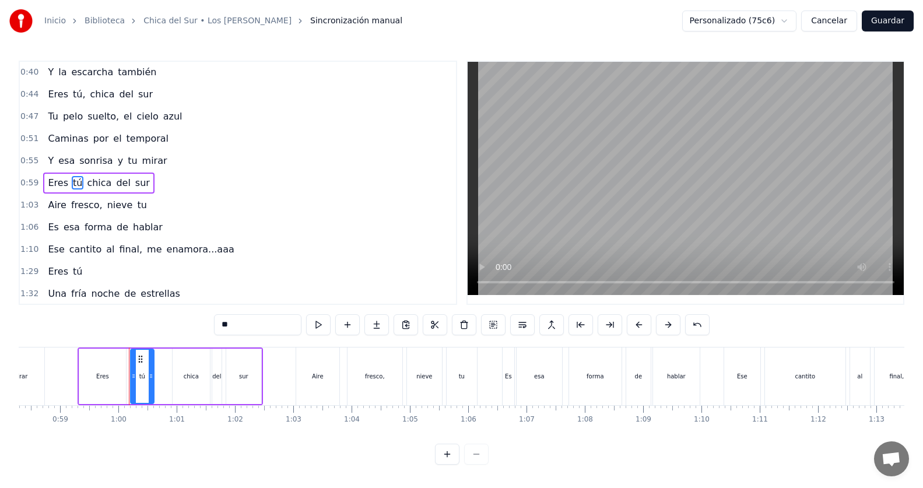
click at [244, 328] on input "**" at bounding box center [257, 324] width 87 height 21
type input "***"
click at [198, 180] on div "0:59 Eres tú, chica del sur" at bounding box center [238, 183] width 436 height 22
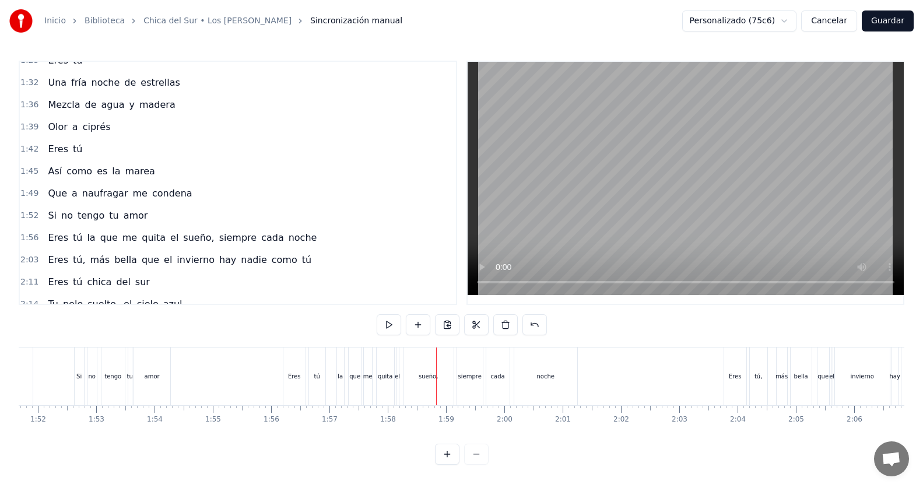
scroll to position [408, 0]
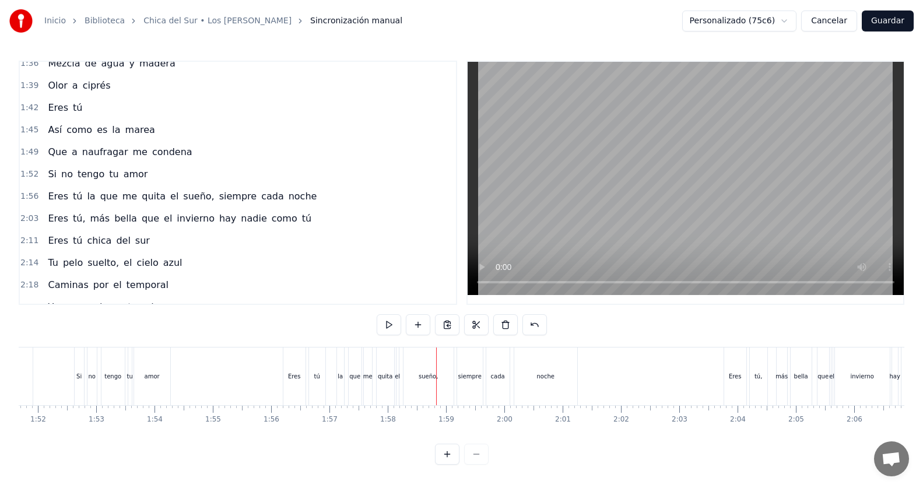
click at [72, 197] on span "tú" at bounding box center [78, 195] width 12 height 13
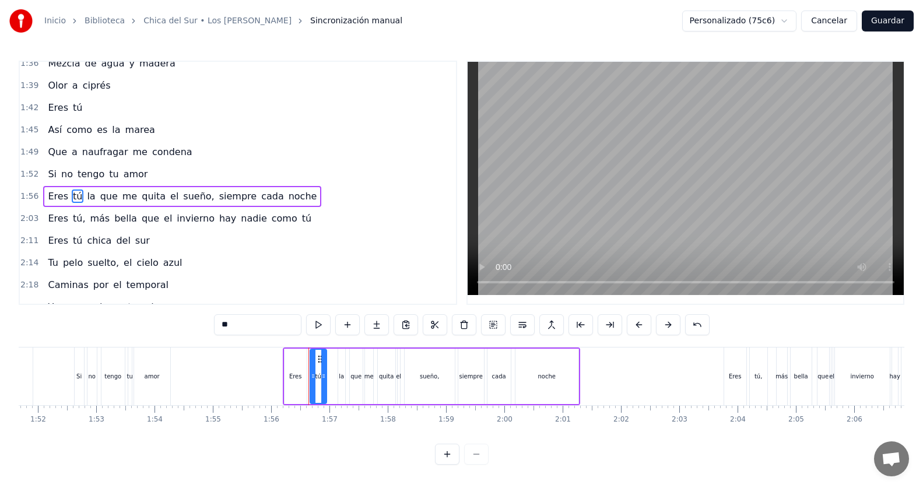
scroll to position [422, 0]
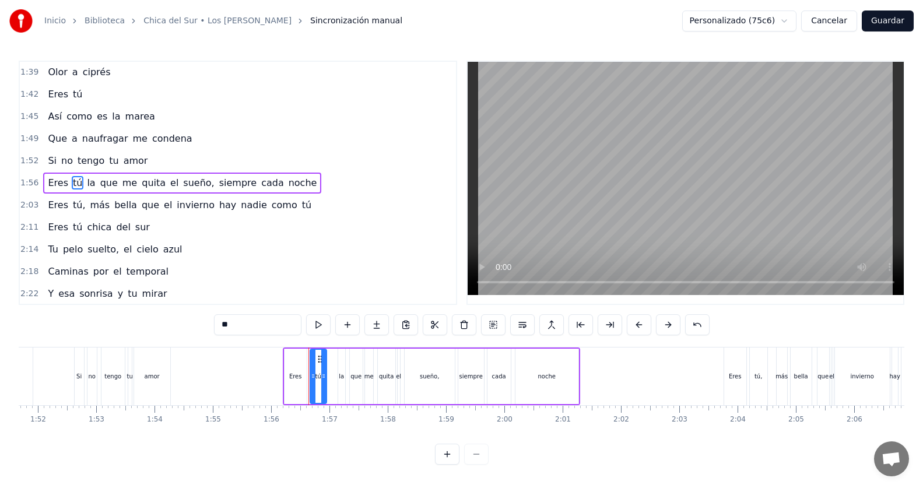
click at [242, 320] on input "**" at bounding box center [257, 324] width 87 height 21
type input "***"
click at [336, 257] on div "2:14 Tu pelo suelto, el cielo azul" at bounding box center [238, 249] width 436 height 22
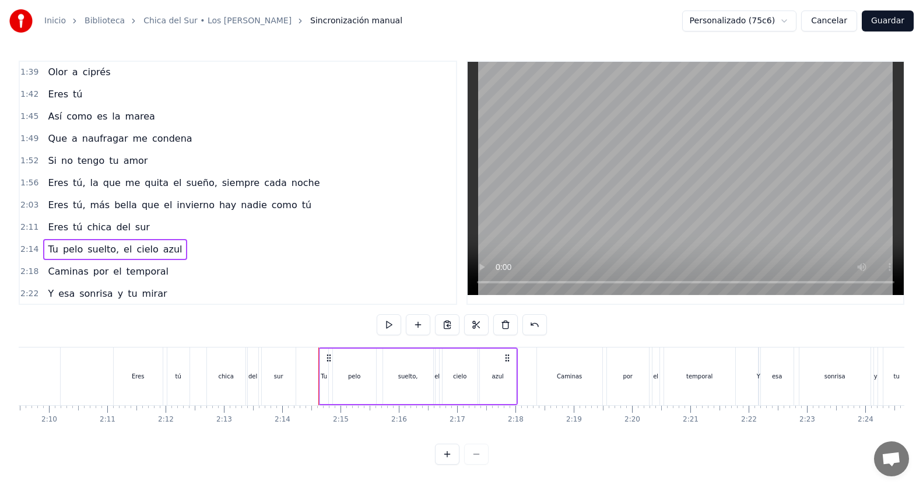
scroll to position [0, 7790]
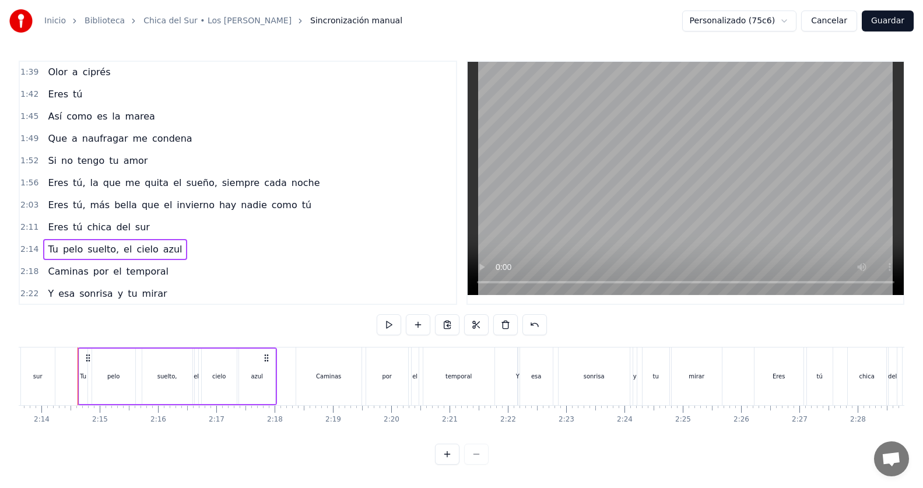
click at [312, 184] on div "1:56 Eres tú, la que me quita el sueño, siempre cada noche" at bounding box center [238, 183] width 436 height 22
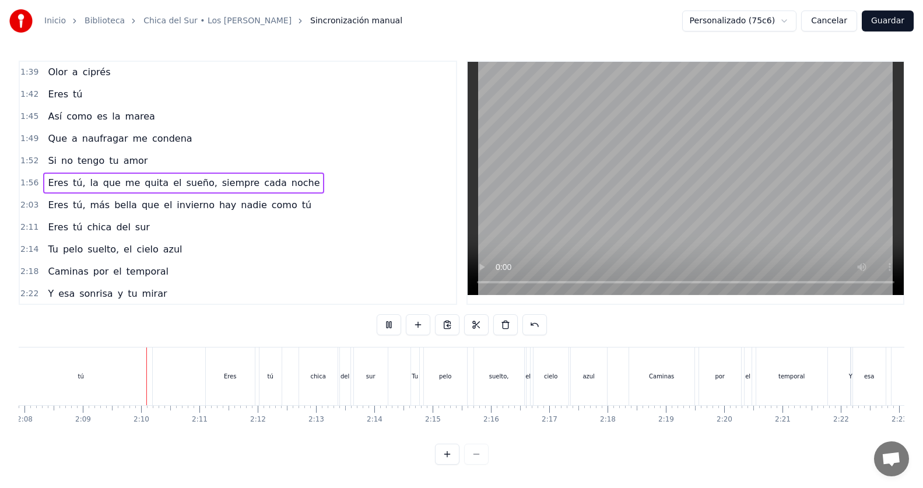
scroll to position [0, 7492]
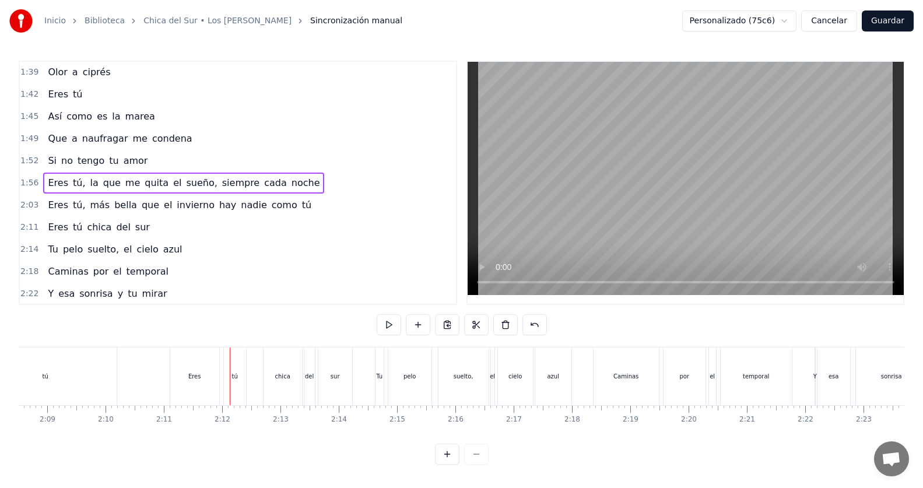
click at [72, 231] on span "tú" at bounding box center [78, 226] width 12 height 13
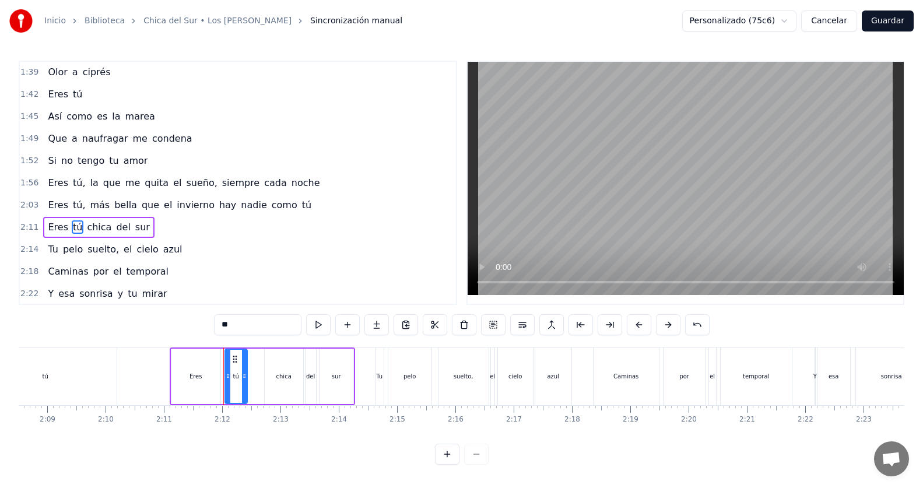
scroll to position [466, 0]
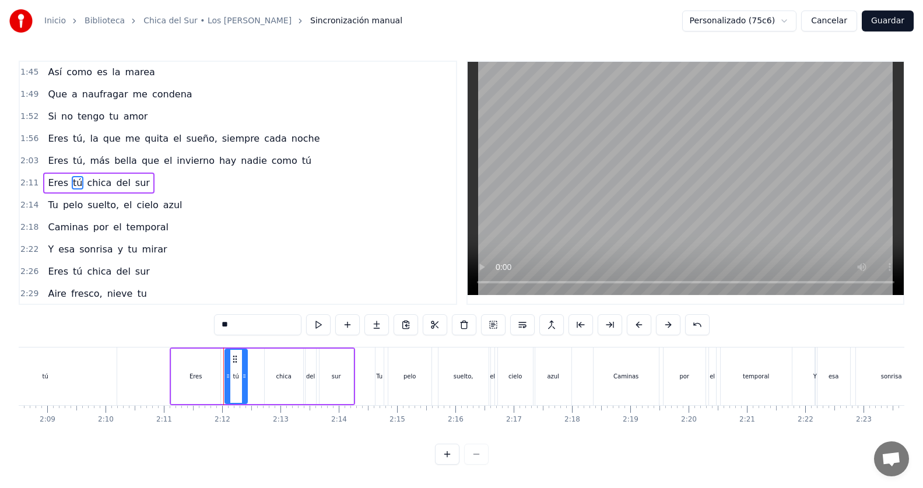
click at [243, 326] on input "**" at bounding box center [257, 324] width 87 height 21
type input "***"
click at [268, 246] on div "2:22 Y esa sonrisa y tu mirar" at bounding box center [238, 249] width 436 height 22
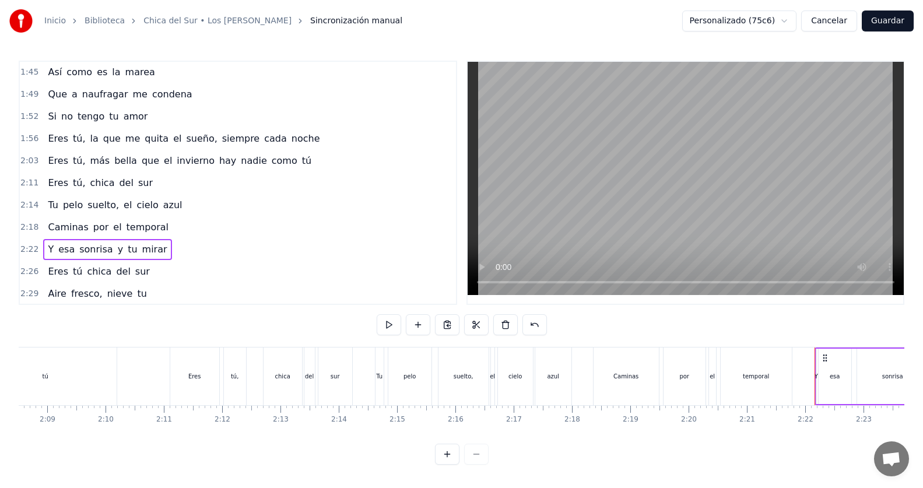
click at [165, 181] on div "2:11 Eres tú, chica del sur" at bounding box center [238, 183] width 436 height 22
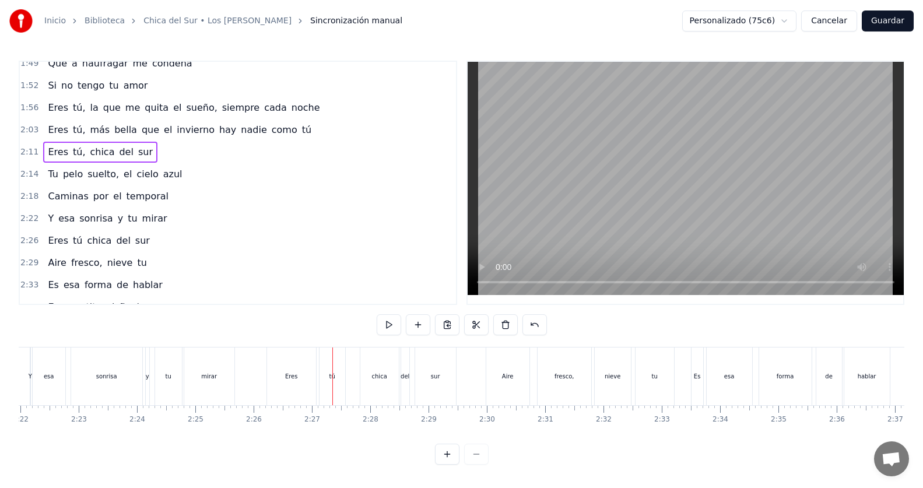
scroll to position [511, 0]
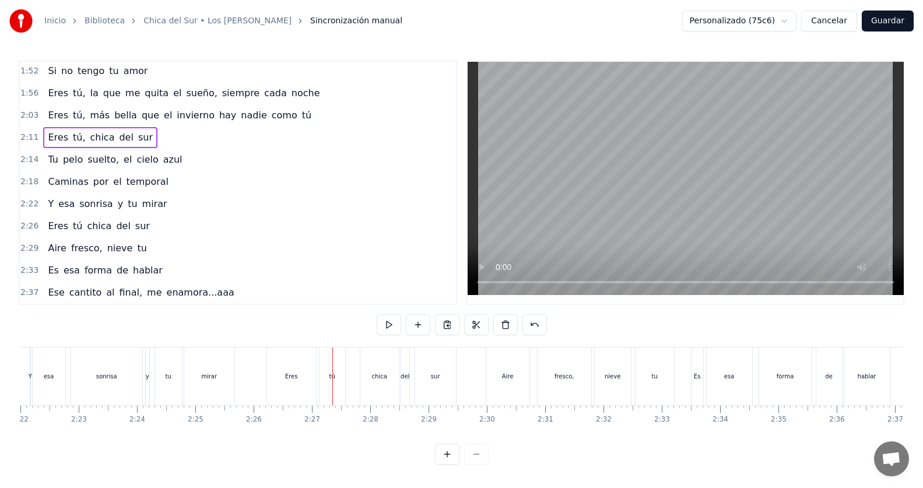
click at [72, 230] on span "tú" at bounding box center [78, 225] width 12 height 13
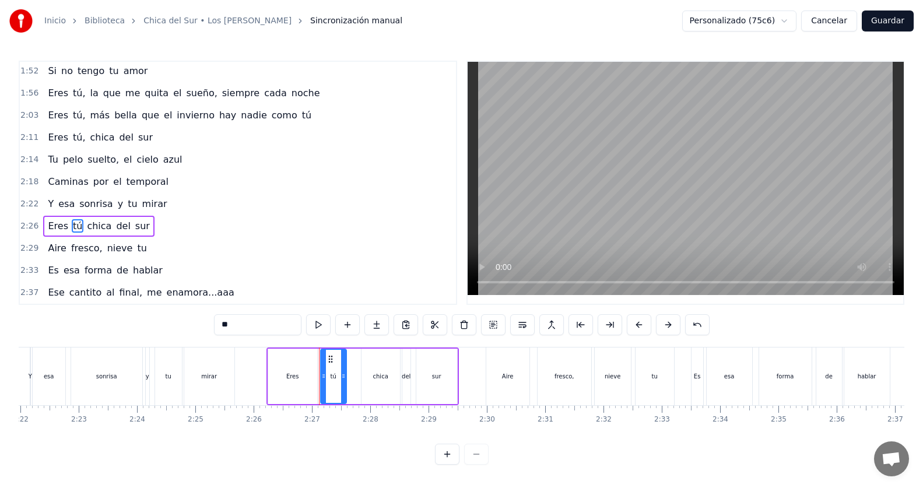
click at [262, 326] on input "**" at bounding box center [257, 324] width 87 height 21
type input "***"
click at [185, 228] on div "2:26 Eres tú, chica del sur" at bounding box center [238, 226] width 436 height 22
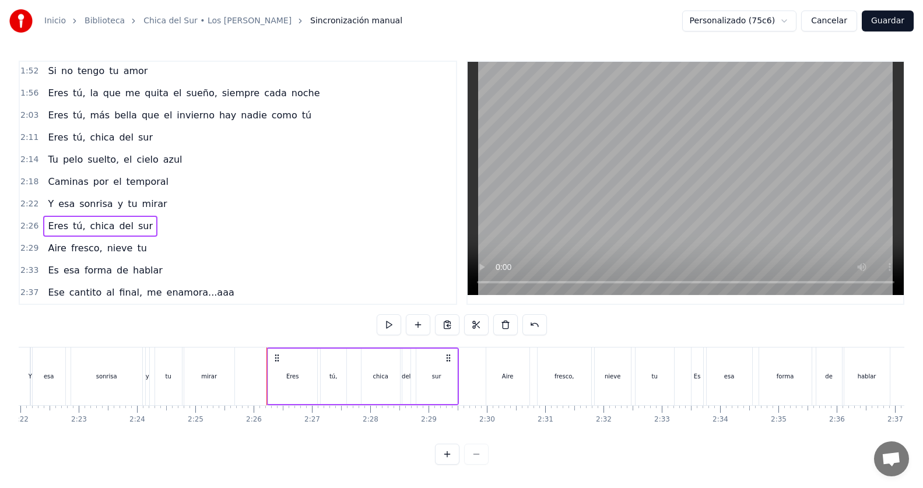
click at [182, 228] on div "2:26 Eres tú, chica del sur" at bounding box center [238, 226] width 436 height 22
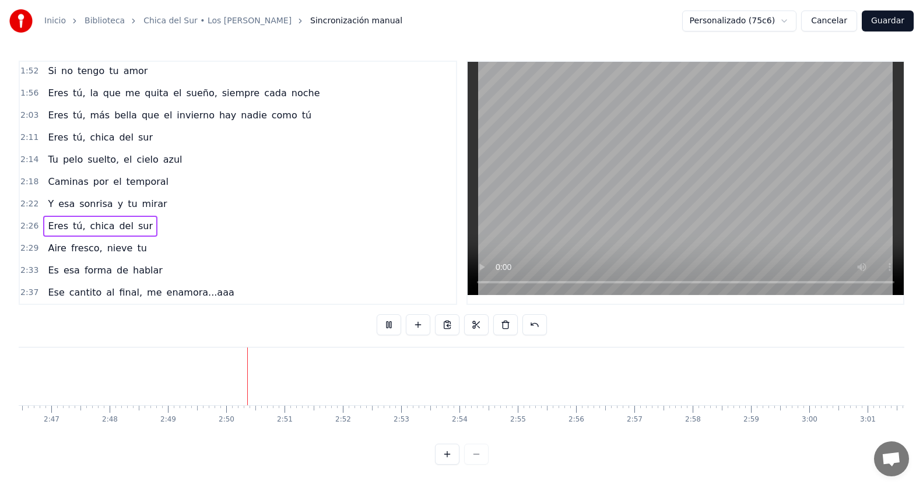
scroll to position [0, 9835]
click at [243, 285] on div "2:37 Ese cantito al final, me enamora...aaa" at bounding box center [238, 293] width 436 height 22
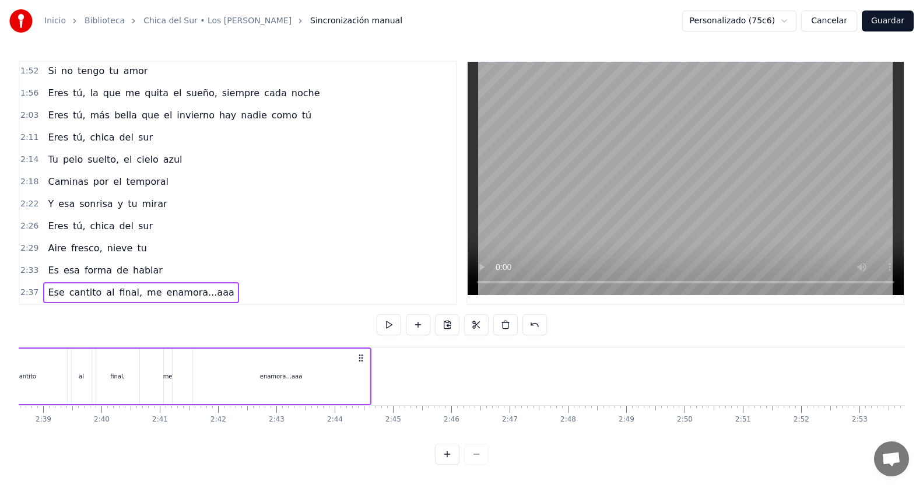
scroll to position [0, 9112]
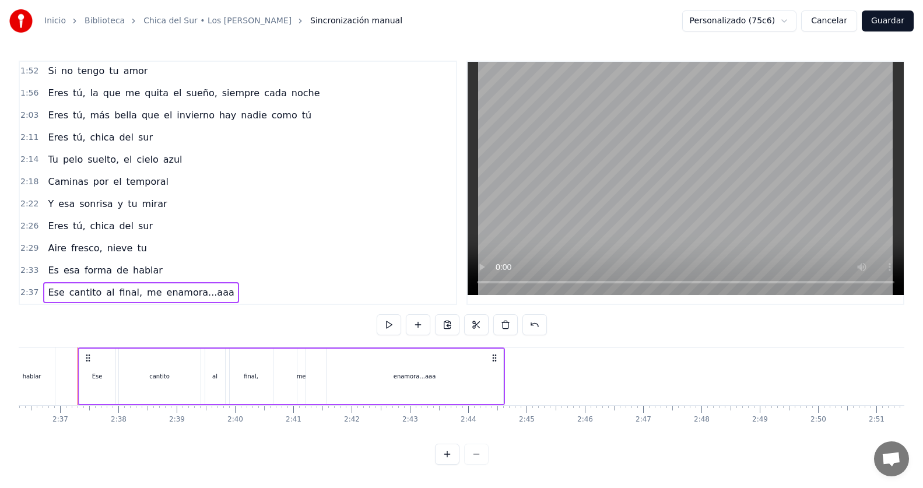
click at [426, 372] on div "enamora...aaa" at bounding box center [415, 376] width 43 height 9
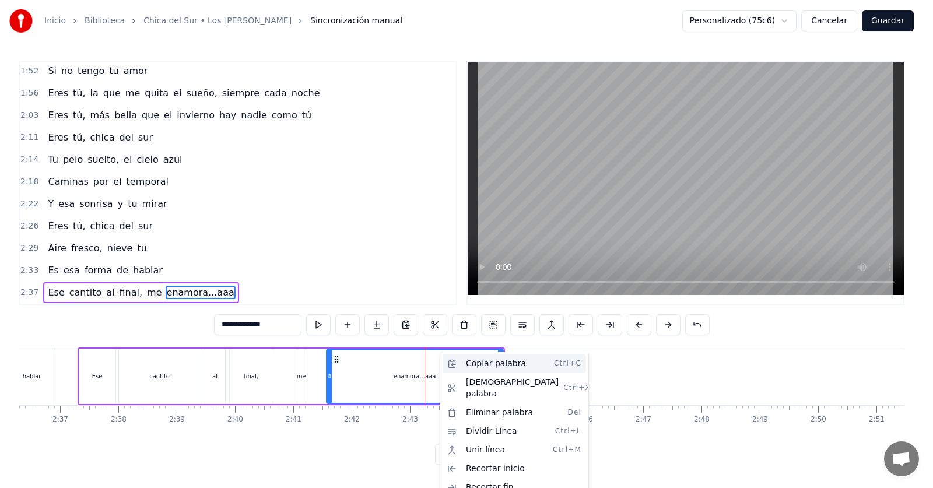
click at [478, 360] on div "Copiar palabra Ctrl+C" at bounding box center [514, 363] width 143 height 19
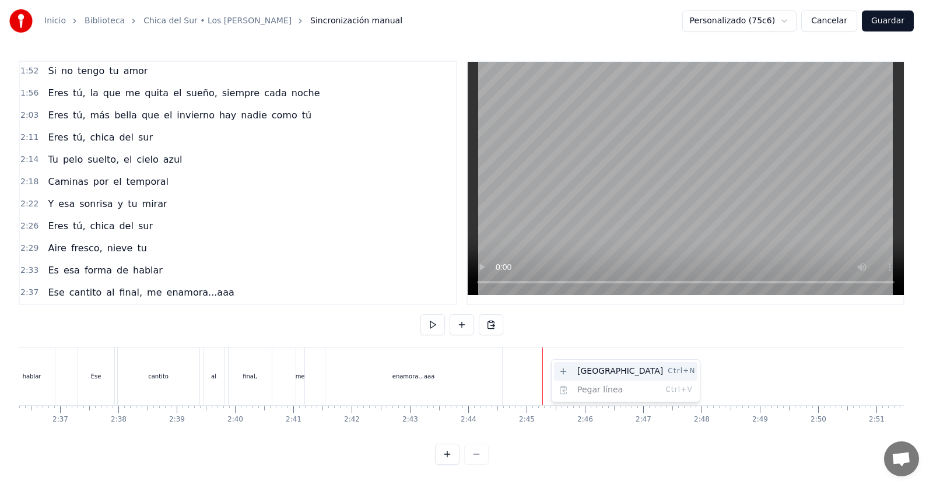
click at [575, 369] on div "Nueva línea Ctrl+N" at bounding box center [625, 371] width 143 height 19
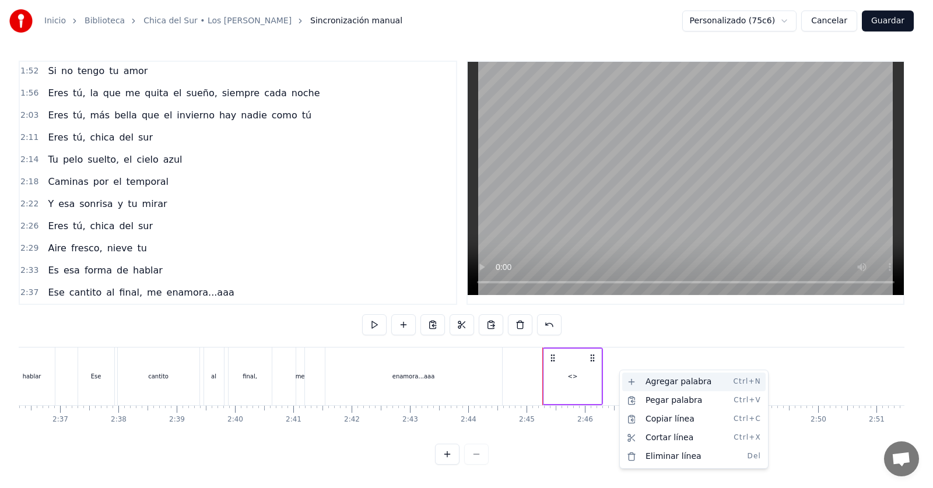
click at [642, 382] on div "Agregar palabra Ctrl+N" at bounding box center [693, 382] width 143 height 19
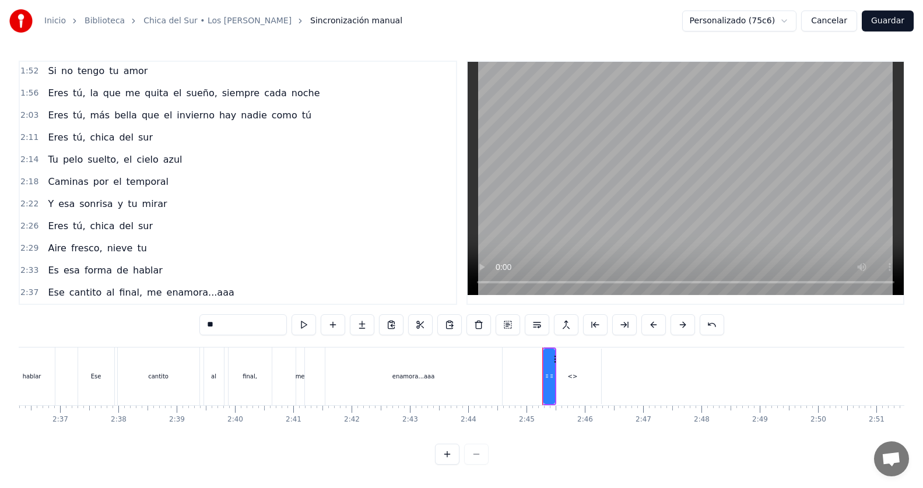
scroll to position [533, 0]
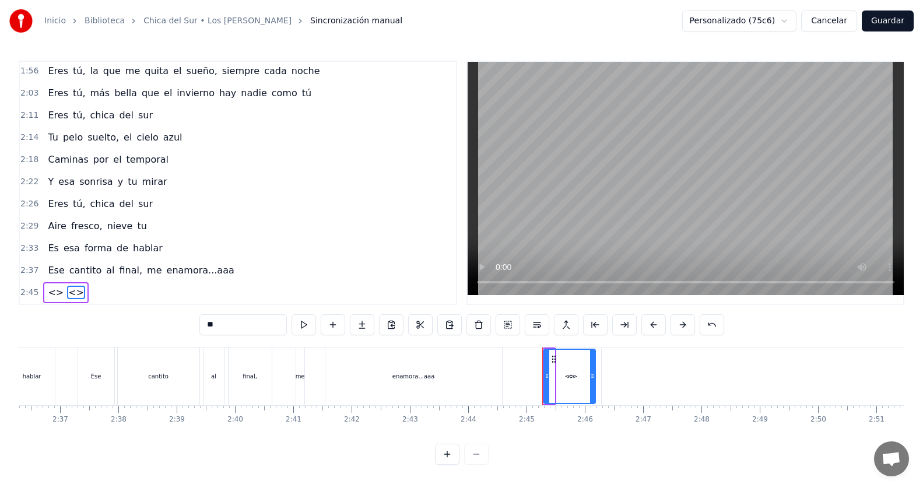
drag, startPoint x: 553, startPoint y: 374, endPoint x: 594, endPoint y: 370, distance: 41.0
click at [594, 371] on icon at bounding box center [592, 375] width 5 height 9
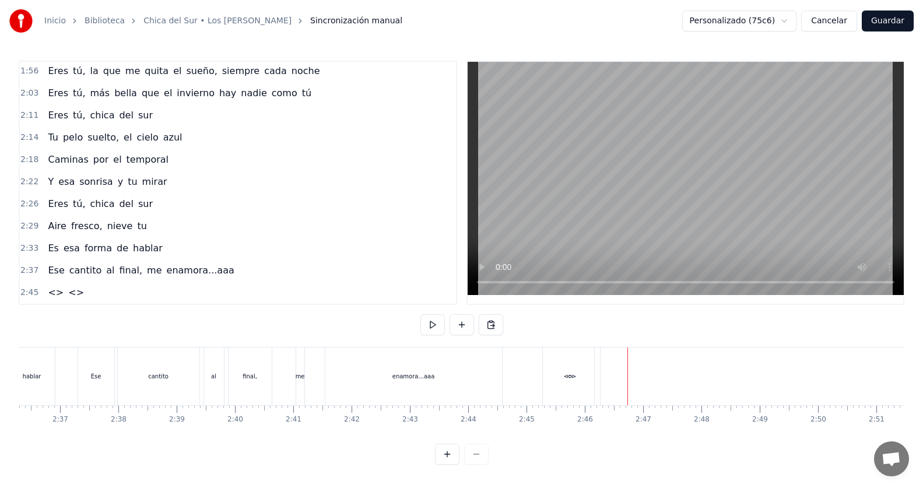
click at [597, 370] on div "<>" at bounding box center [571, 376] width 57 height 58
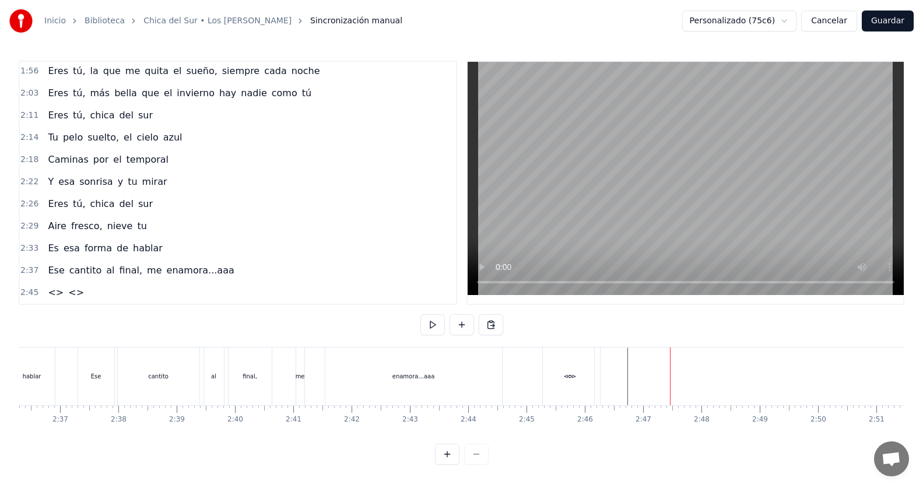
click at [574, 374] on div "<>" at bounding box center [568, 376] width 51 height 58
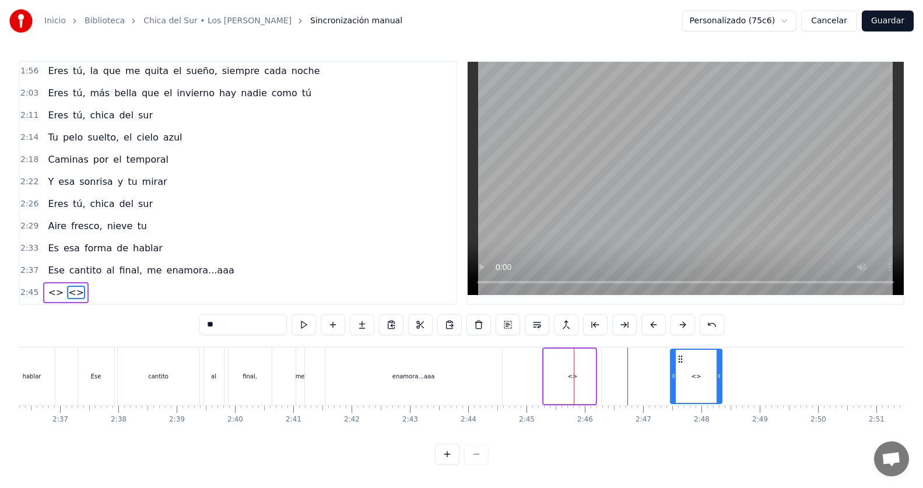
drag, startPoint x: 554, startPoint y: 357, endPoint x: 680, endPoint y: 361, distance: 126.6
click at [680, 361] on div "<>" at bounding box center [696, 376] width 50 height 53
click at [578, 369] on div "<>" at bounding box center [572, 376] width 57 height 55
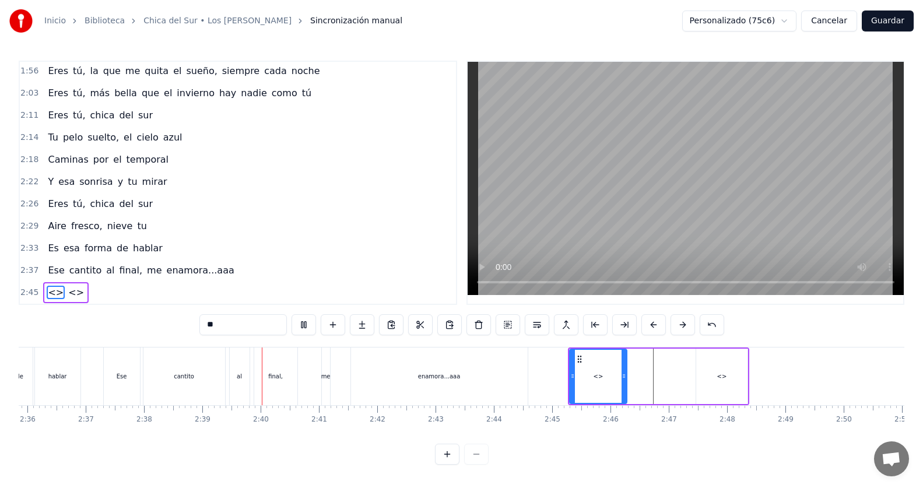
scroll to position [0, 9243]
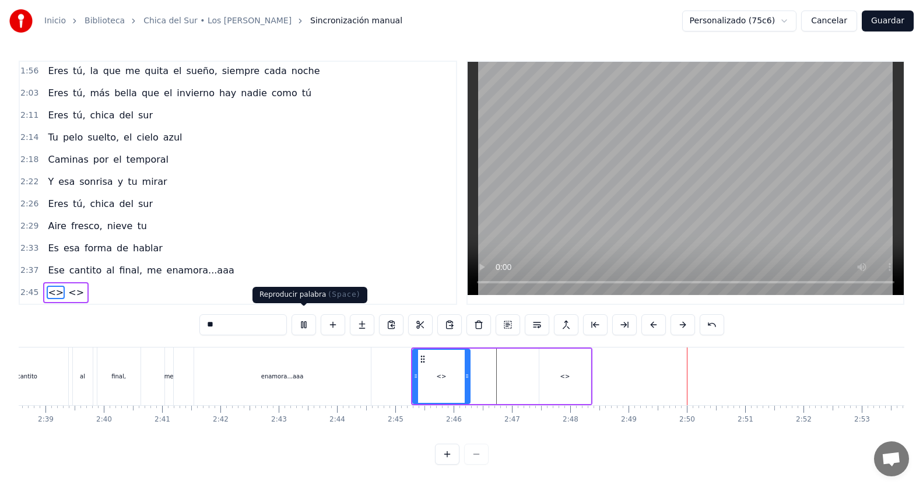
click at [303, 319] on button at bounding box center [304, 324] width 24 height 21
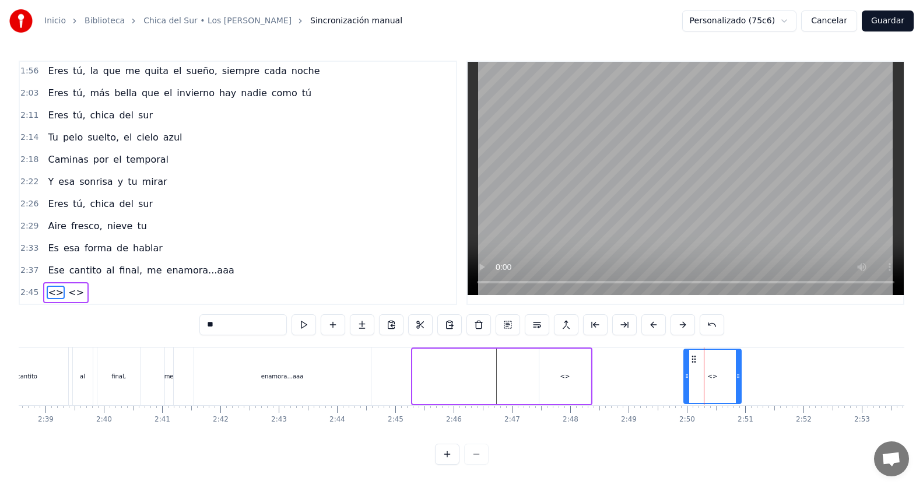
drag, startPoint x: 421, startPoint y: 349, endPoint x: 693, endPoint y: 374, distance: 272.8
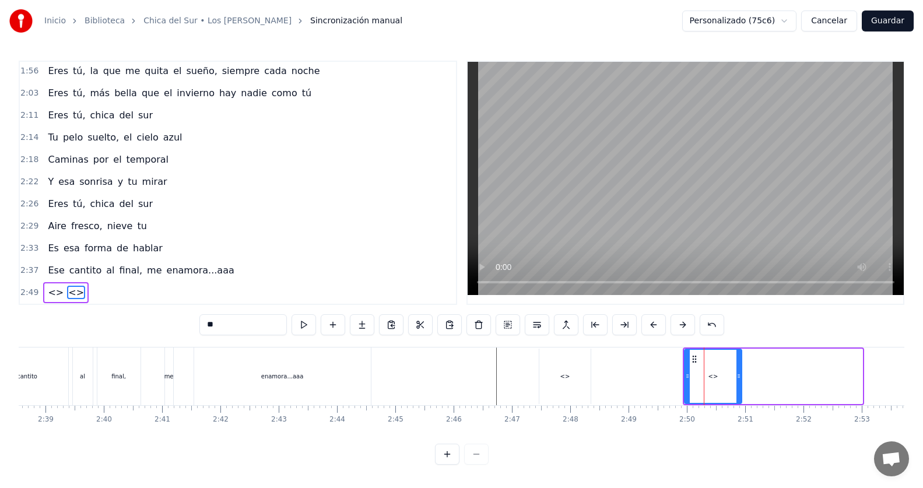
click at [707, 374] on div "<>" at bounding box center [713, 376] width 56 height 53
click at [551, 363] on div "<>" at bounding box center [564, 376] width 51 height 55
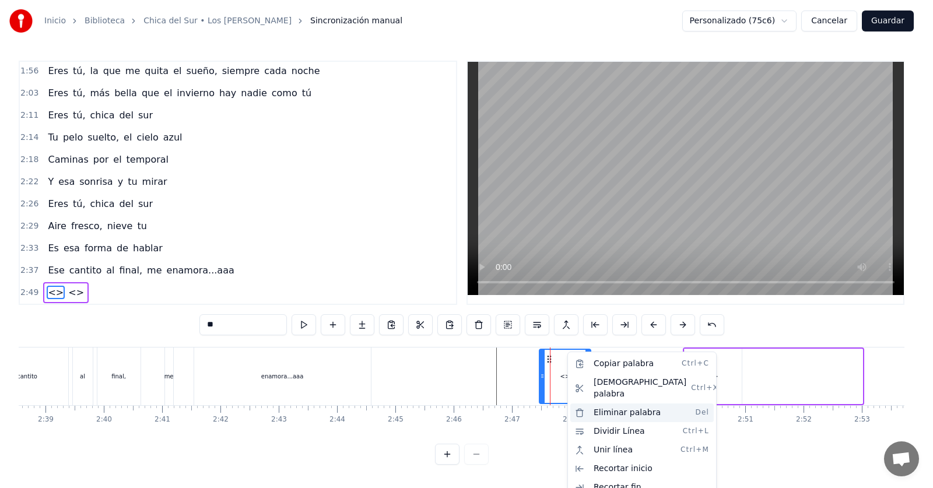
click at [603, 403] on div "Eliminar palabra Del" at bounding box center [641, 412] width 143 height 19
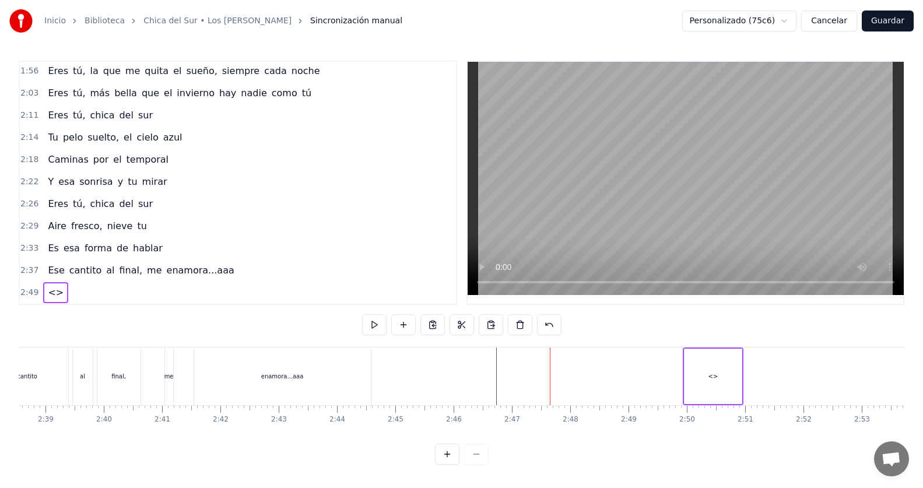
click at [711, 376] on div "<>" at bounding box center [712, 376] width 57 height 55
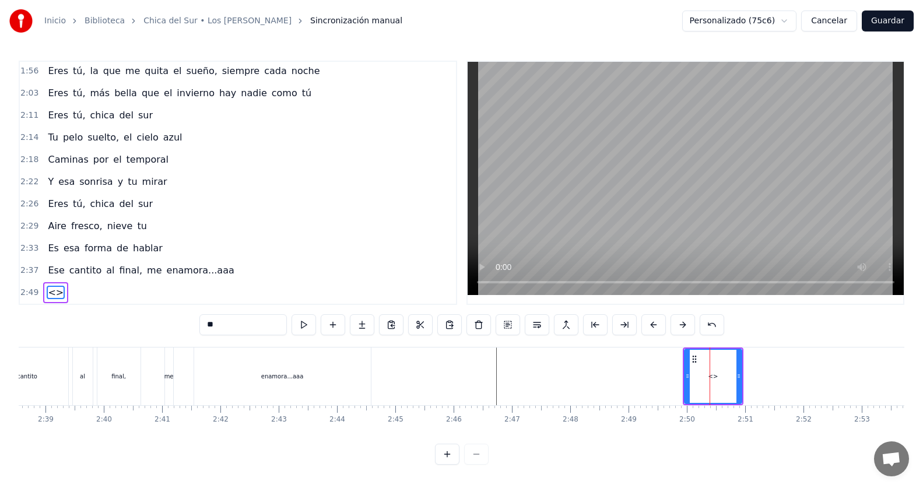
click at [215, 318] on input "**" at bounding box center [242, 324] width 87 height 21
click at [215, 319] on input "**" at bounding box center [242, 324] width 87 height 21
drag, startPoint x: 220, startPoint y: 321, endPoint x: 175, endPoint y: 334, distance: 46.7
click at [175, 334] on div "0:17 Eres tú 0:20 Impredecible como el tiempo 0:24 Vas de la mano con el viento…" at bounding box center [462, 263] width 886 height 404
type input "***"
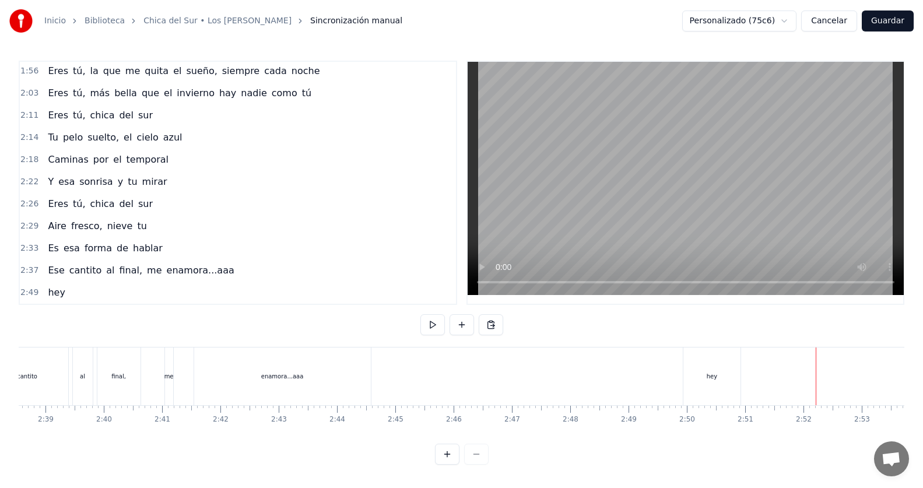
click at [47, 286] on span "hey" at bounding box center [56, 292] width 19 height 13
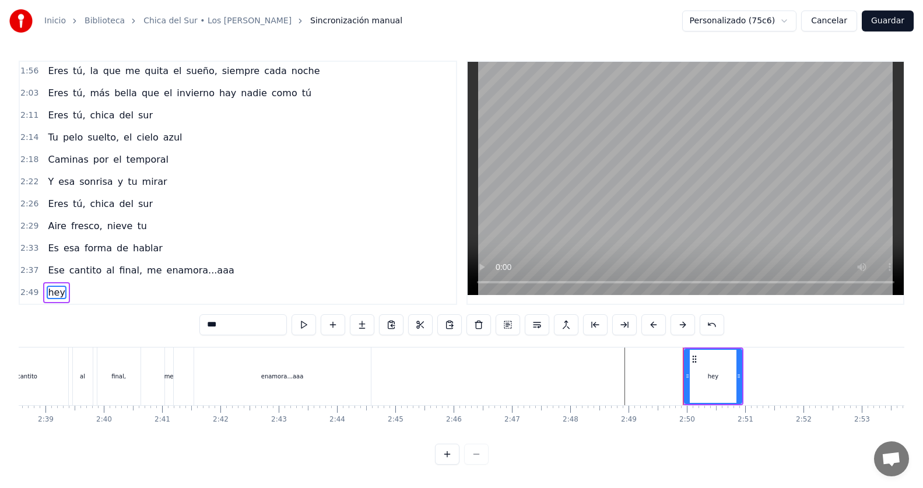
click at [206, 314] on input "***" at bounding box center [242, 324] width 87 height 21
type input "***"
click at [690, 357] on icon at bounding box center [690, 358] width 9 height 9
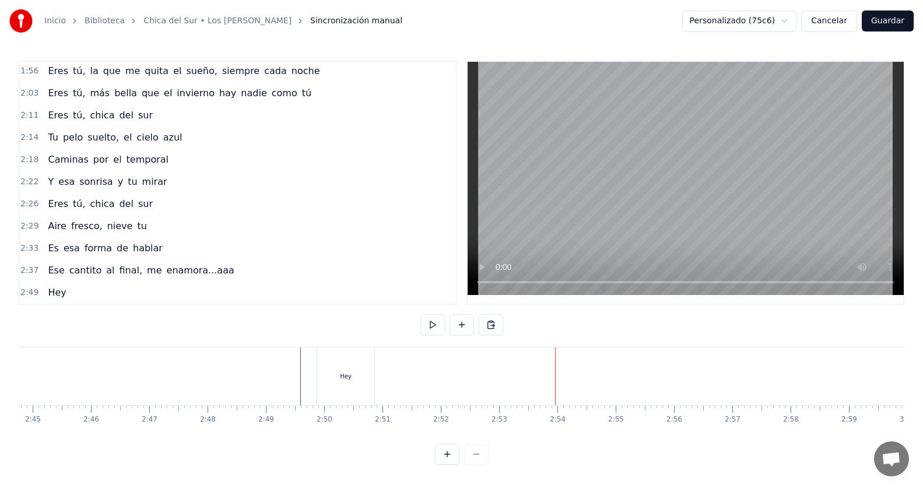
scroll to position [0, 9589]
click at [360, 360] on div "Hey" at bounding box center [361, 376] width 57 height 58
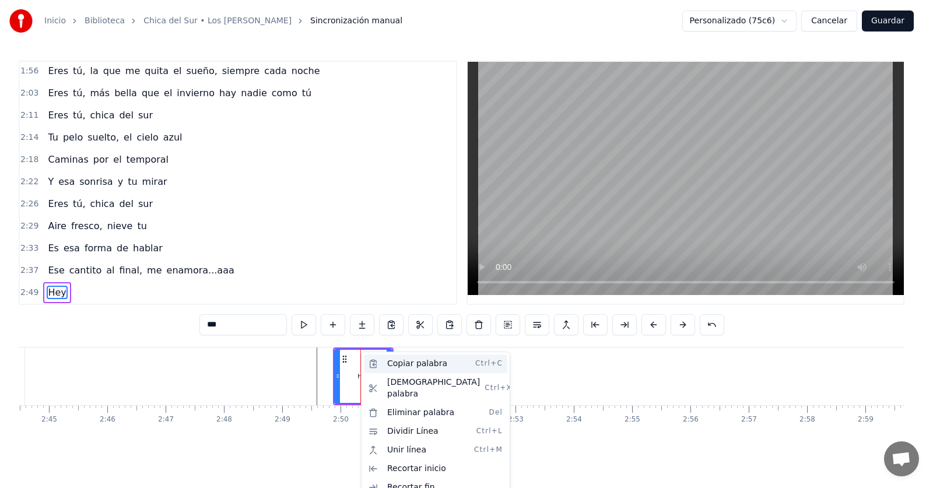
click at [393, 364] on div "Copiar palabra Ctrl+C" at bounding box center [435, 363] width 143 height 19
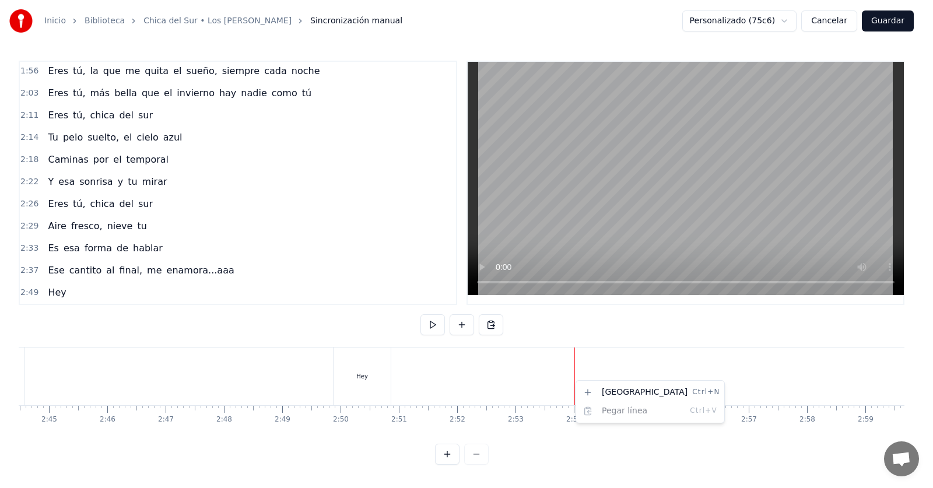
click at [364, 369] on html "Inicio Biblioteca Chica del Sur • Los [PERSON_NAME] Sincronización manual Perso…" at bounding box center [466, 241] width 933 height 483
click at [429, 350] on html "Inicio Biblioteca Chica del Sur • Los [PERSON_NAME] Sincronización manual Perso…" at bounding box center [466, 241] width 933 height 483
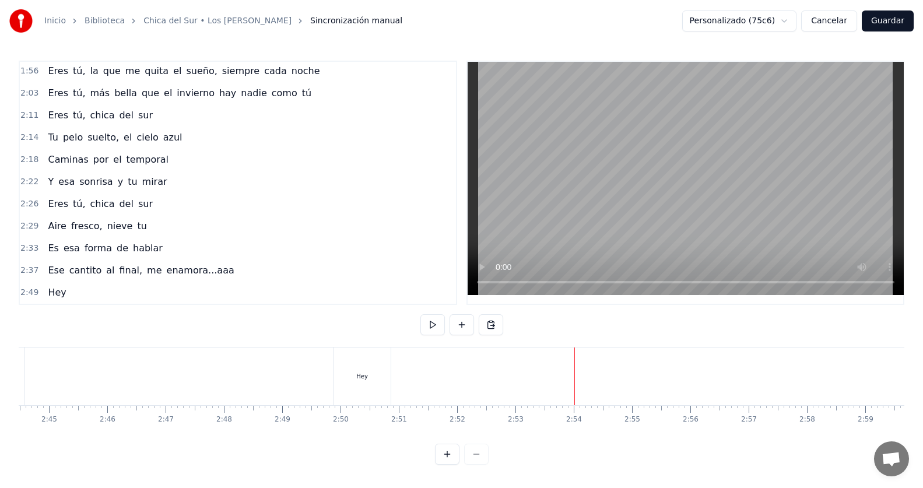
click at [352, 361] on div "Hey" at bounding box center [361, 376] width 57 height 58
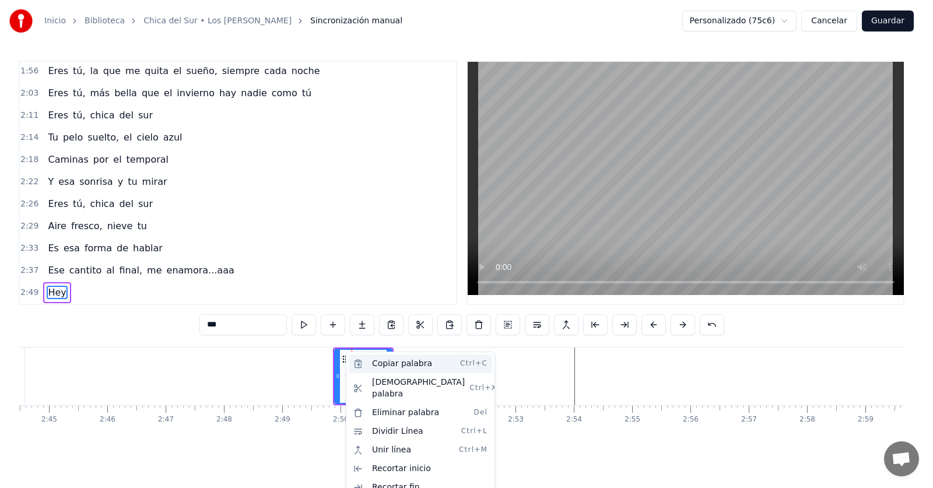
click at [374, 364] on div "Copiar palabra Ctrl+C" at bounding box center [420, 363] width 143 height 19
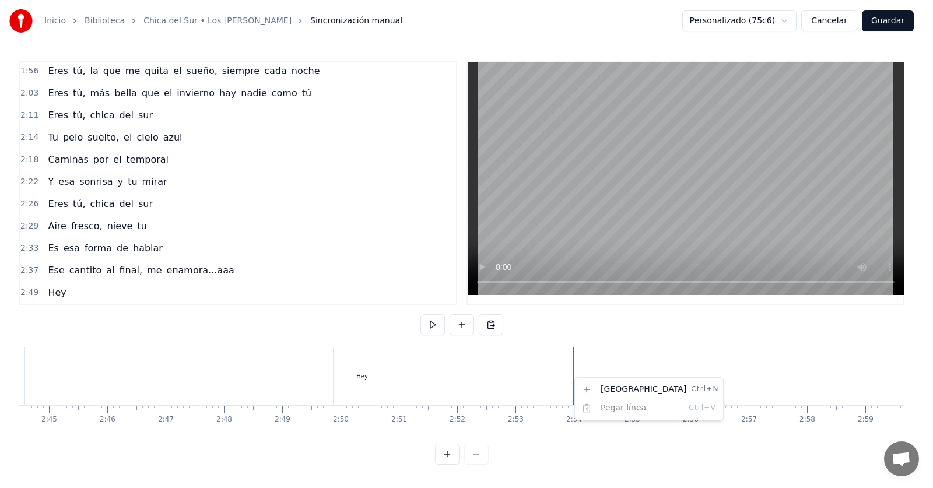
click at [571, 372] on html "Inicio Biblioteca Chica del Sur • Los [PERSON_NAME] Sincronización manual Perso…" at bounding box center [466, 241] width 933 height 483
click at [589, 381] on div "Nueva línea Ctrl+N" at bounding box center [644, 383] width 143 height 19
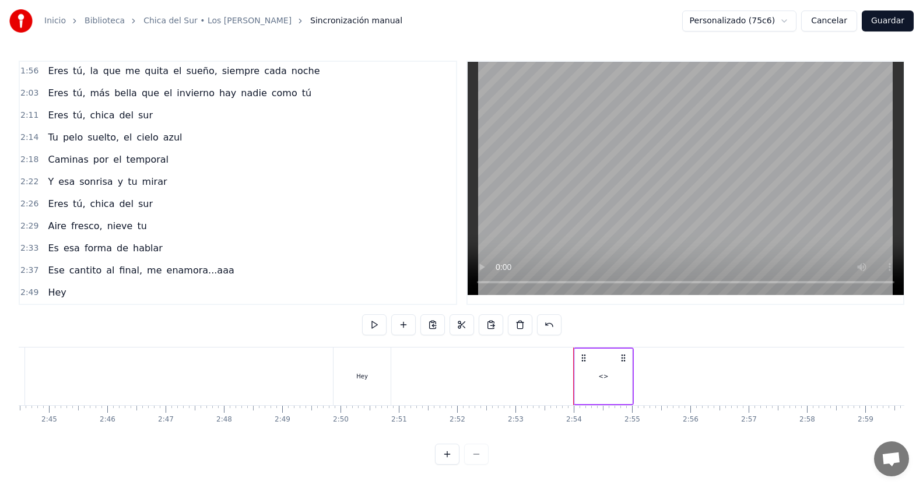
click at [587, 350] on div "<>" at bounding box center [603, 376] width 61 height 58
drag, startPoint x: 584, startPoint y: 350, endPoint x: 574, endPoint y: 355, distance: 10.4
click at [574, 355] on icon at bounding box center [574, 357] width 9 height 9
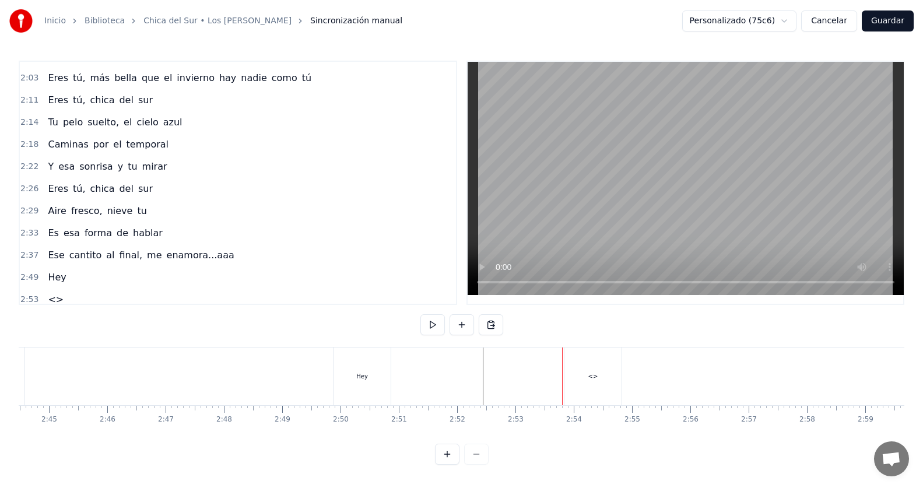
scroll to position [556, 0]
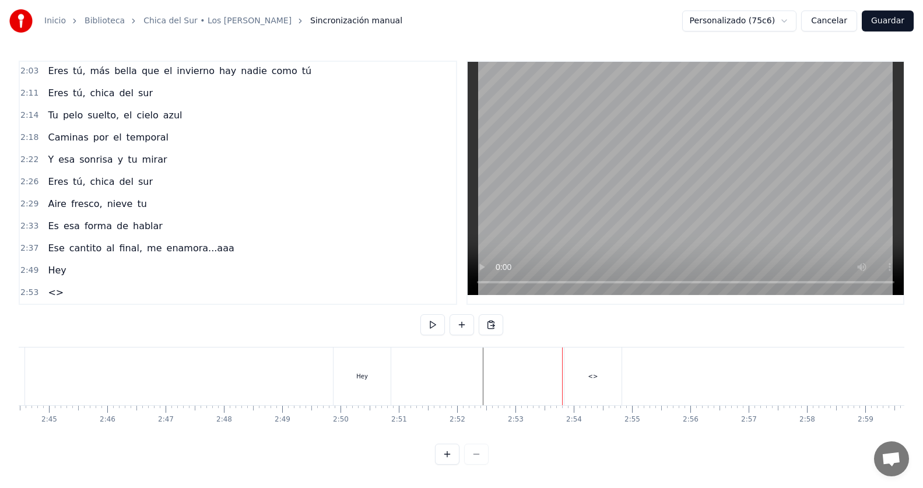
click at [54, 287] on span "<>" at bounding box center [56, 292] width 18 height 13
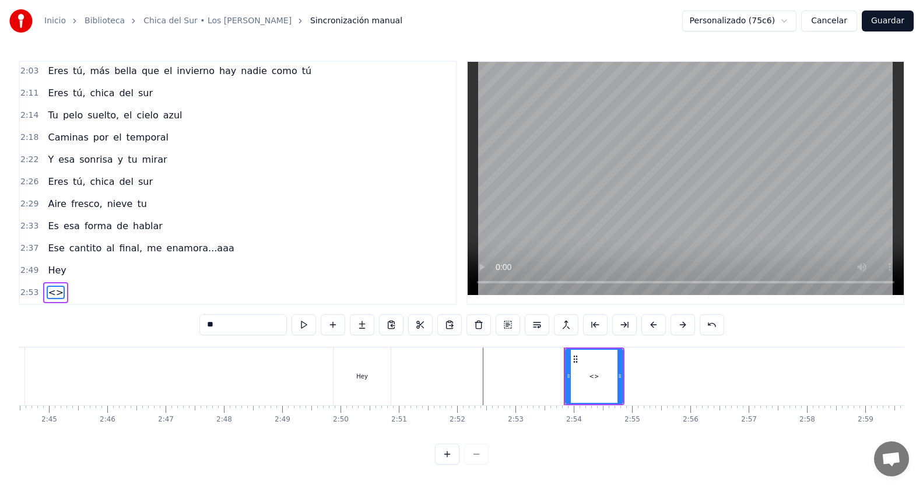
scroll to position [0, 0]
click at [237, 325] on input "**" at bounding box center [242, 324] width 87 height 21
type input "*"
type input "*********"
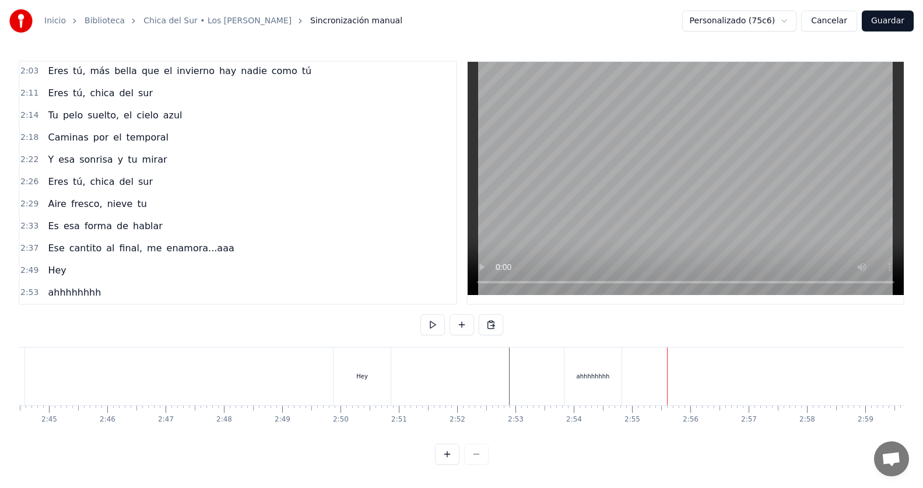
click at [603, 368] on div "ahhhhhhhh" at bounding box center [592, 376] width 57 height 58
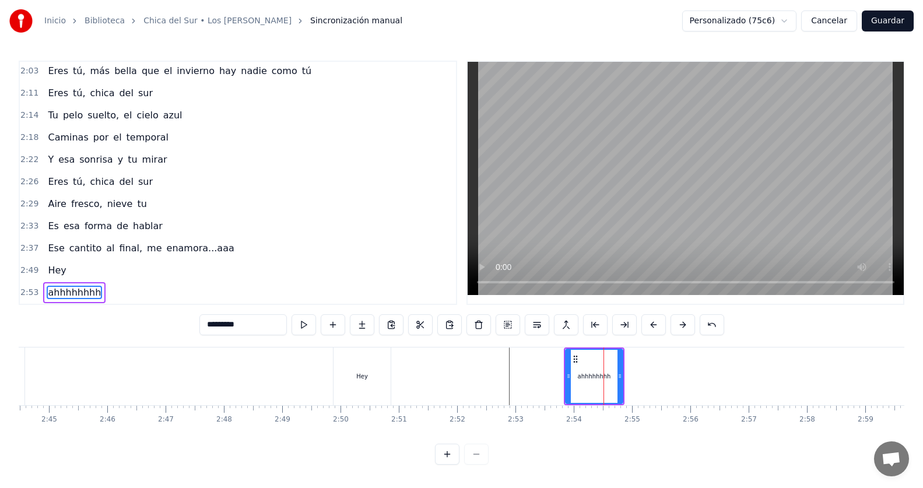
scroll to position [5, 0]
drag, startPoint x: 627, startPoint y: 373, endPoint x: 655, endPoint y: 377, distance: 28.3
click at [655, 377] on div at bounding box center [653, 376] width 5 height 53
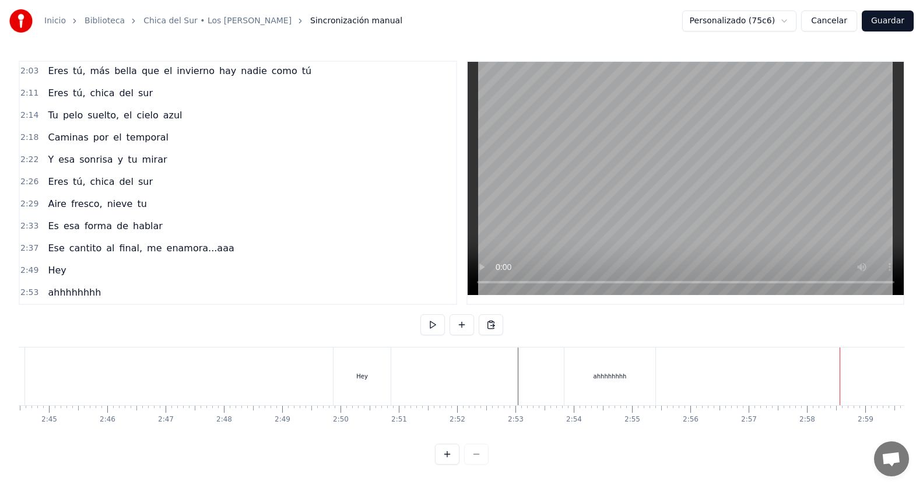
click at [589, 371] on div "ahhhhhhhh" at bounding box center [609, 376] width 91 height 58
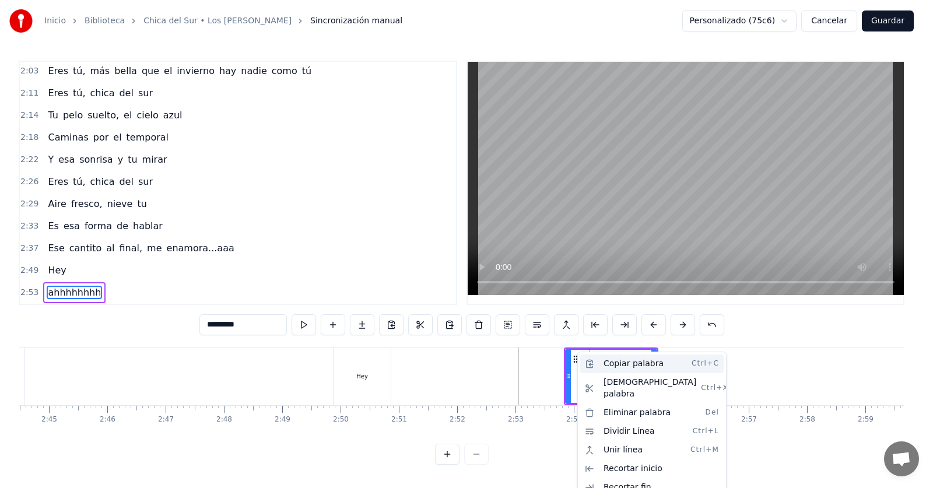
click at [611, 365] on div "Copiar palabra Ctrl+C" at bounding box center [651, 363] width 143 height 19
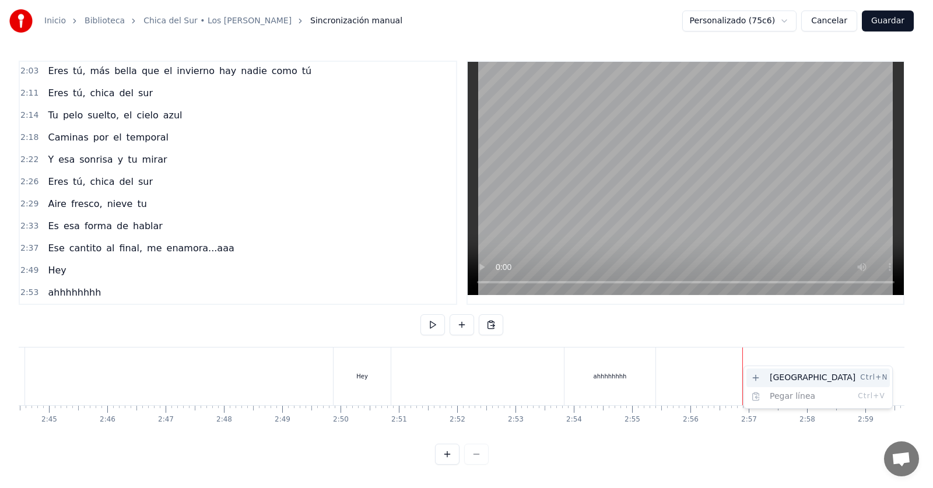
click at [772, 376] on div "Nueva línea Ctrl+N" at bounding box center [817, 377] width 143 height 19
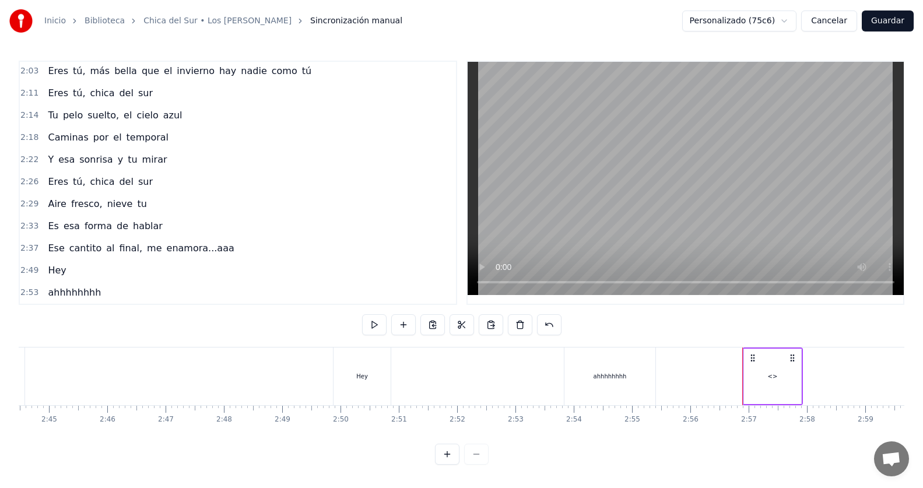
click at [610, 372] on div "ahhhhhhhh" at bounding box center [610, 376] width 33 height 9
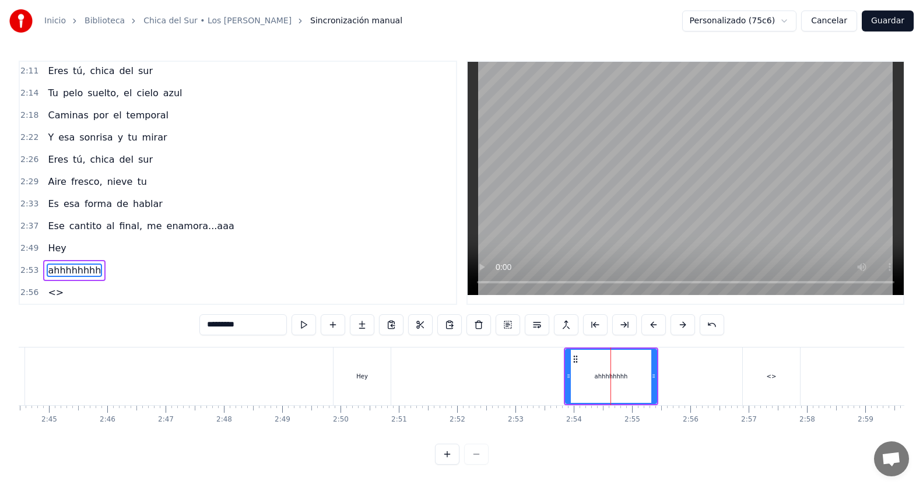
click at [532, 339] on div "0:17 Eres tú 0:20 Impredecible como el tiempo 0:24 Vas de la mano con el viento…" at bounding box center [462, 263] width 886 height 404
click at [511, 338] on div "0:17 Eres tú 0:20 Impredecible como el tiempo 0:24 Vas de la mano con el viento…" at bounding box center [462, 263] width 886 height 404
drag, startPoint x: 767, startPoint y: 371, endPoint x: 718, endPoint y: 371, distance: 49.6
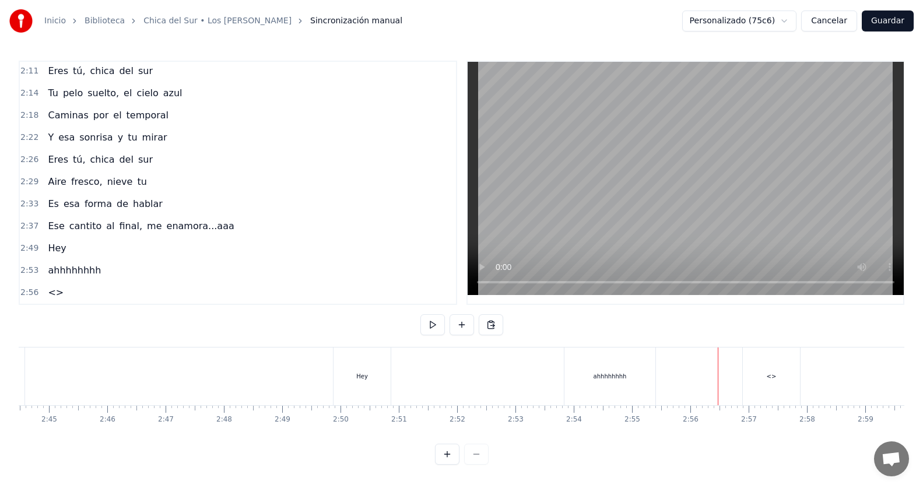
click at [749, 349] on div "<>" at bounding box center [771, 376] width 57 height 58
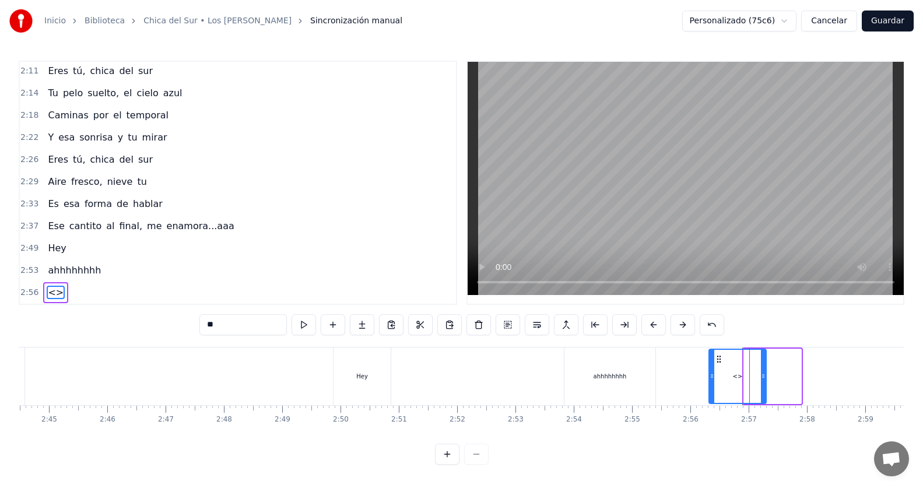
drag, startPoint x: 754, startPoint y: 352, endPoint x: 719, endPoint y: 360, distance: 36.1
click at [719, 360] on div "<>" at bounding box center [738, 376] width 56 height 53
click at [736, 372] on div "<>" at bounding box center [738, 376] width 10 height 9
drag, startPoint x: 223, startPoint y: 318, endPoint x: 199, endPoint y: 325, distance: 24.7
click at [199, 325] on input "**" at bounding box center [242, 324] width 87 height 21
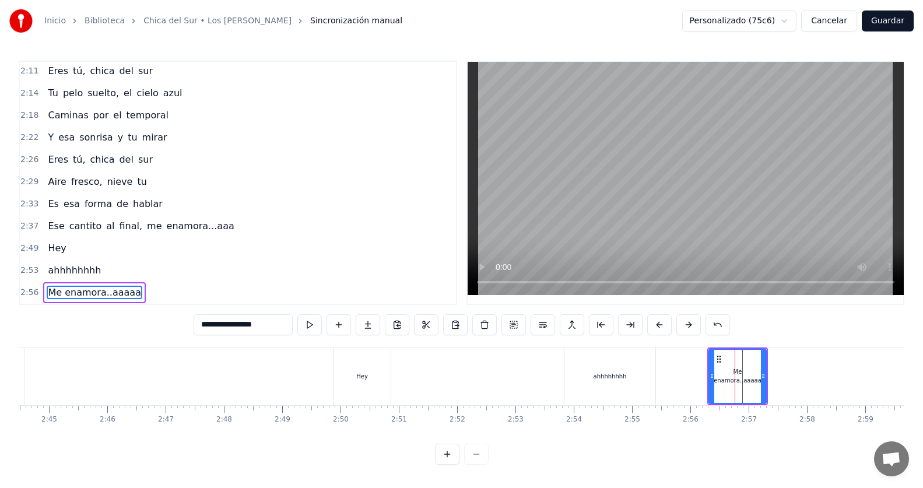
type input "**********"
click at [549, 338] on div "0:17 Eres tú 0:20 Impredecible como el tiempo 0:24 Vas de la mano con el viento…" at bounding box center [462, 263] width 886 height 404
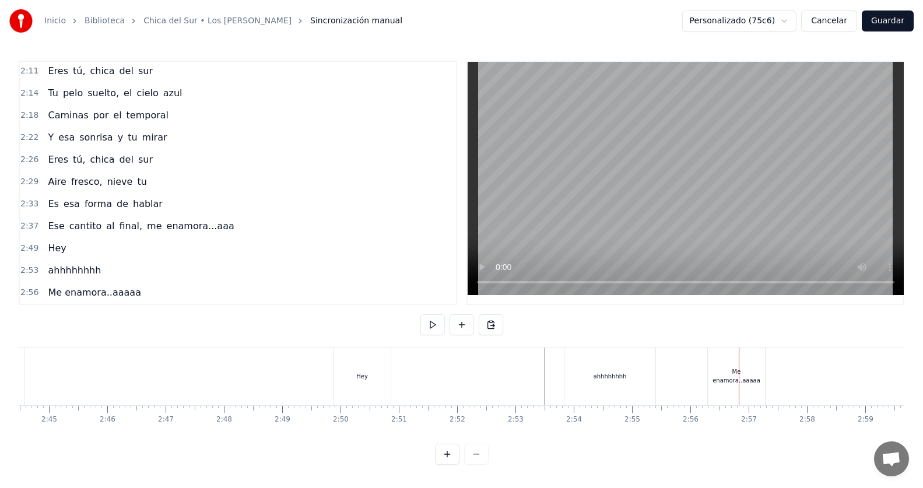
click at [695, 322] on div "0:17 Eres tú 0:20 Impredecible como el tiempo 0:24 Vas de la mano con el viento…" at bounding box center [462, 263] width 886 height 404
click at [685, 339] on div "0:17 Eres tú 0:20 Impredecible como el tiempo 0:24 Vas de la mano con el viento…" at bounding box center [462, 263] width 886 height 404
click at [747, 372] on div "Me enamora..aaaaa" at bounding box center [736, 375] width 57 height 17
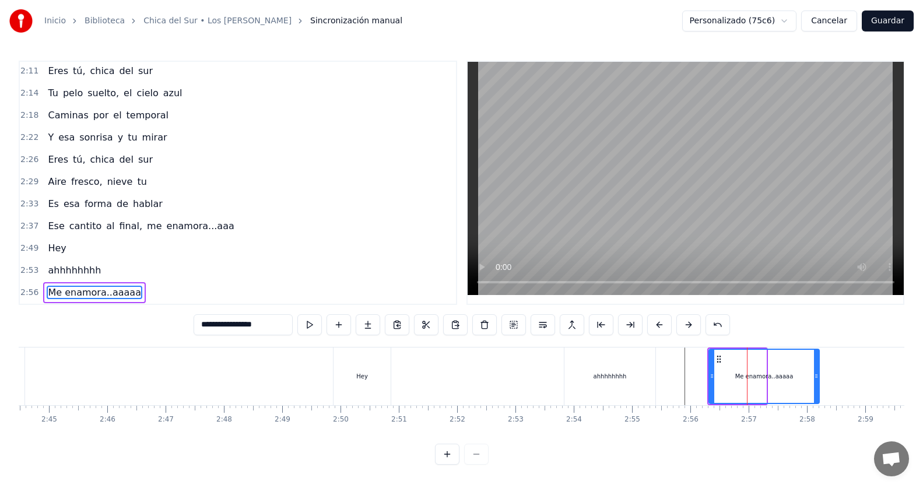
drag, startPoint x: 765, startPoint y: 370, endPoint x: 817, endPoint y: 366, distance: 52.0
click at [819, 371] on icon at bounding box center [816, 375] width 5 height 9
click at [638, 338] on div "0:17 Eres tú 0:20 Impredecible como el tiempo 0:24 Vas de la mano con el viento…" at bounding box center [462, 263] width 886 height 404
click at [631, 347] on div "ahhhhhhhh" at bounding box center [609, 376] width 91 height 58
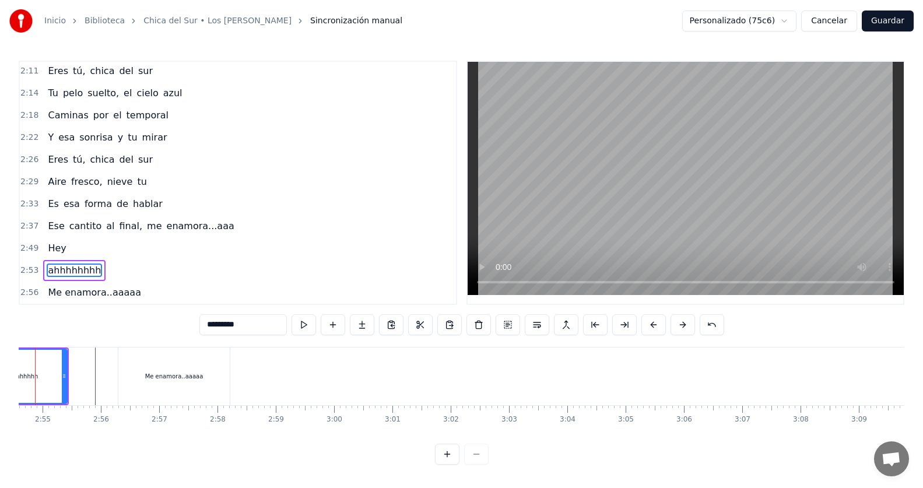
scroll to position [0, 10136]
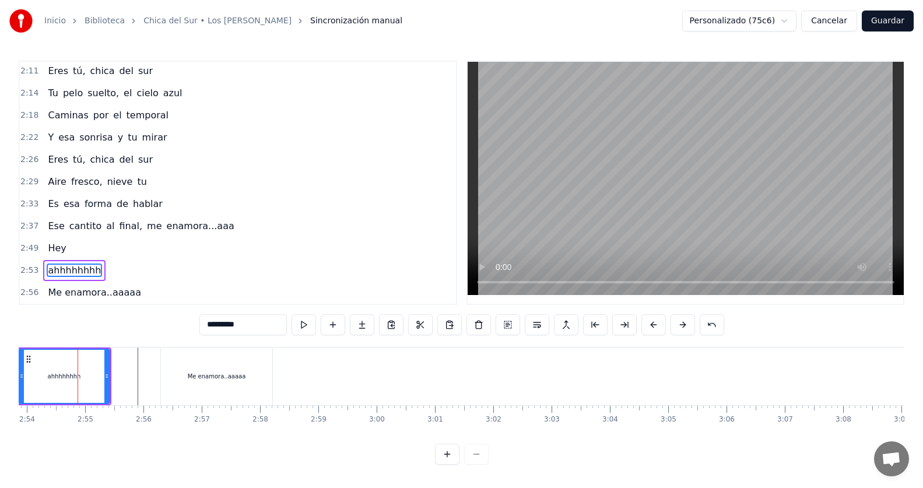
click at [247, 366] on div "Me enamora..aaaaa" at bounding box center [216, 376] width 111 height 58
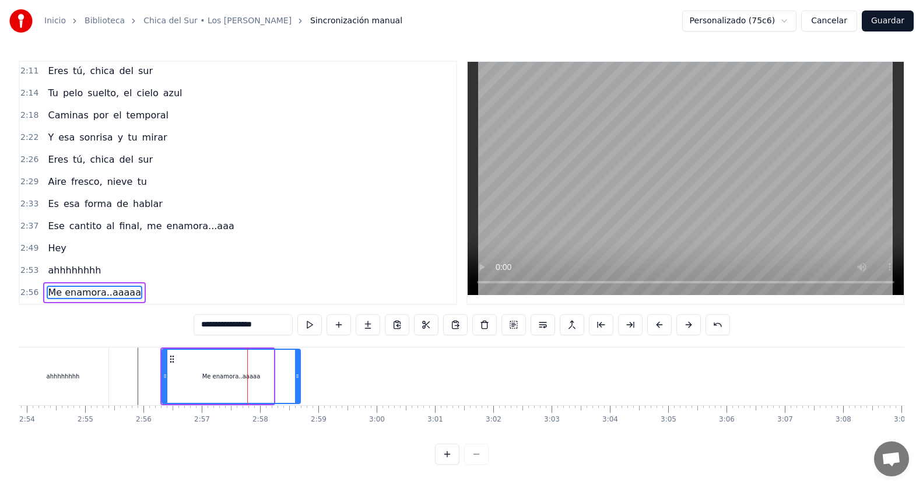
drag, startPoint x: 272, startPoint y: 373, endPoint x: 299, endPoint y: 373, distance: 26.8
click at [299, 373] on icon at bounding box center [297, 375] width 5 height 9
click at [59, 334] on div "0:17 Eres tú 0:20 Impredecible como el tiempo 0:24 Vas de la mano con el viento…" at bounding box center [462, 263] width 886 height 404
click at [63, 347] on div "ahhhhhhhh" at bounding box center [63, 376] width 92 height 58
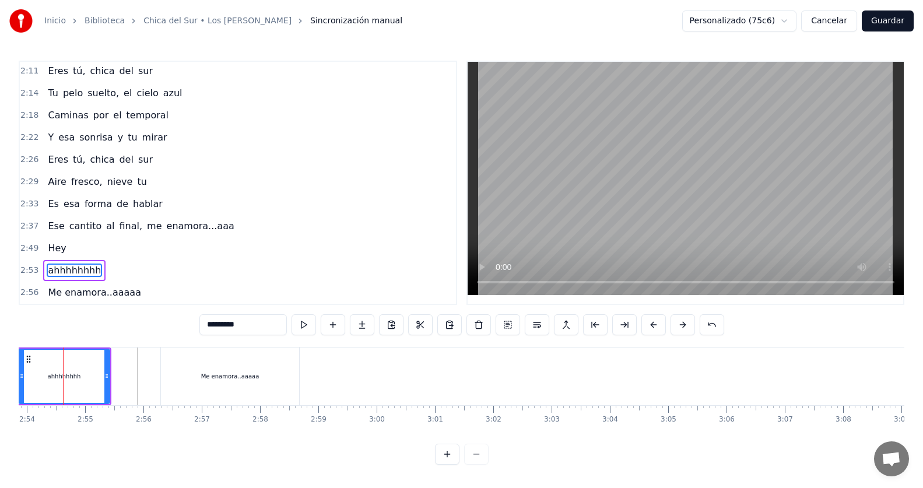
scroll to position [0, 10122]
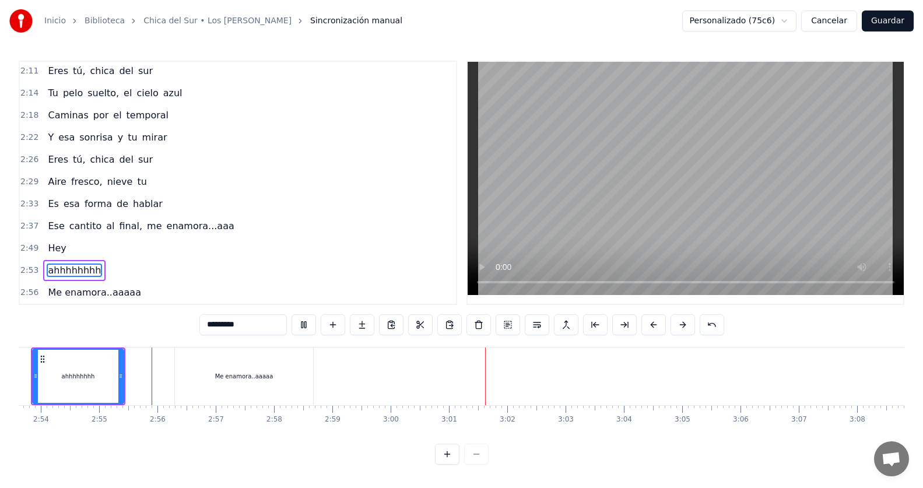
click at [227, 372] on div "Me enamora..aaaaa" at bounding box center [244, 376] width 58 height 9
type input "**********"
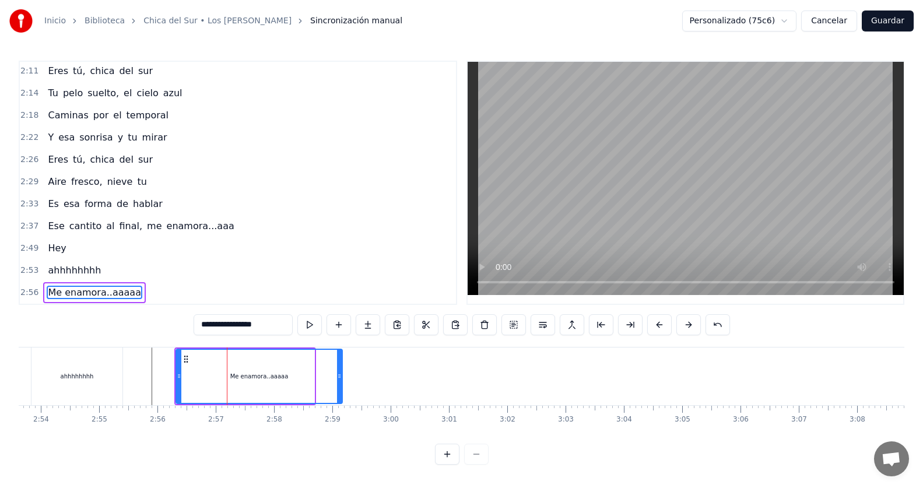
drag, startPoint x: 312, startPoint y: 371, endPoint x: 340, endPoint y: 374, distance: 28.1
click at [340, 374] on icon at bounding box center [339, 375] width 5 height 9
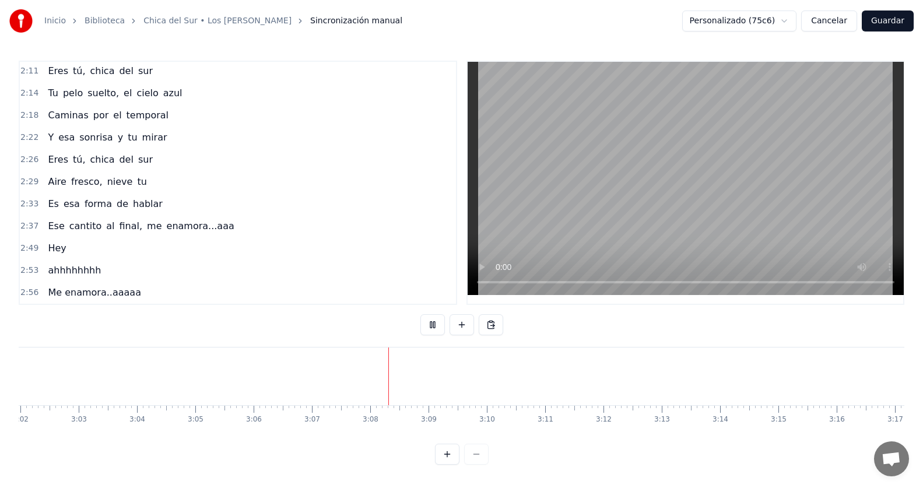
scroll to position [0, 10893]
click at [880, 20] on button "Guardar" at bounding box center [888, 20] width 52 height 21
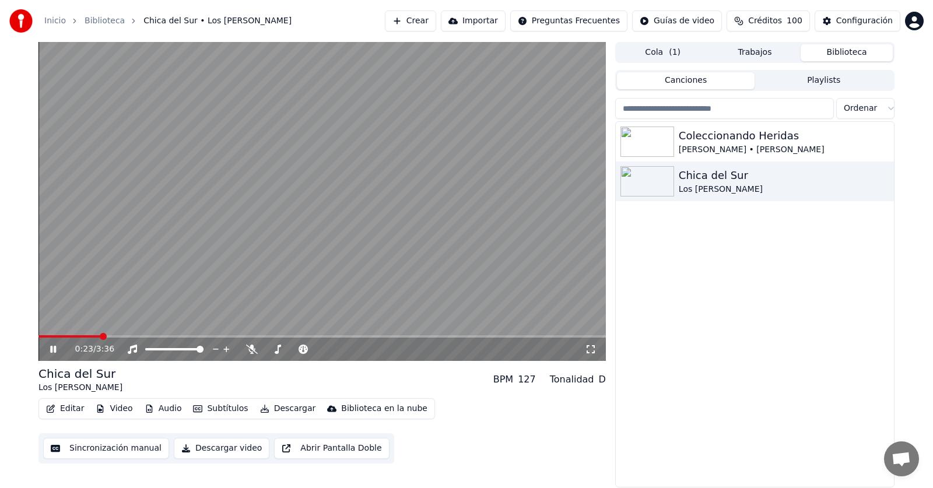
click at [465, 333] on video at bounding box center [321, 201] width 567 height 319
click at [441, 340] on span at bounding box center [439, 336] width 7 height 7
click at [51, 350] on icon at bounding box center [53, 349] width 7 height 8
click at [254, 347] on icon at bounding box center [252, 349] width 12 height 9
click at [254, 347] on body "Inicio Biblioteca Chica del Sur • Los [PERSON_NAME] Importar Preguntas Frecuent…" at bounding box center [466, 244] width 933 height 488
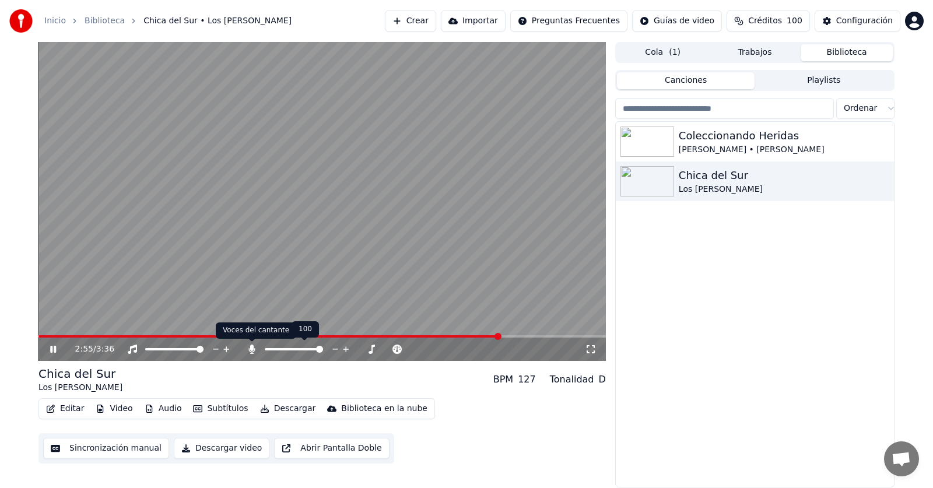
click at [252, 350] on icon at bounding box center [251, 349] width 6 height 9
click at [53, 346] on icon at bounding box center [61, 349] width 27 height 9
click at [224, 449] on button "Descargar video" at bounding box center [222, 448] width 96 height 21
